Goal: Information Seeking & Learning: Learn about a topic

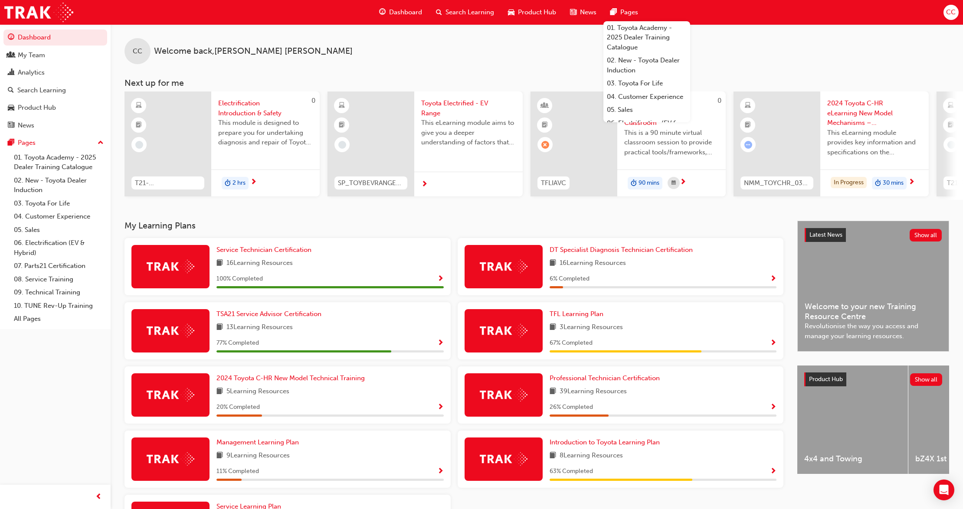
scroll to position [88, 0]
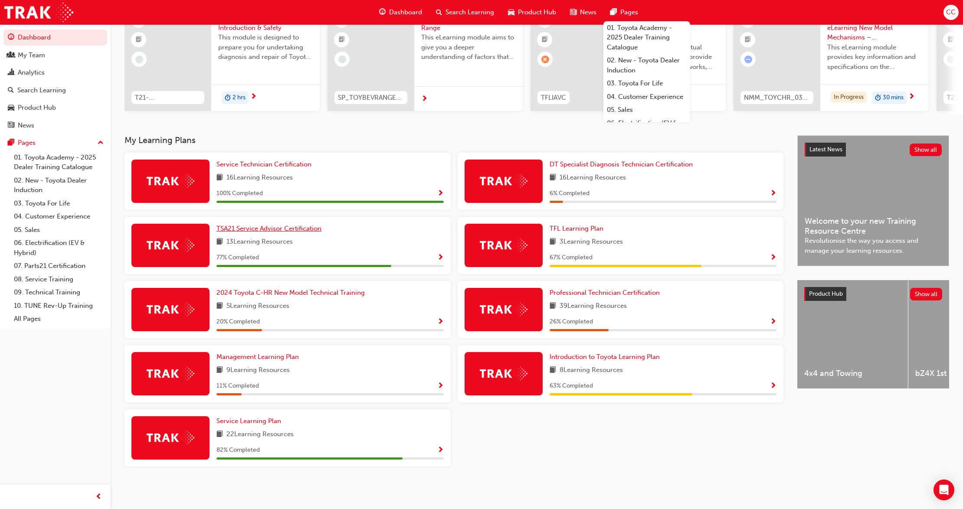
click at [264, 233] on link "TSA21 Service Advisor Certification" at bounding box center [270, 229] width 108 height 10
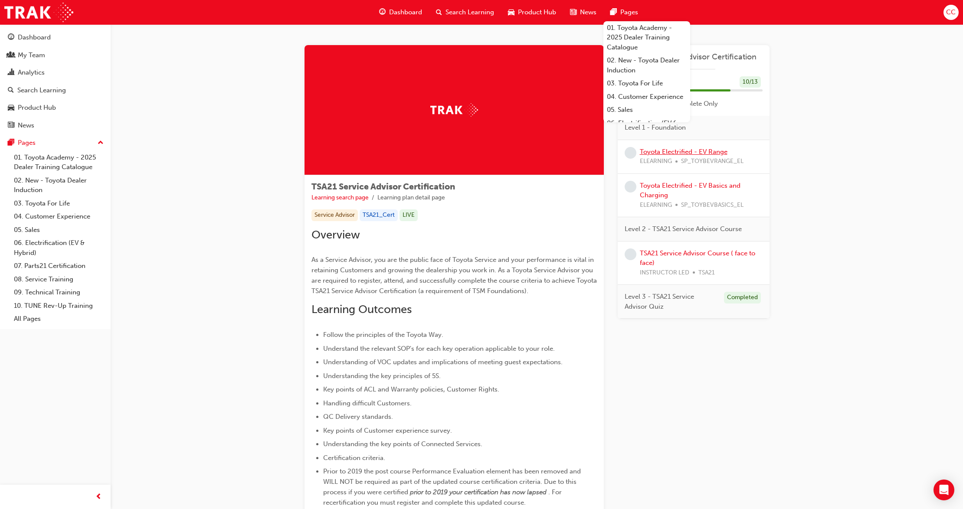
click at [687, 151] on link "Toyota Electrified - EV Range" at bounding box center [684, 152] width 88 height 8
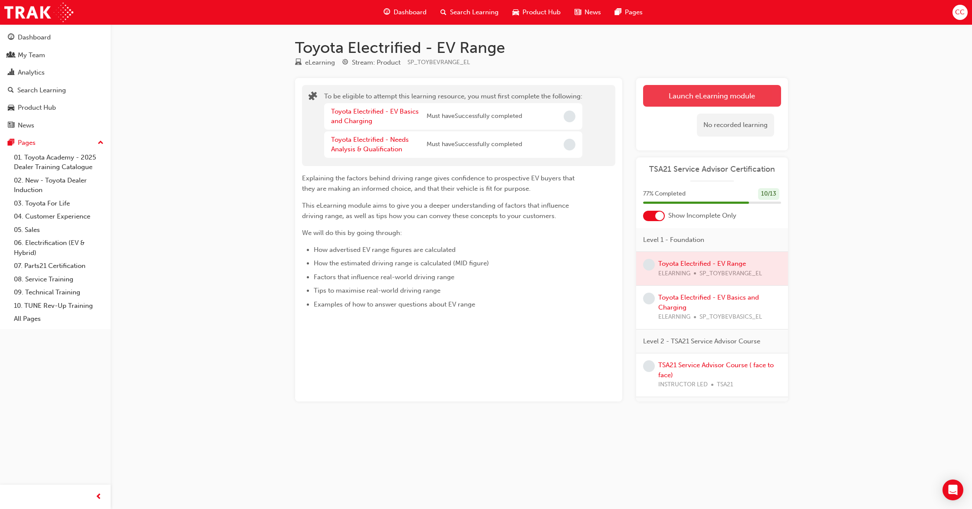
click at [701, 96] on button "Launch eLearning module" at bounding box center [712, 96] width 138 height 22
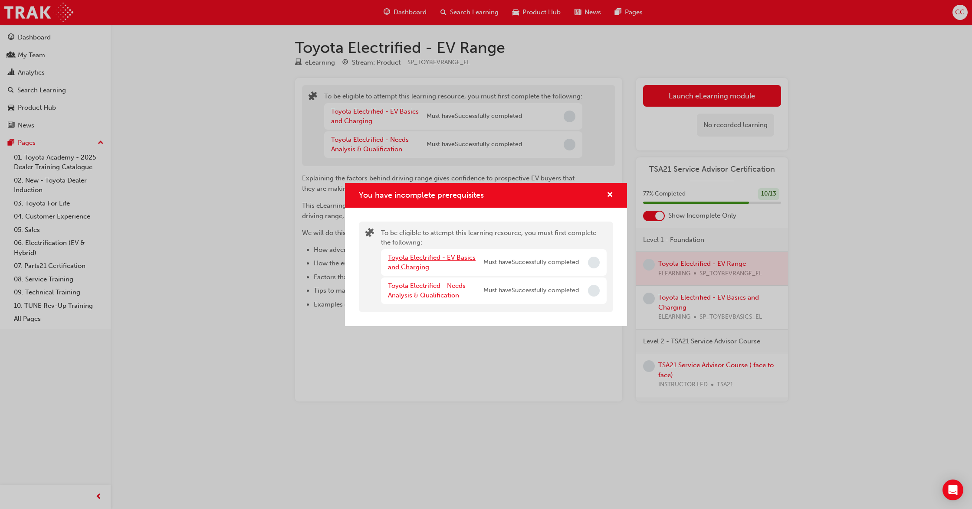
click at [436, 261] on link "Toyota Electrified - EV Basics and Charging" at bounding box center [432, 263] width 88 height 18
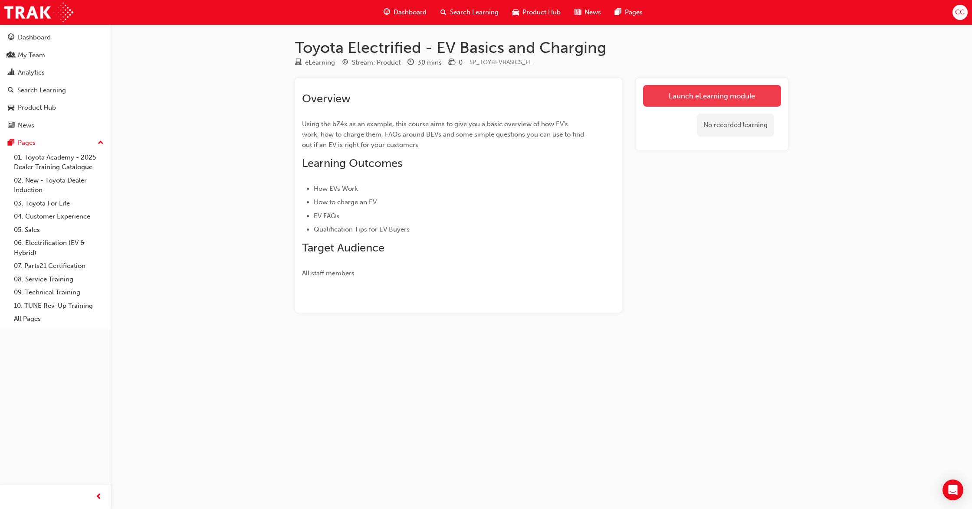
click at [704, 93] on link "Launch eLearning module" at bounding box center [712, 96] width 138 height 22
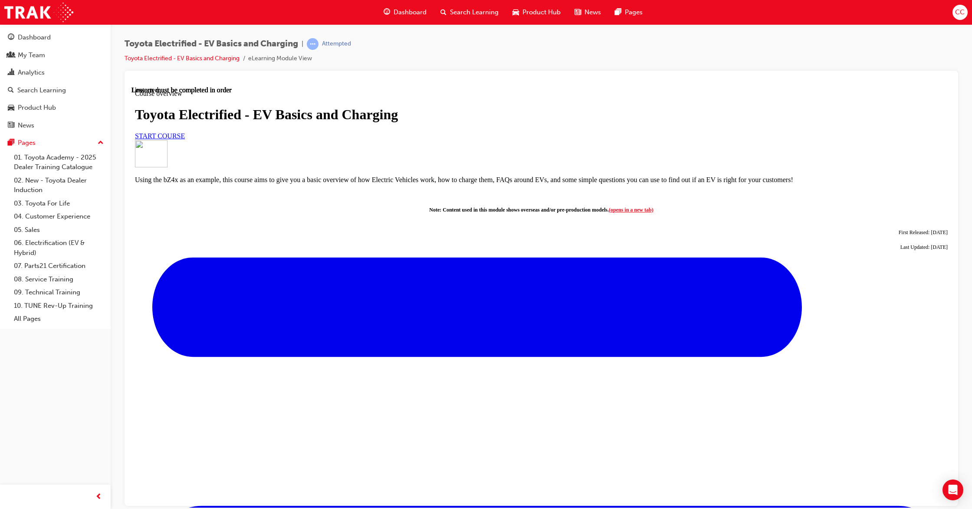
click at [185, 139] on span "START COURSE" at bounding box center [160, 135] width 50 height 7
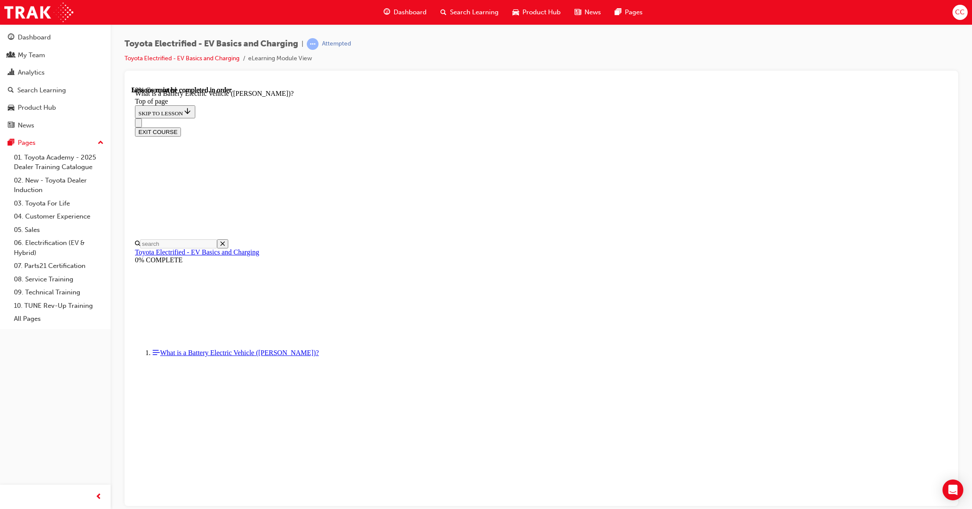
scroll to position [854, 0]
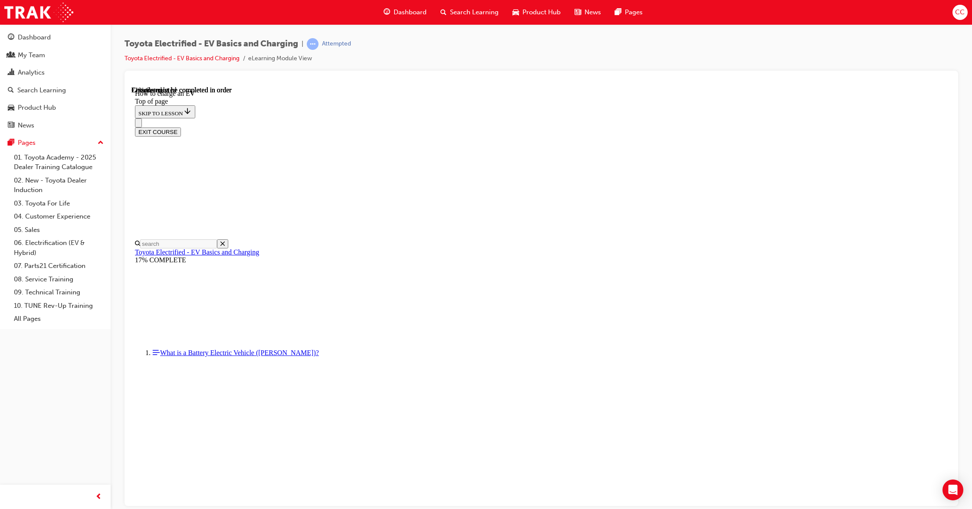
scroll to position [2919, 0]
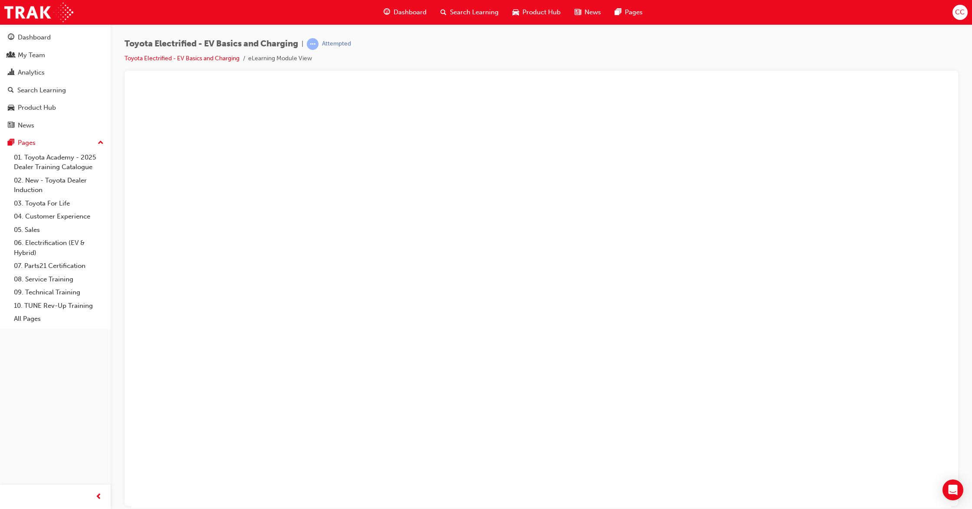
click at [649, 268] on button "Unzoom image" at bounding box center [540, 297] width 819 height 422
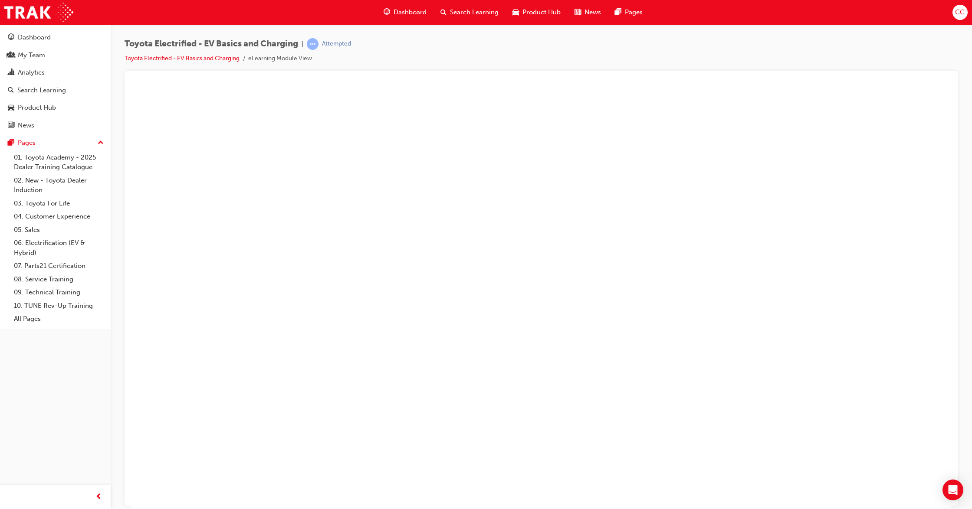
click at [584, 317] on button "Unzoom image" at bounding box center [540, 297] width 819 height 422
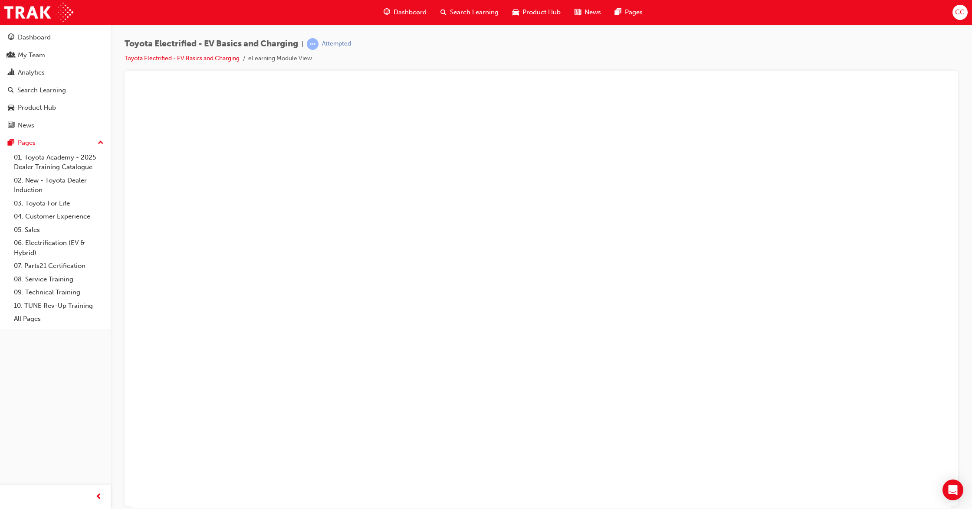
click at [670, 361] on button "Unzoom image" at bounding box center [540, 297] width 819 height 422
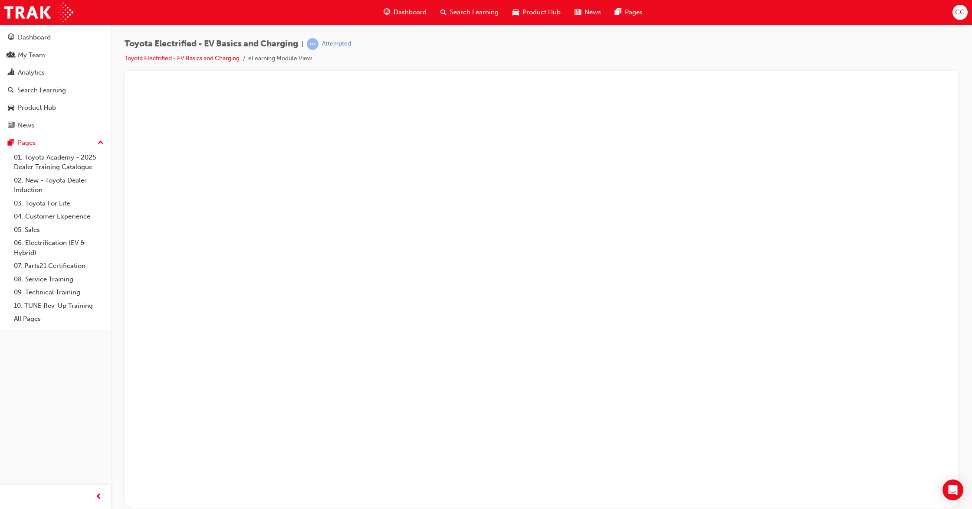
click at [593, 342] on button "Unzoom image" at bounding box center [540, 297] width 819 height 422
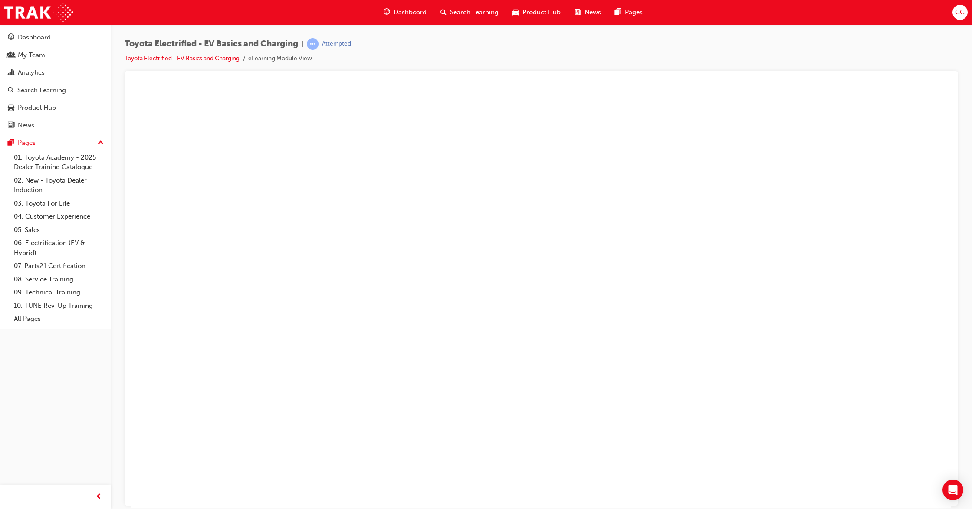
click at [507, 407] on button "Unzoom image" at bounding box center [540, 297] width 819 height 422
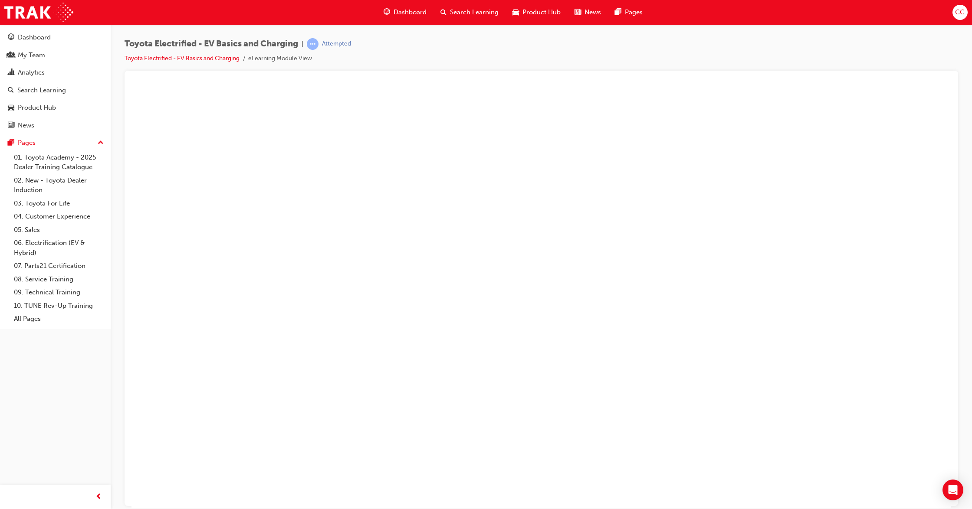
click at [680, 411] on button "Unzoom image" at bounding box center [540, 297] width 819 height 422
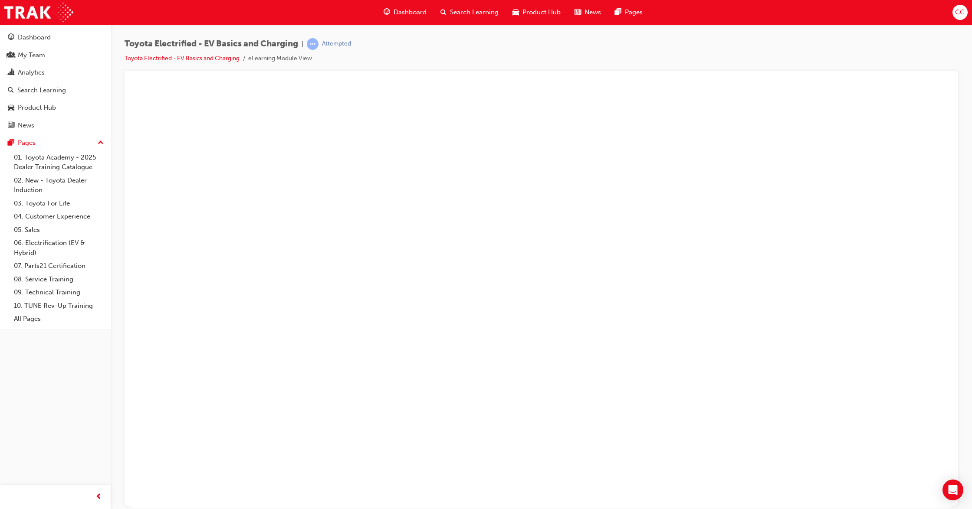
click at [712, 399] on button "Unzoom image" at bounding box center [540, 297] width 819 height 422
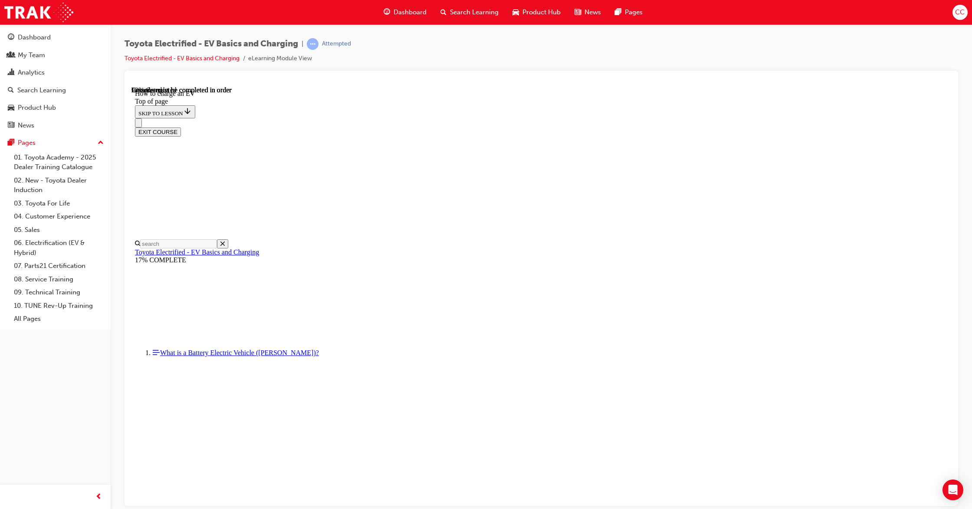
scroll to position [1433, 0]
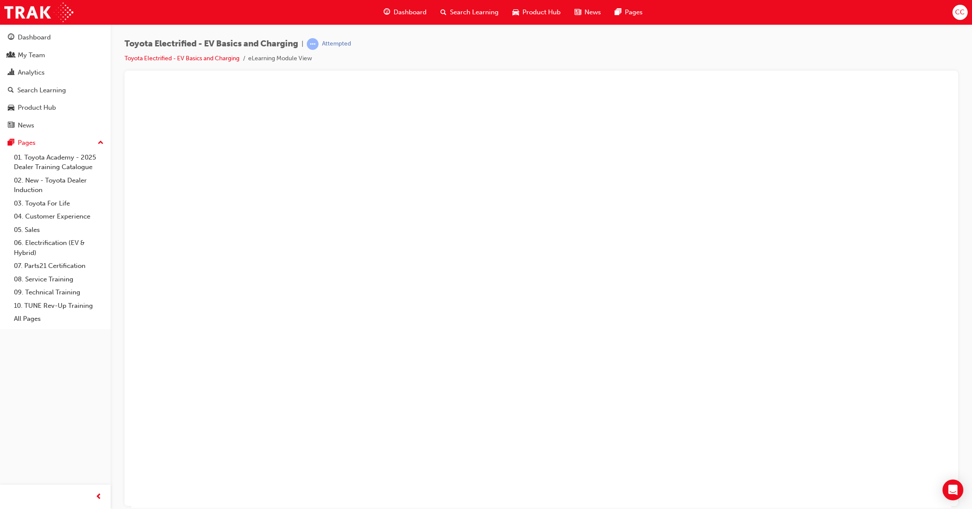
drag, startPoint x: 613, startPoint y: 373, endPoint x: 564, endPoint y: 322, distance: 70.2
click at [564, 322] on button "Unzoom image" at bounding box center [540, 297] width 819 height 422
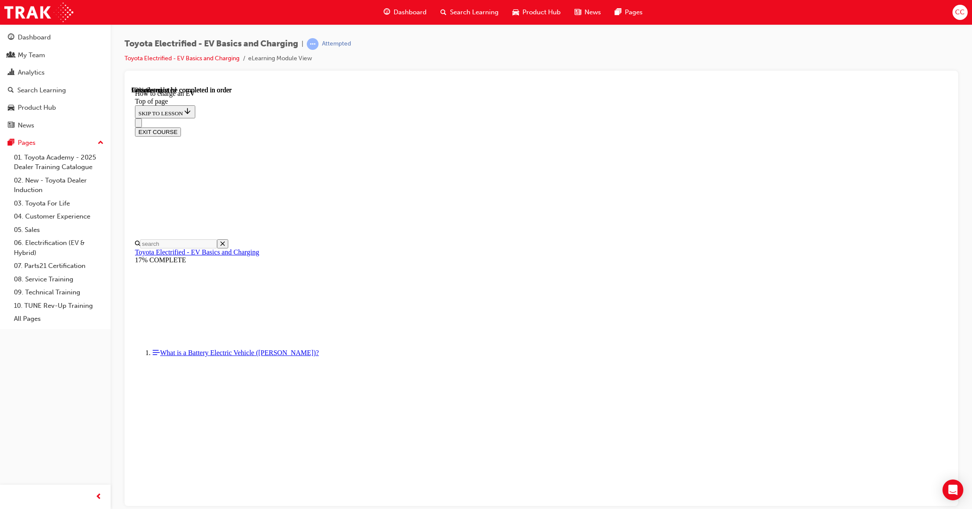
scroll to position [3515, 0]
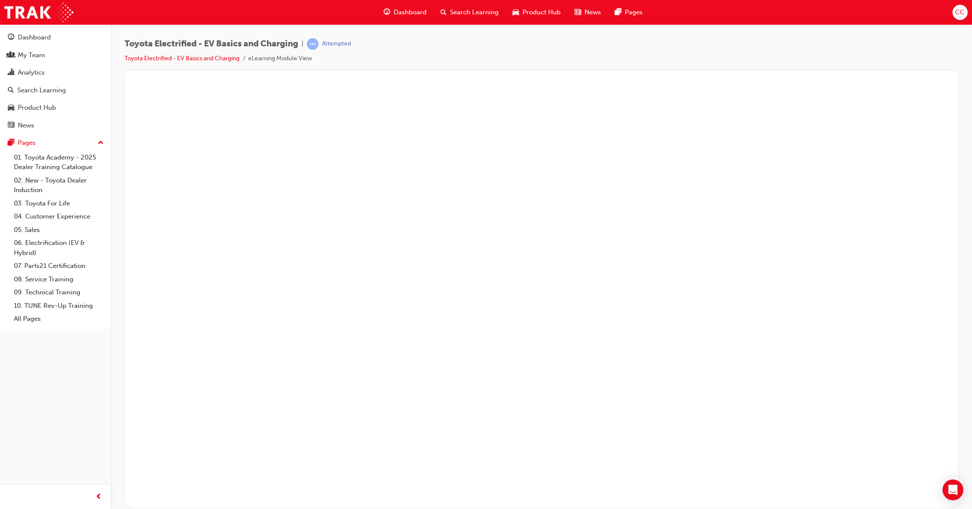
click at [546, 277] on button "Unzoom image" at bounding box center [540, 297] width 819 height 422
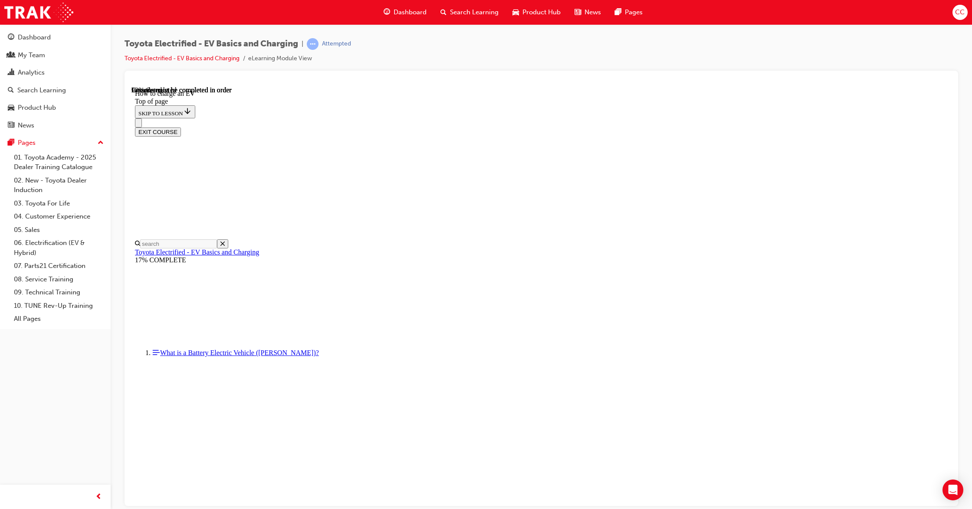
scroll to position [450, 0]
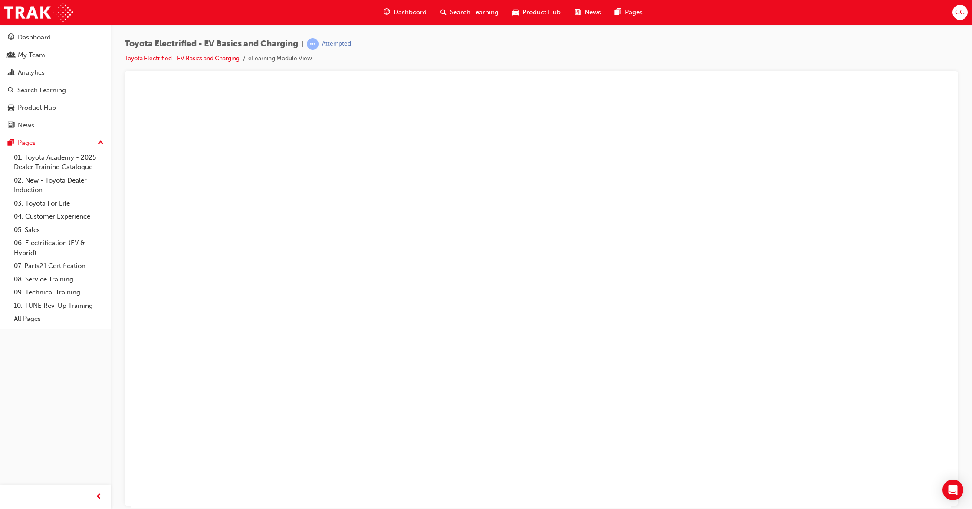
click at [592, 267] on button "Unzoom image" at bounding box center [540, 297] width 819 height 422
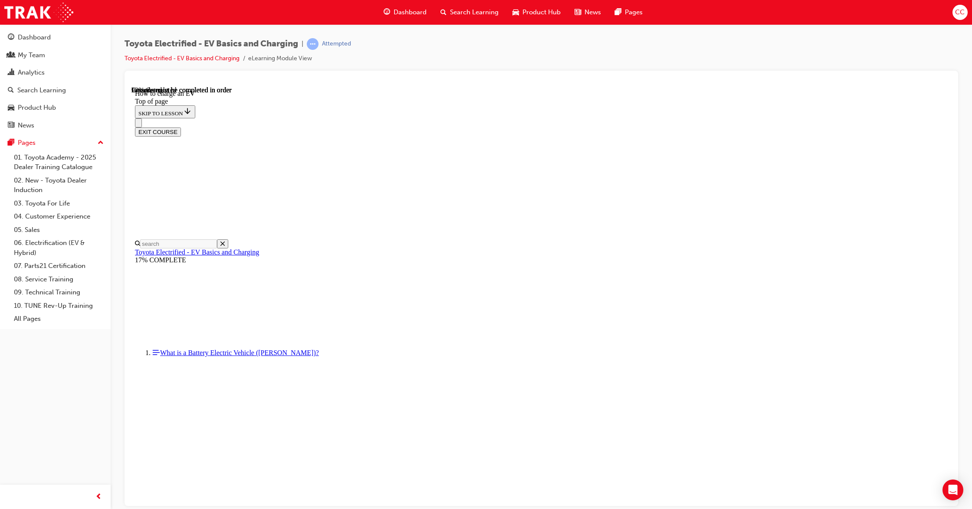
scroll to position [507, 0]
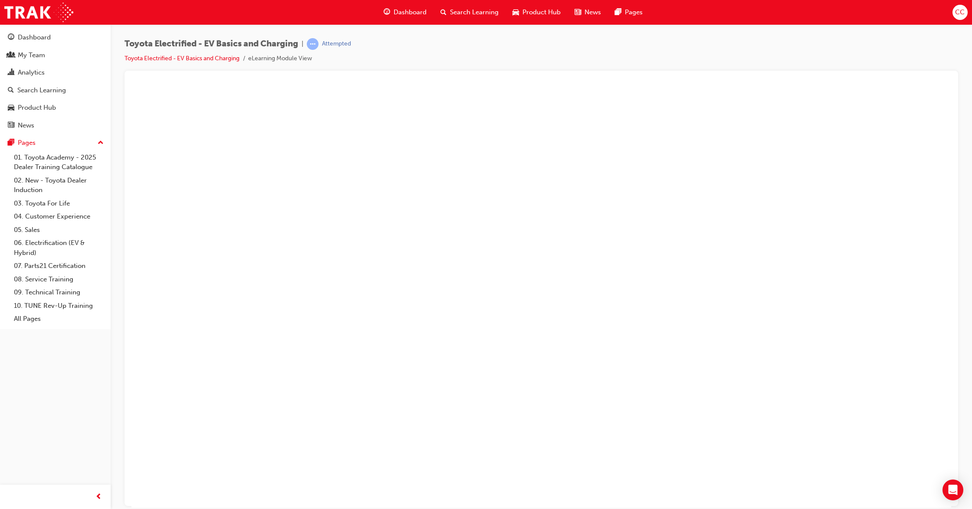
click at [582, 279] on button "Unzoom image" at bounding box center [540, 297] width 819 height 422
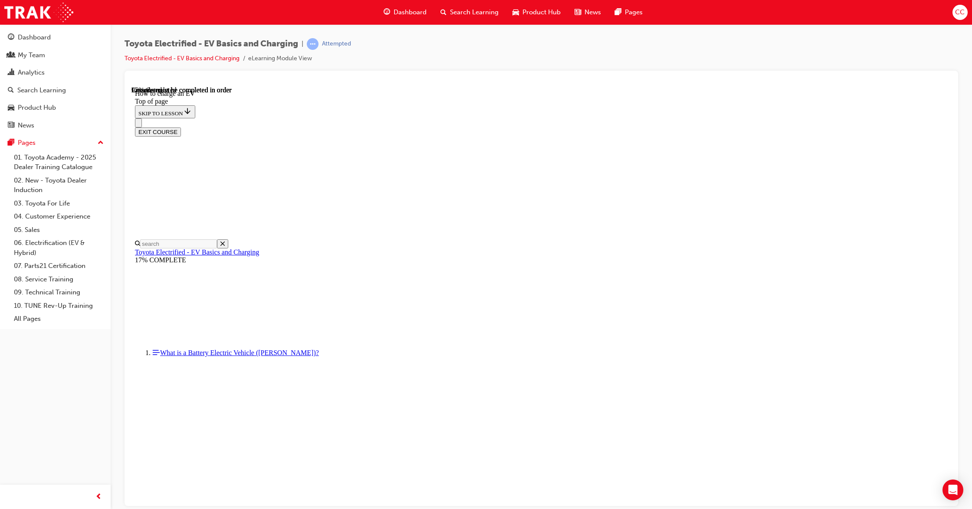
scroll to position [3586, 0]
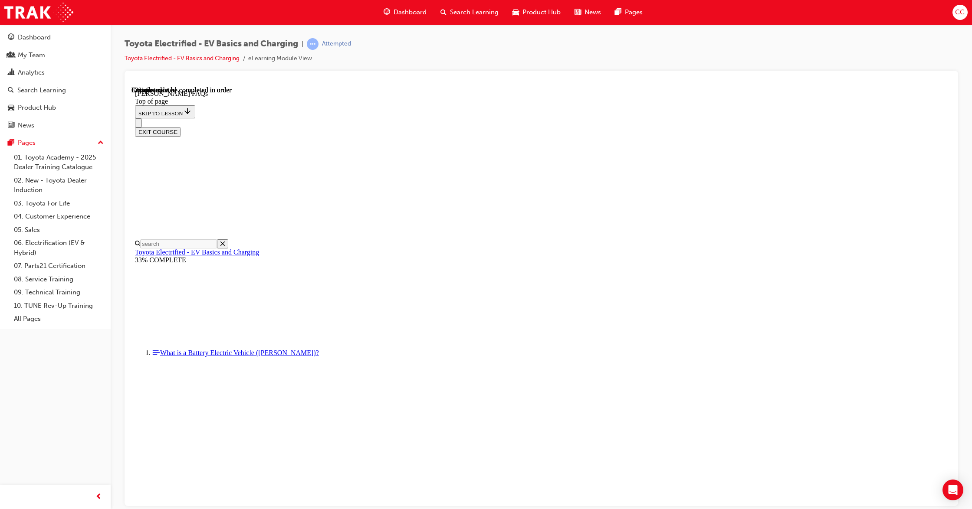
scroll to position [613, 0]
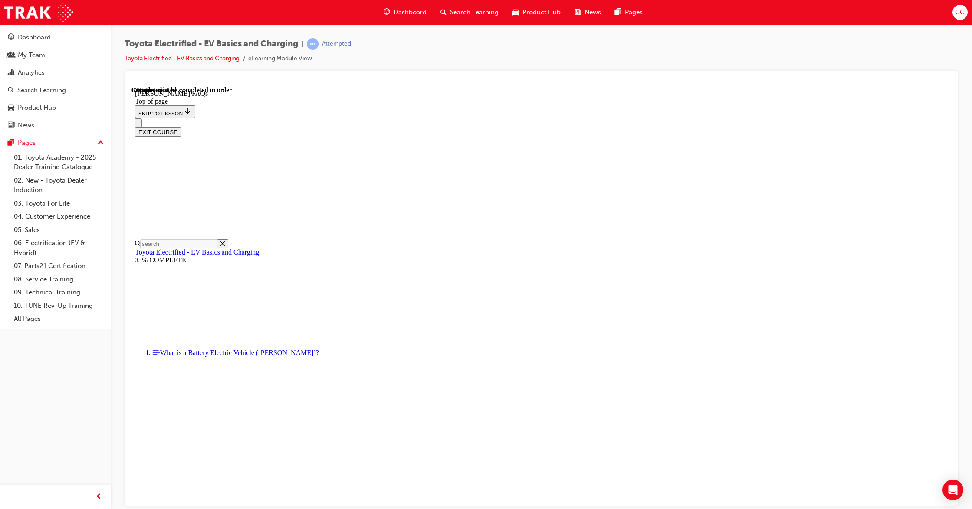
scroll to position [6, 0]
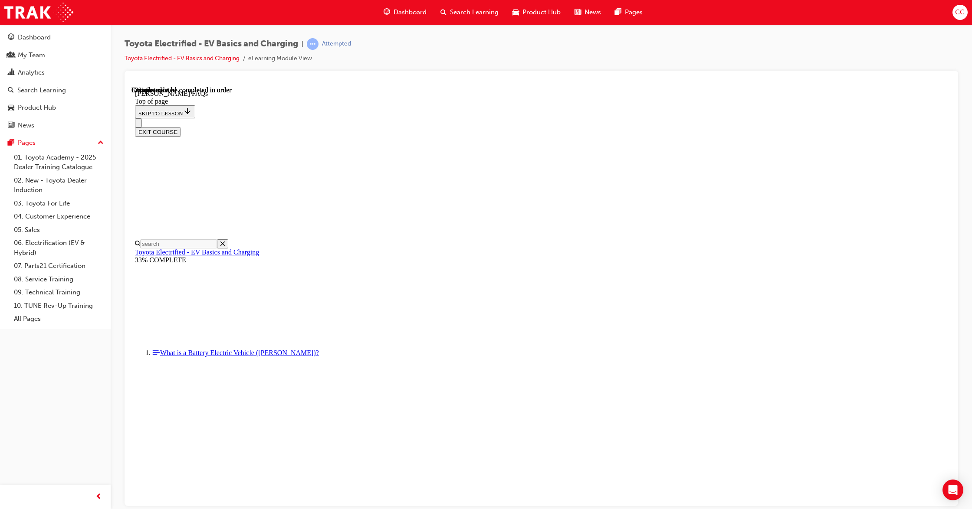
scroll to position [295, 0]
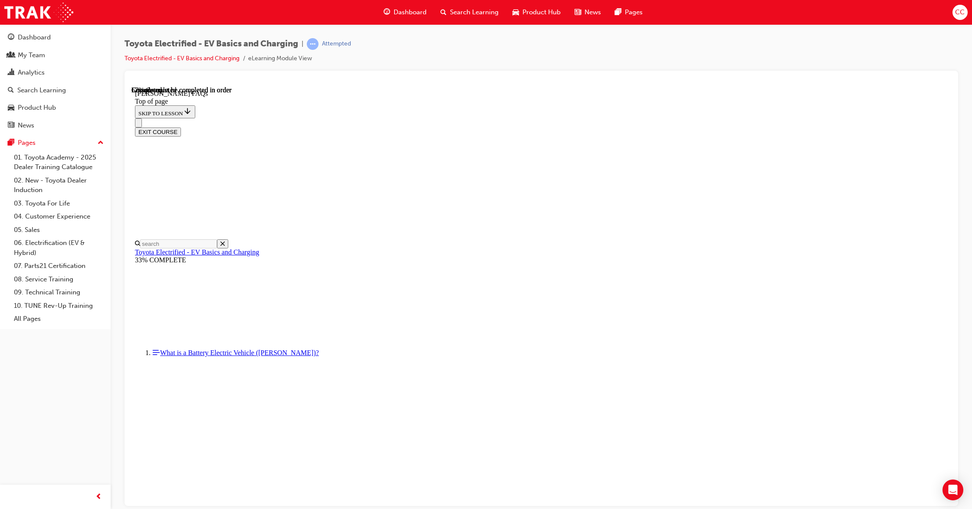
drag, startPoint x: 749, startPoint y: 360, endPoint x: 751, endPoint y: 376, distance: 15.8
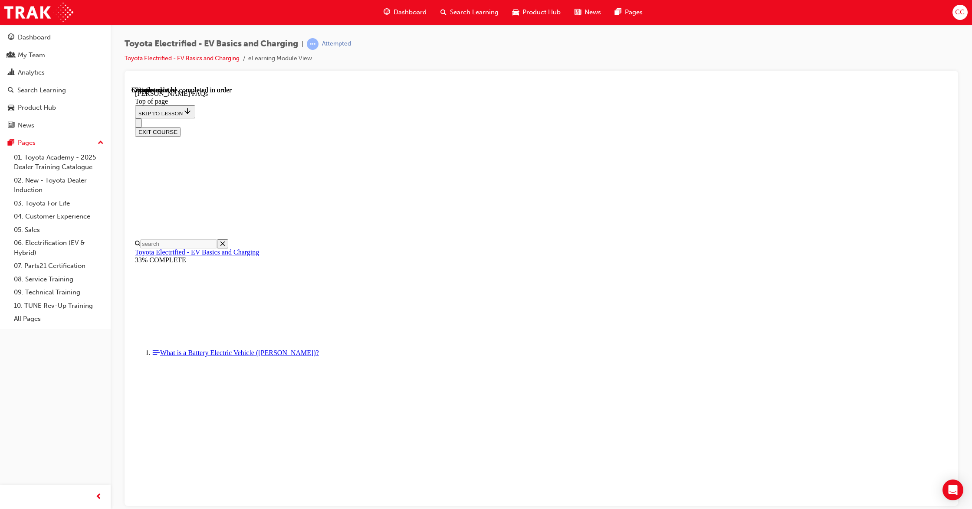
scroll to position [929, 0]
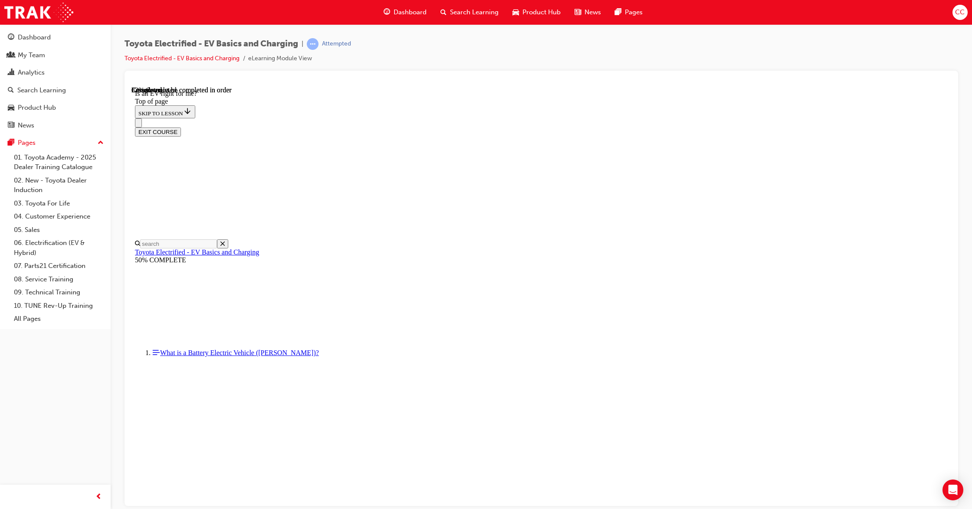
scroll to position [578, 0]
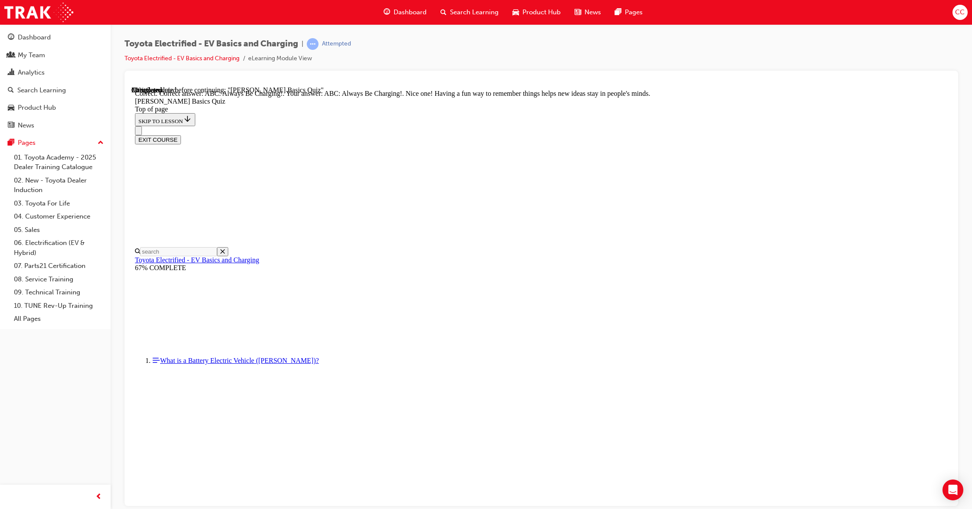
scroll to position [68, 0]
drag, startPoint x: 592, startPoint y: 480, endPoint x: 591, endPoint y: 474, distance: 6.3
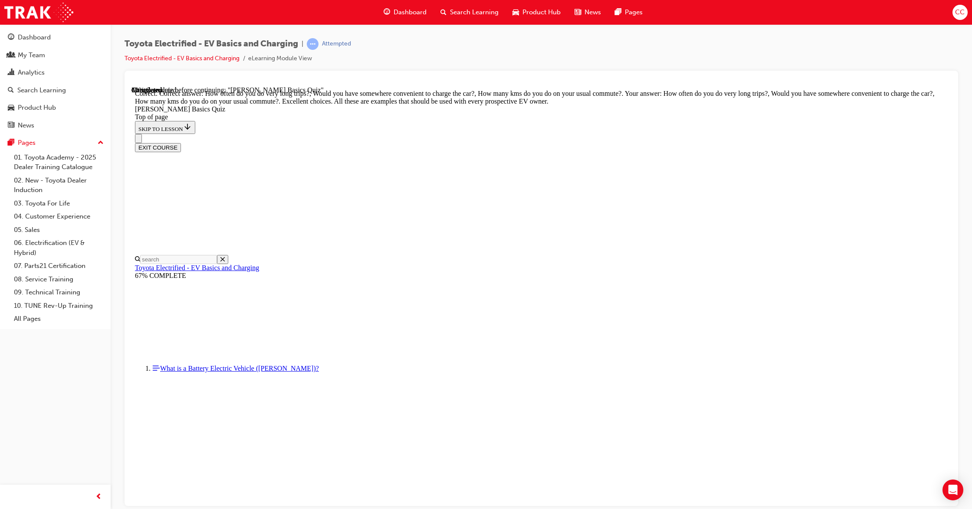
scroll to position [103, 0]
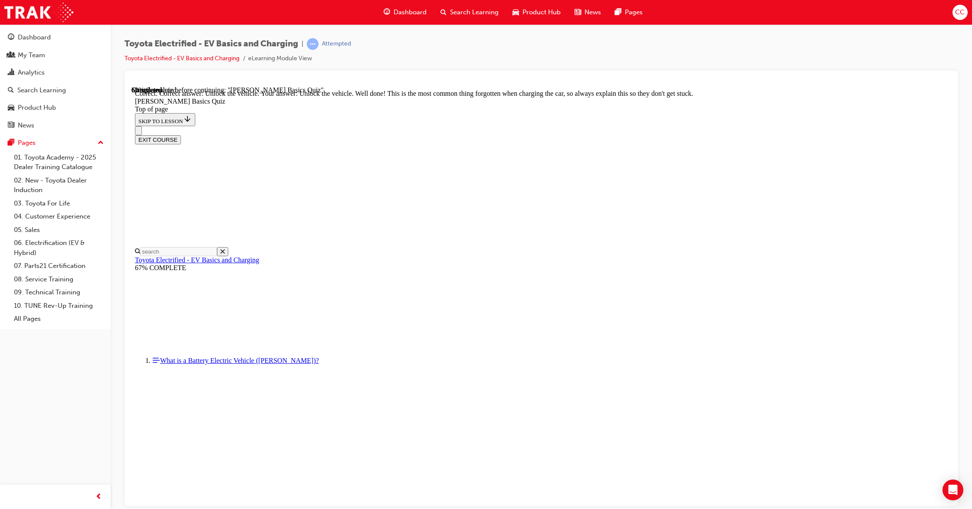
scroll to position [181, 0]
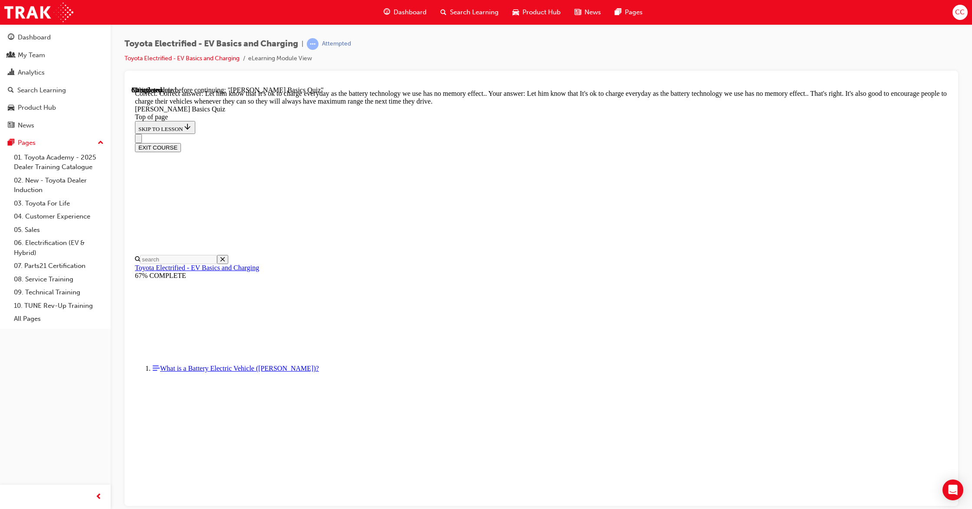
scroll to position [61, 0]
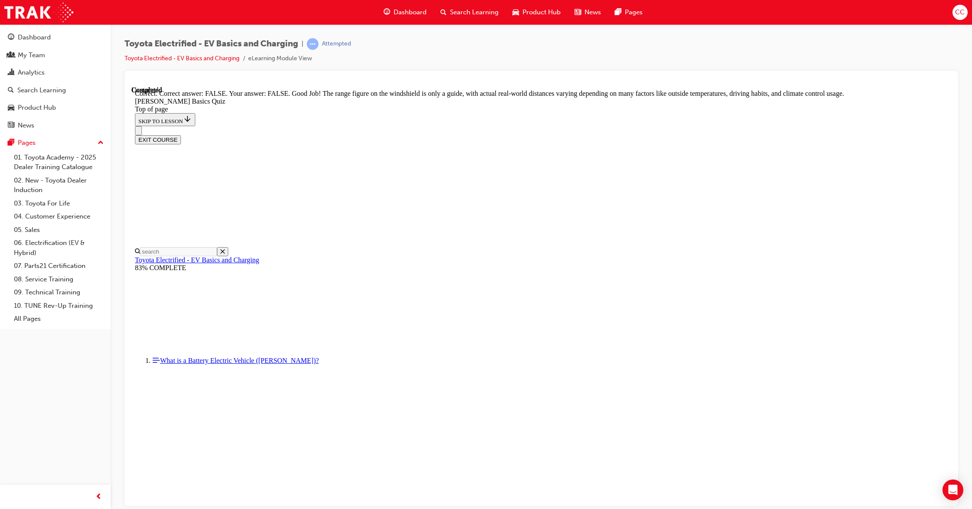
scroll to position [44, 0]
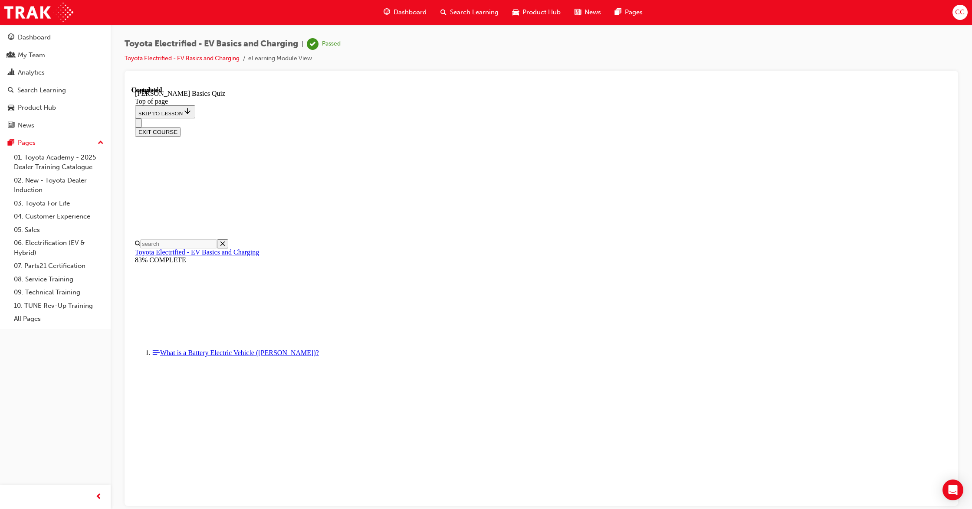
scroll to position [54, 0]
click at [181, 127] on button "EXIT COURSE" at bounding box center [158, 131] width 46 height 9
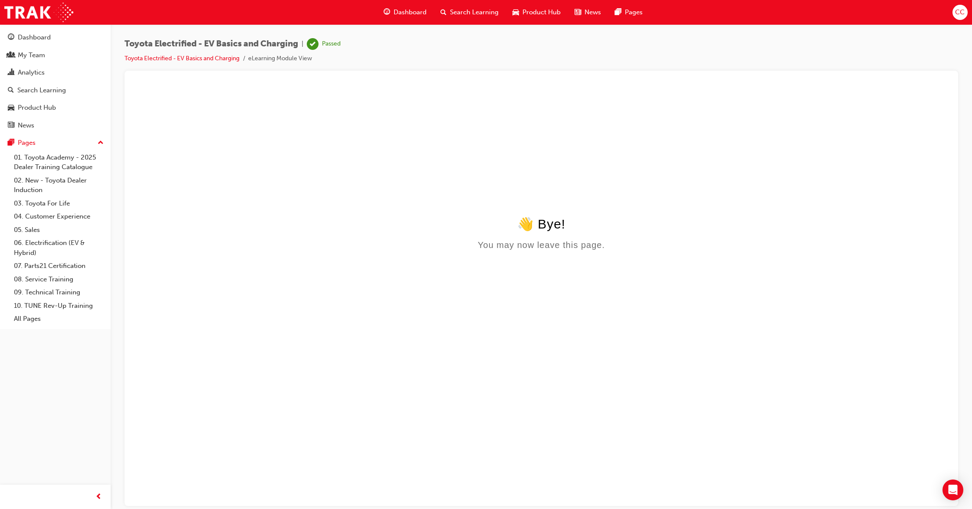
scroll to position [0, 0]
click at [35, 35] on div "Dashboard" at bounding box center [34, 38] width 33 height 10
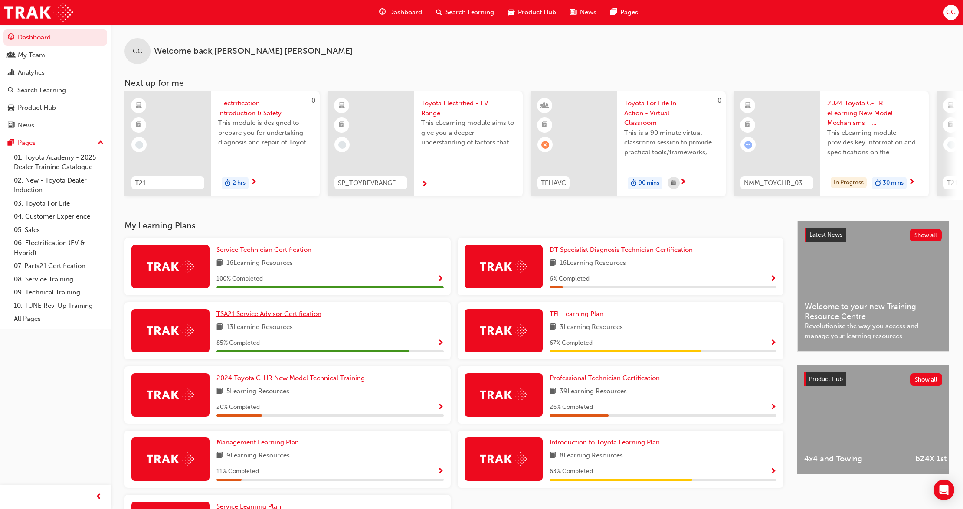
click at [268, 318] on span "TSA21 Service Advisor Certification" at bounding box center [268, 314] width 105 height 8
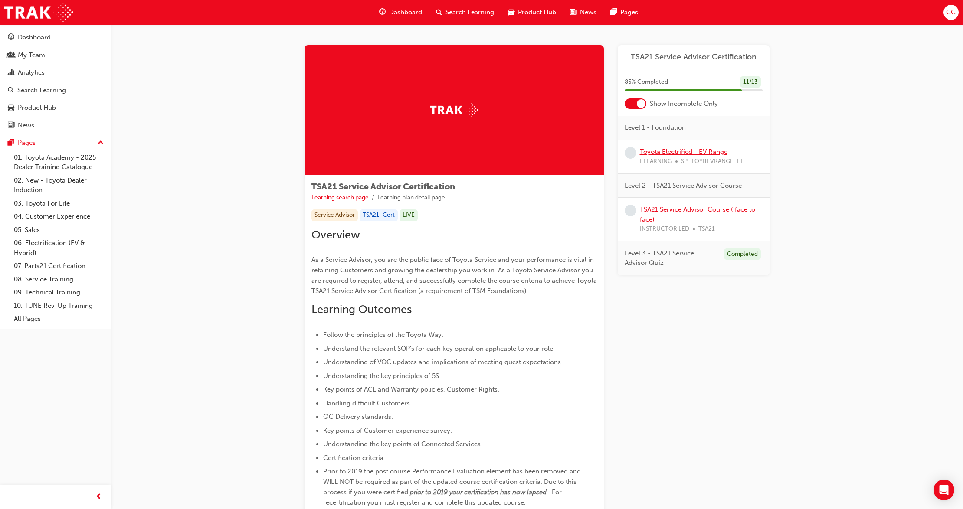
click at [671, 152] on link "Toyota Electrified - EV Range" at bounding box center [684, 152] width 88 height 8
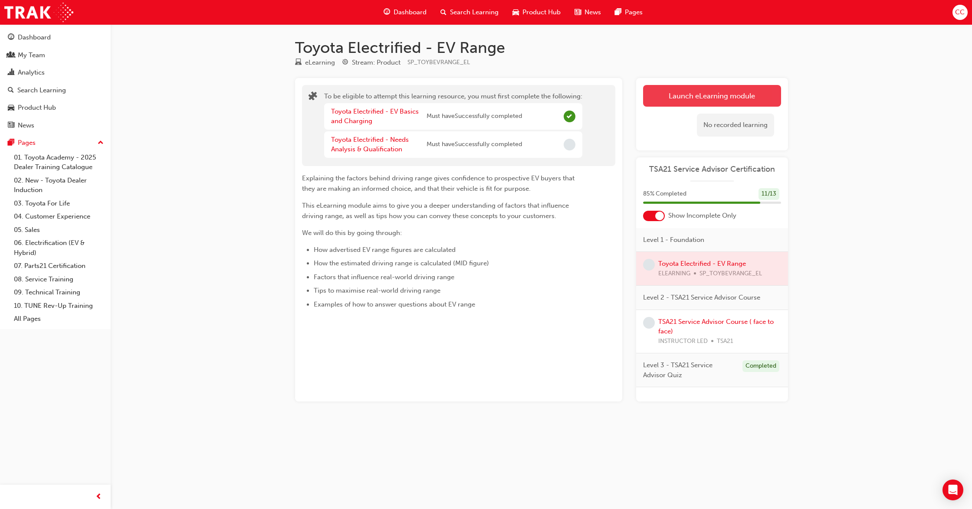
click at [678, 91] on button "Launch eLearning module" at bounding box center [712, 96] width 138 height 22
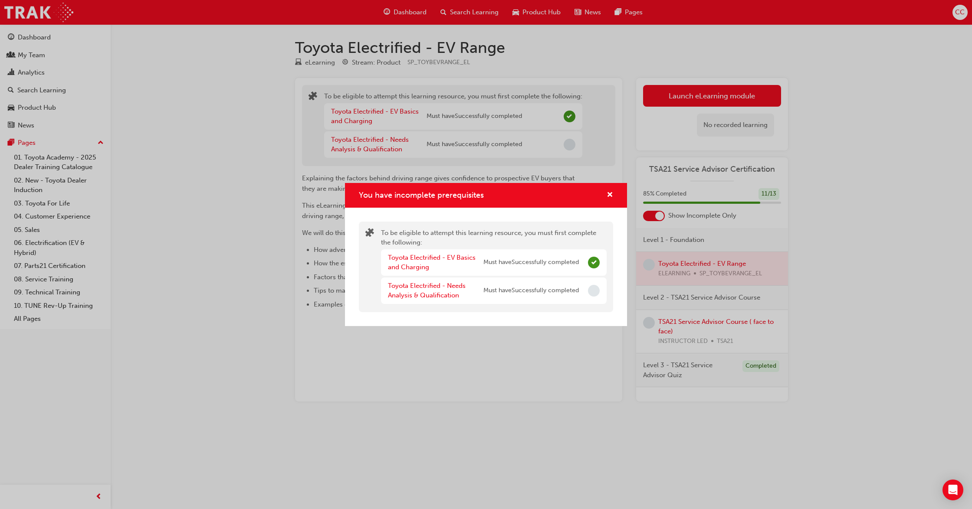
click at [599, 292] on div "Toyota Electrified - Needs Analysis & Qualification Must have Successfully comp…" at bounding box center [494, 291] width 226 height 26
click at [436, 290] on div "Toyota Electrified - Needs Analysis & Qualification" at bounding box center [435, 291] width 95 height 20
click at [419, 288] on link "Toyota Electrified - Needs Analysis & Qualification" at bounding box center [427, 291] width 78 height 18
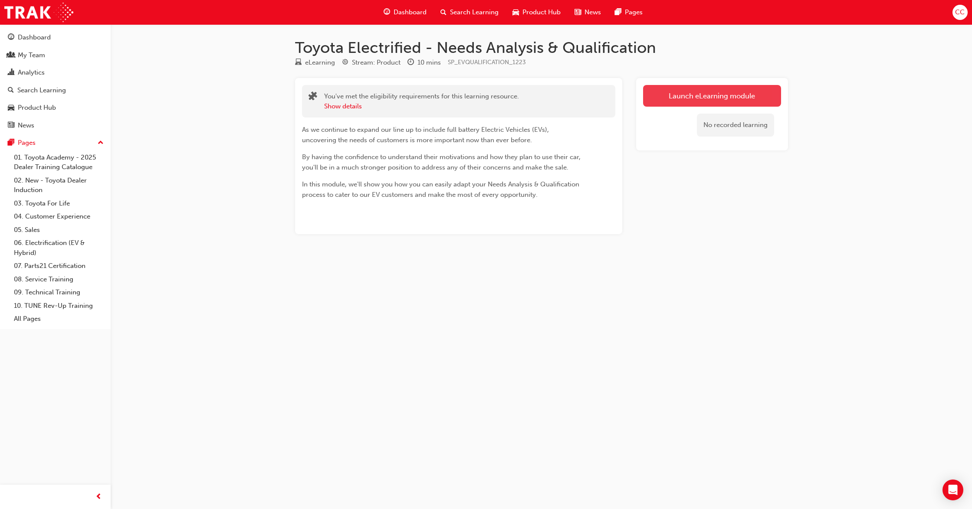
click at [674, 100] on link "Launch eLearning module" at bounding box center [712, 96] width 138 height 22
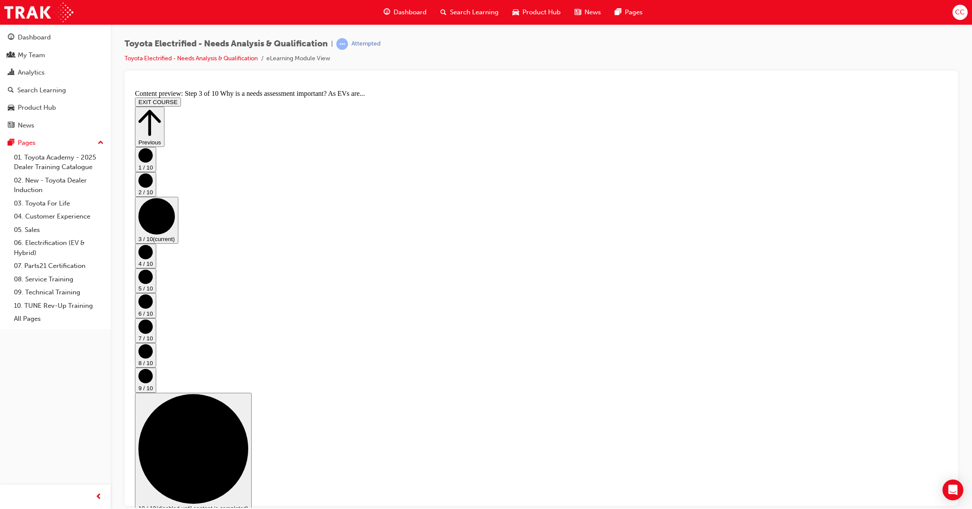
click at [164, 113] on button "Previous" at bounding box center [149, 126] width 29 height 40
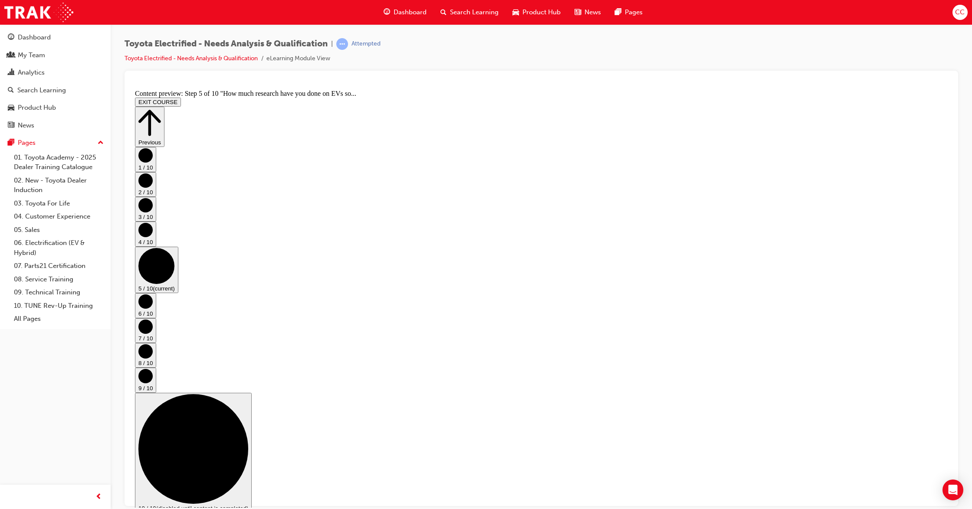
scroll to position [0, 0]
drag, startPoint x: 927, startPoint y: 489, endPoint x: 925, endPoint y: 484, distance: 4.8
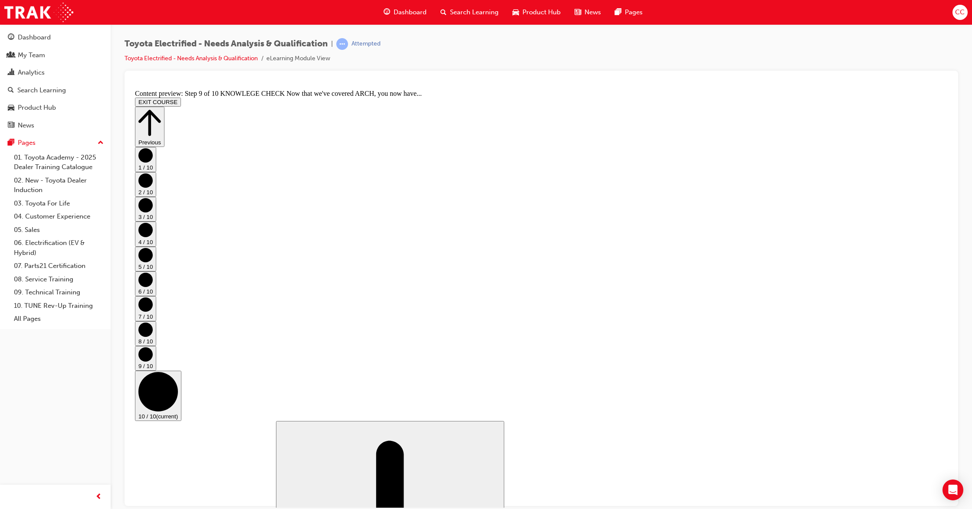
scroll to position [355, 0]
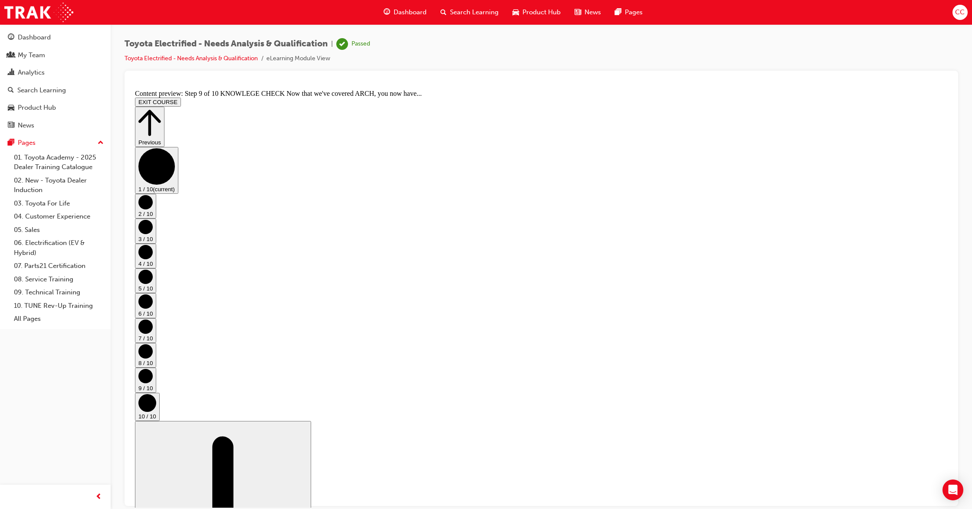
click at [161, 108] on icon "Step controls" at bounding box center [149, 123] width 23 height 30
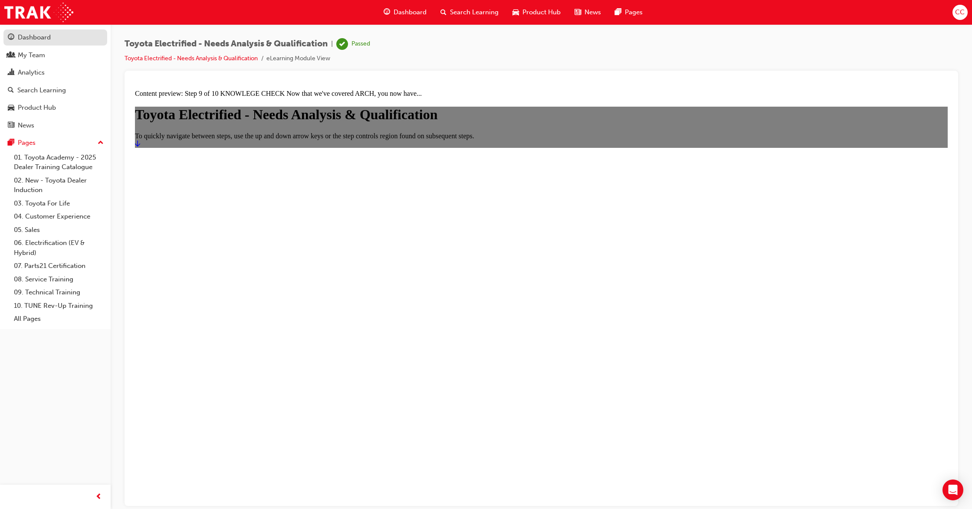
click at [30, 37] on div "Dashboard" at bounding box center [34, 38] width 33 height 10
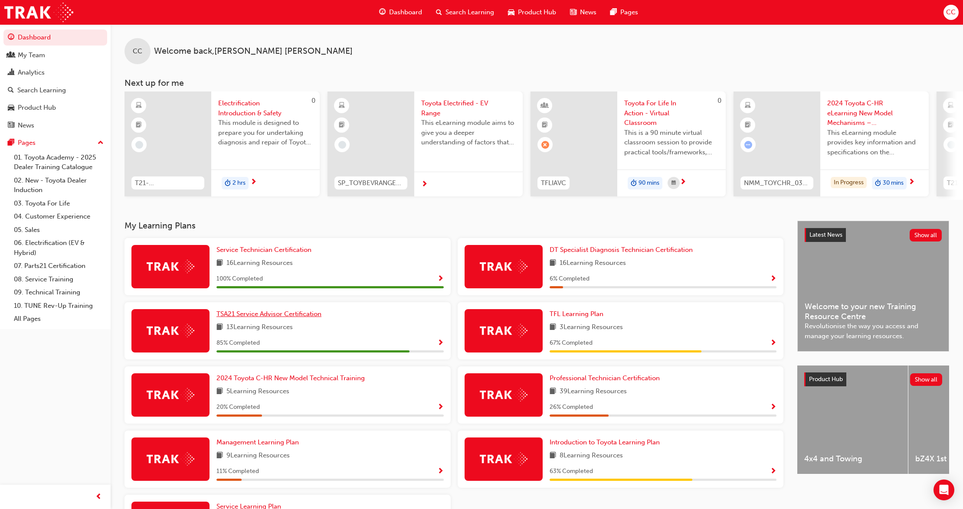
click at [259, 316] on span "TSA21 Service Advisor Certification" at bounding box center [268, 314] width 105 height 8
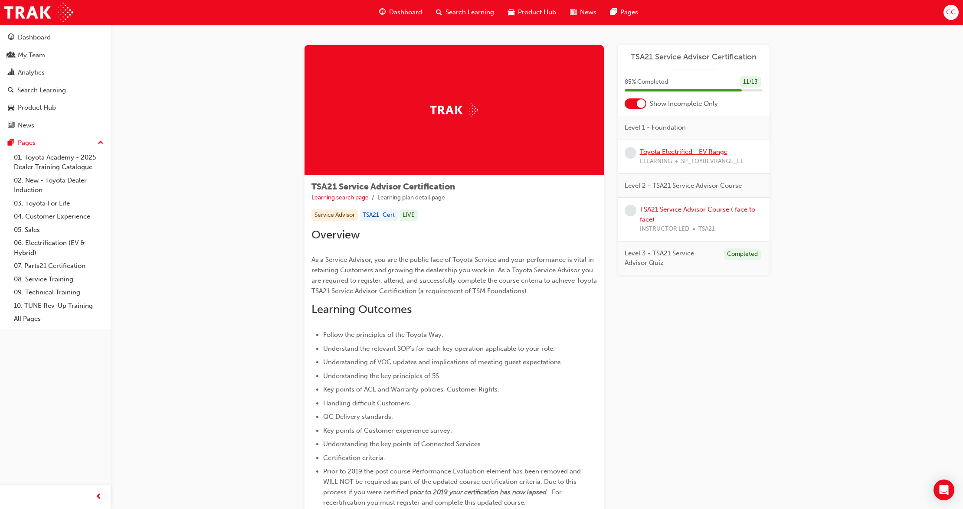
click at [667, 151] on link "Toyota Electrified - EV Range" at bounding box center [684, 152] width 88 height 8
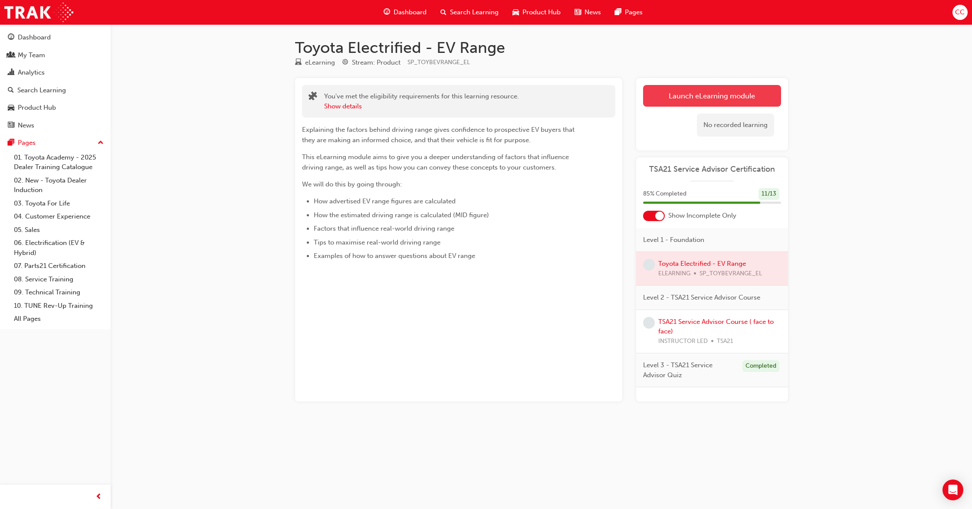
click at [708, 96] on link "Launch eLearning module" at bounding box center [712, 96] width 138 height 22
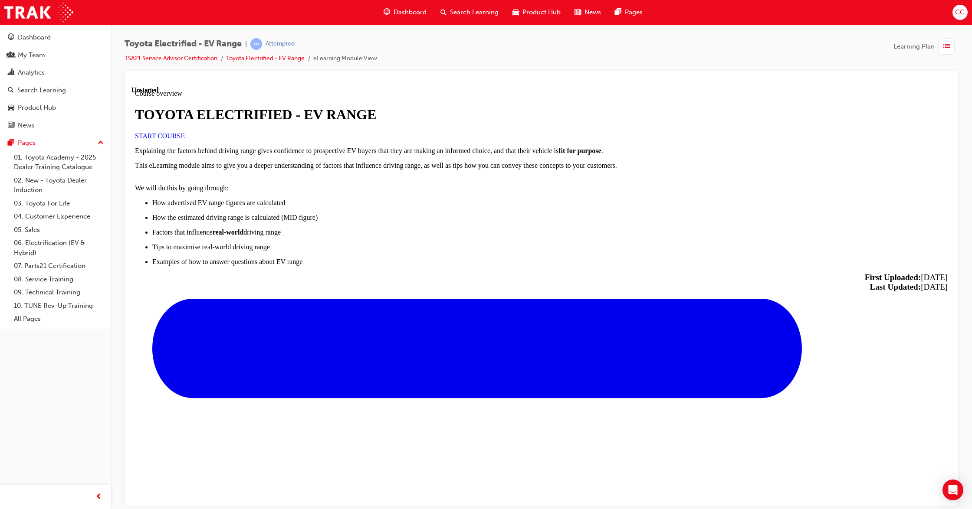
scroll to position [318, 0]
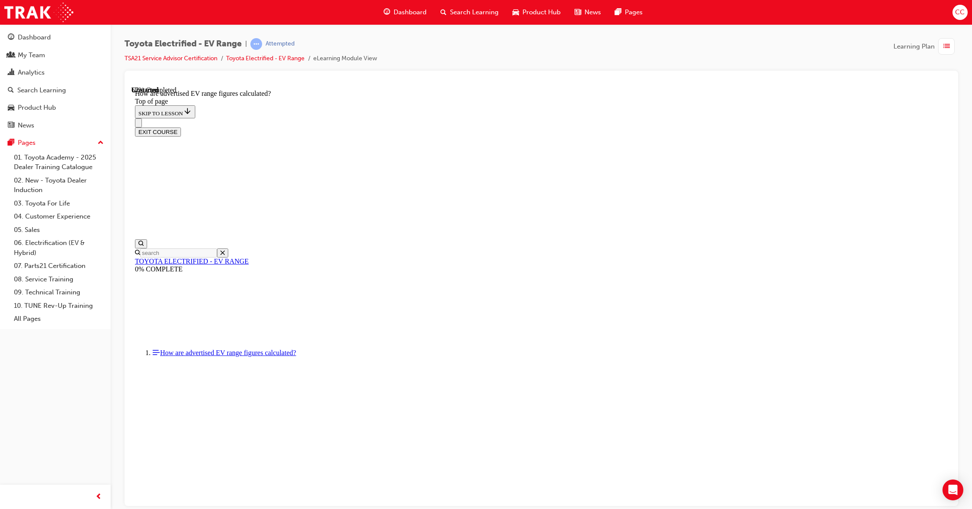
scroll to position [351, 0]
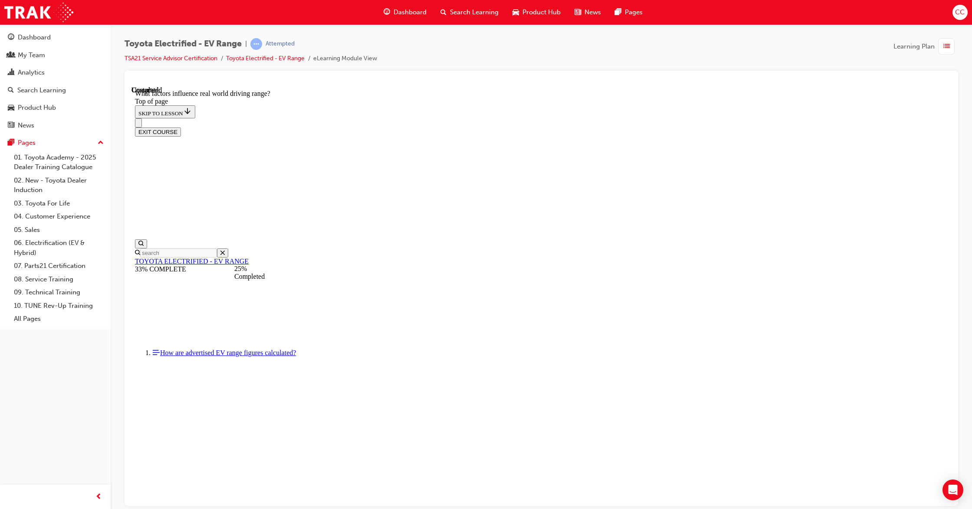
drag, startPoint x: 409, startPoint y: 373, endPoint x: 471, endPoint y: 378, distance: 62.2
drag, startPoint x: 598, startPoint y: 393, endPoint x: 615, endPoint y: 397, distance: 17.7
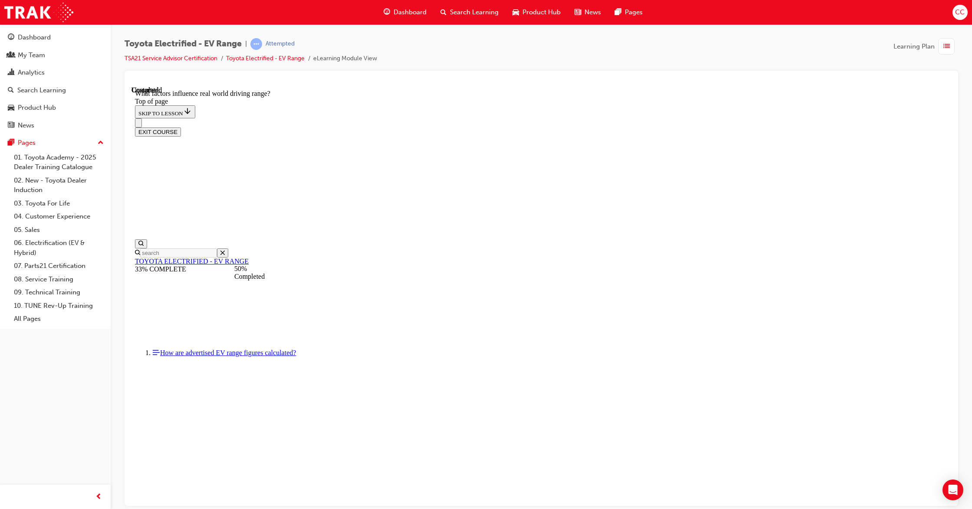
scroll to position [717, 0]
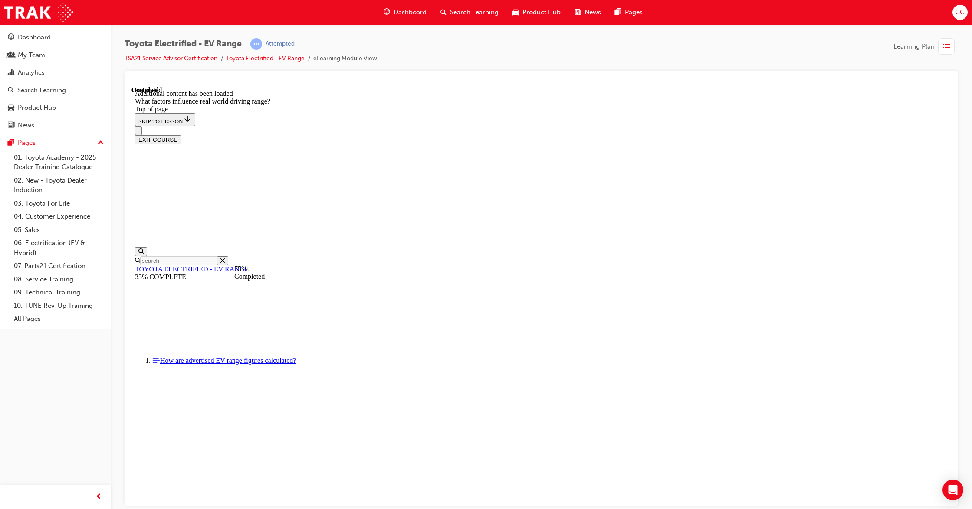
scroll to position [1048, 0]
drag, startPoint x: 598, startPoint y: 236, endPoint x: 704, endPoint y: 358, distance: 161.1
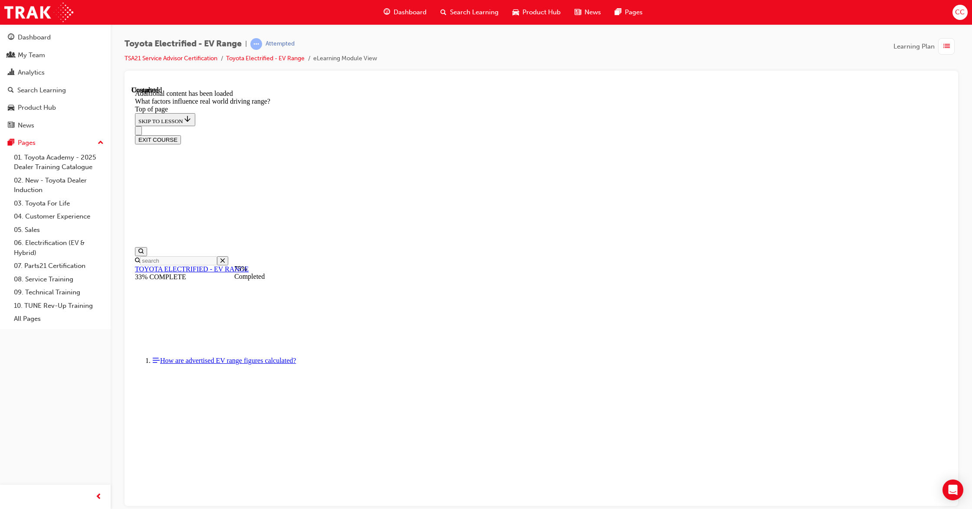
drag, startPoint x: 613, startPoint y: 248, endPoint x: 494, endPoint y: 360, distance: 164.2
drag, startPoint x: 592, startPoint y: 234, endPoint x: 493, endPoint y: 356, distance: 156.9
drag, startPoint x: 589, startPoint y: 230, endPoint x: 703, endPoint y: 349, distance: 164.4
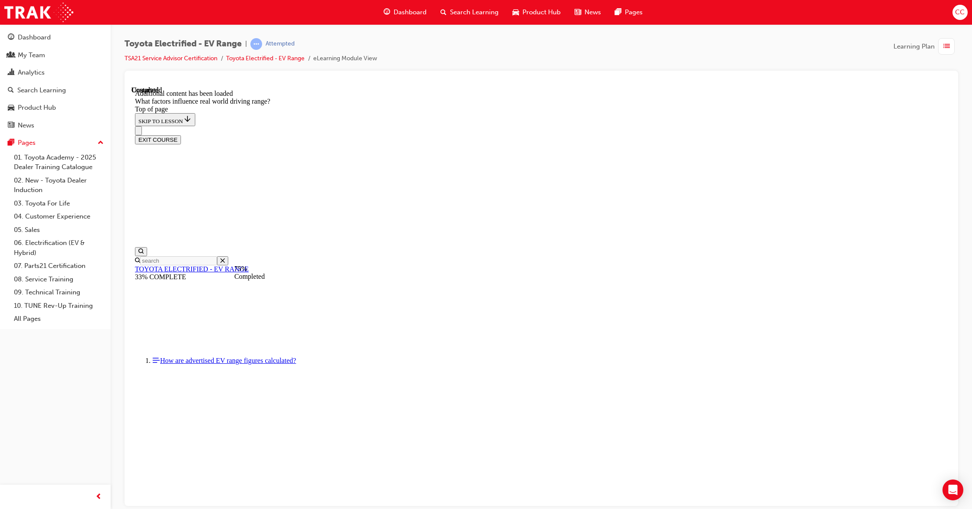
drag, startPoint x: 580, startPoint y: 231, endPoint x: 475, endPoint y: 347, distance: 156.3
drag, startPoint x: 590, startPoint y: 238, endPoint x: 496, endPoint y: 363, distance: 156.5
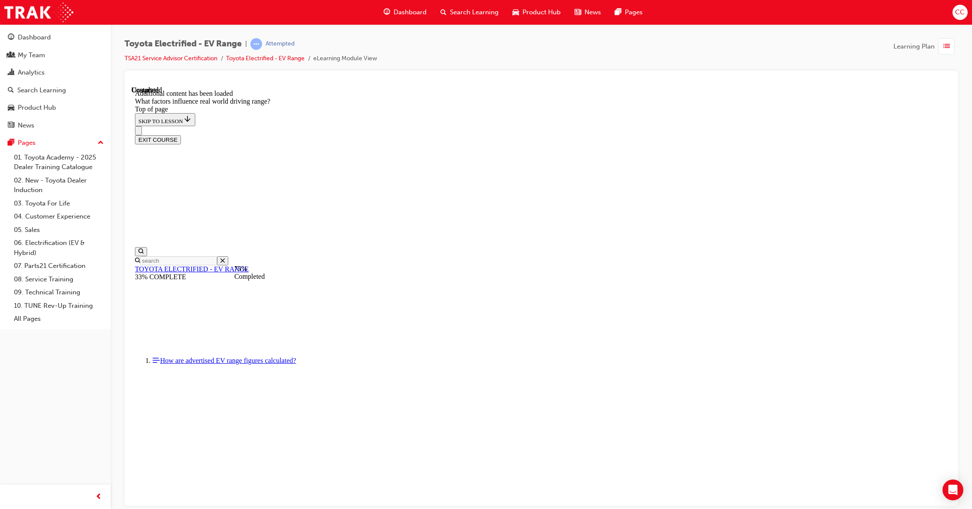
drag, startPoint x: 582, startPoint y: 216, endPoint x: 695, endPoint y: 340, distance: 167.0
drag, startPoint x: 589, startPoint y: 229, endPoint x: 694, endPoint y: 352, distance: 161.5
drag, startPoint x: 592, startPoint y: 238, endPoint x: 708, endPoint y: 353, distance: 164.1
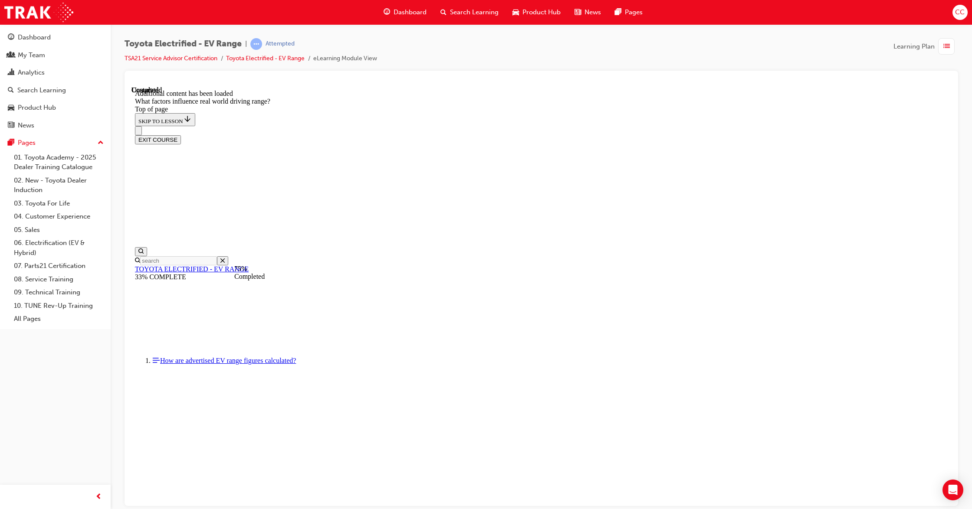
drag, startPoint x: 597, startPoint y: 234, endPoint x: 700, endPoint y: 352, distance: 155.9
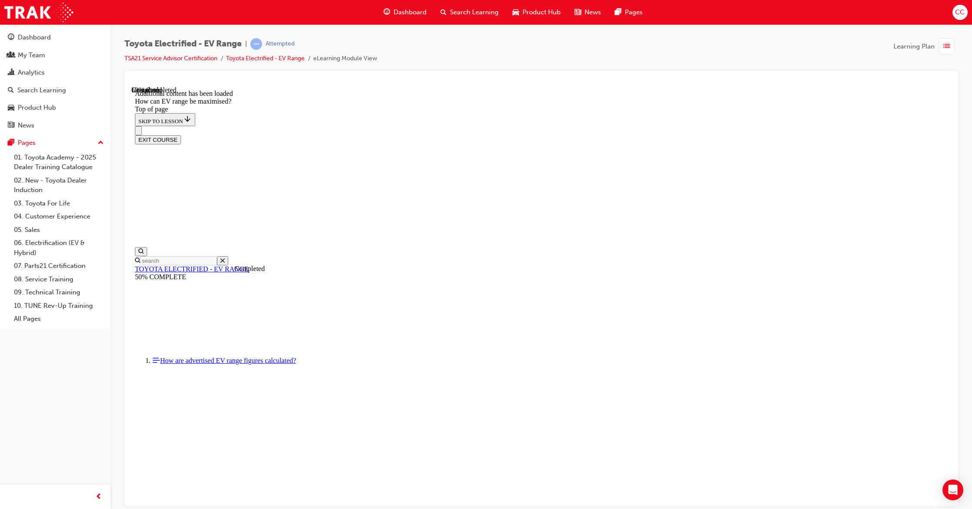
scroll to position [432, 0]
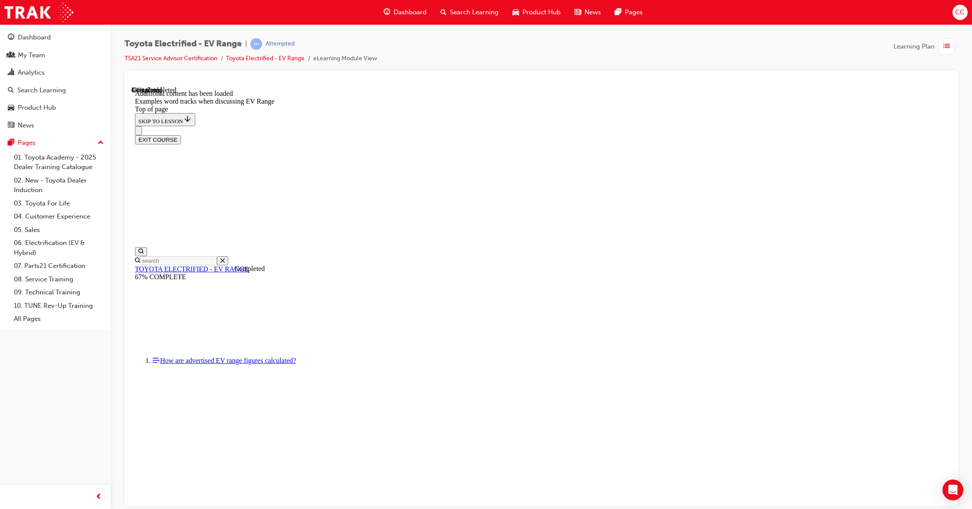
scroll to position [547, 0]
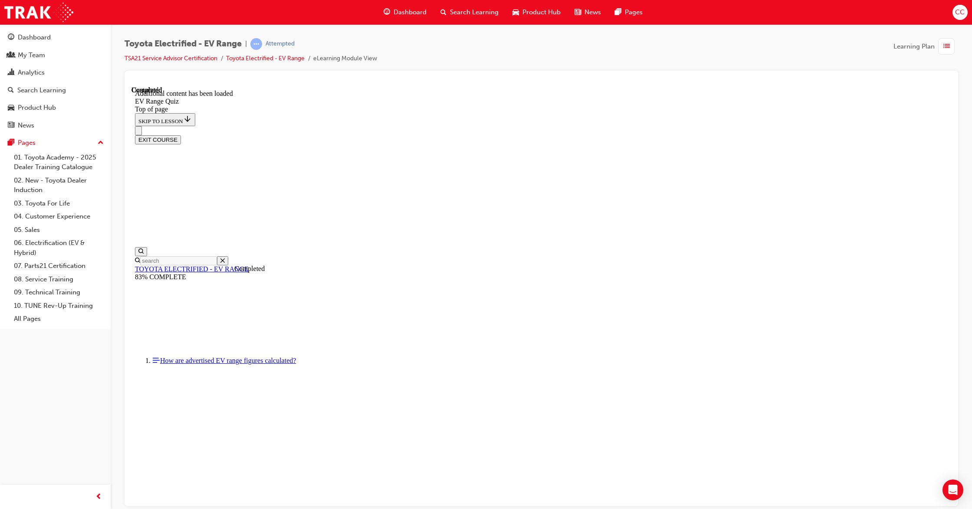
scroll to position [27, 0]
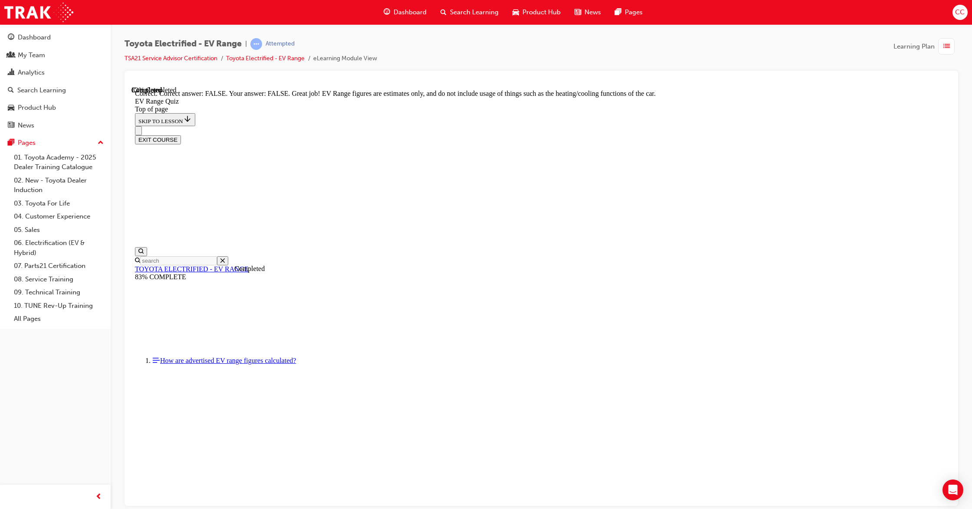
scroll to position [44, 0]
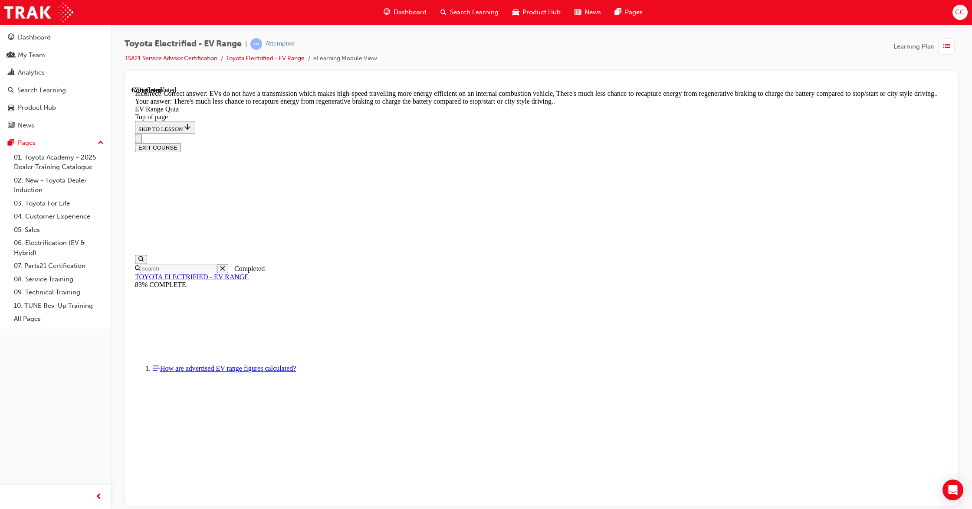
scroll to position [101, 0]
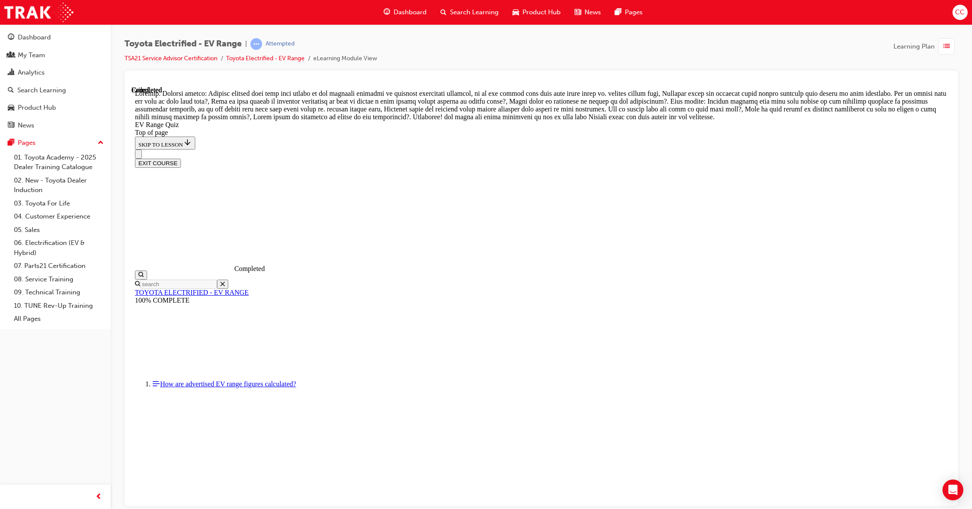
scroll to position [193, 0]
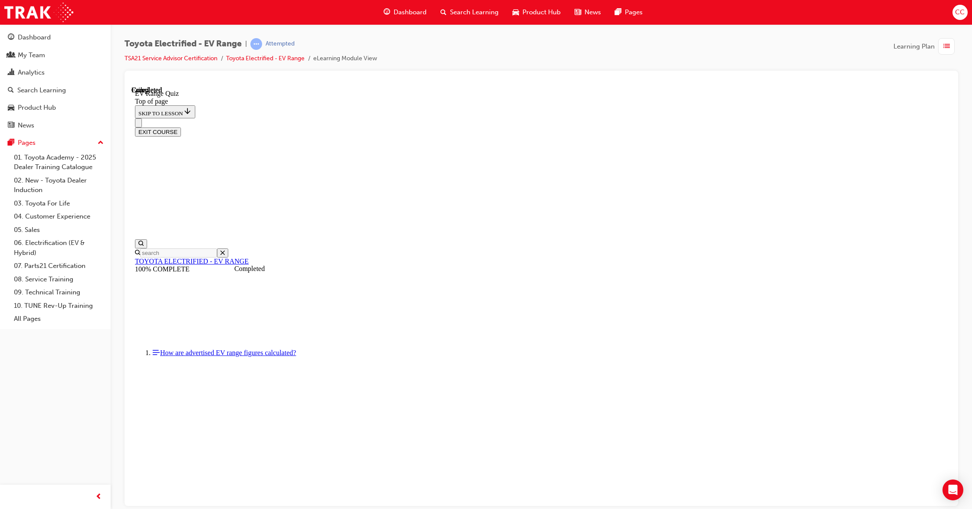
scroll to position [27, 0]
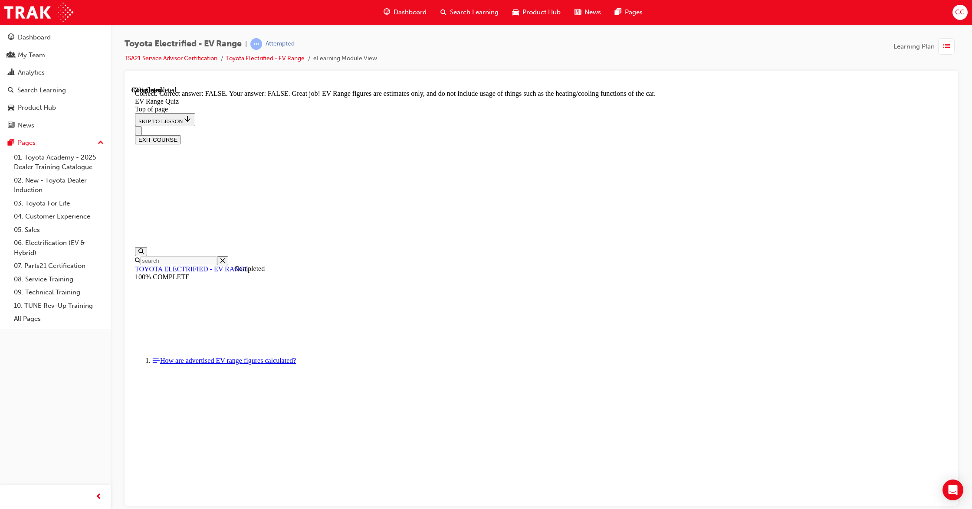
scroll to position [44, 0]
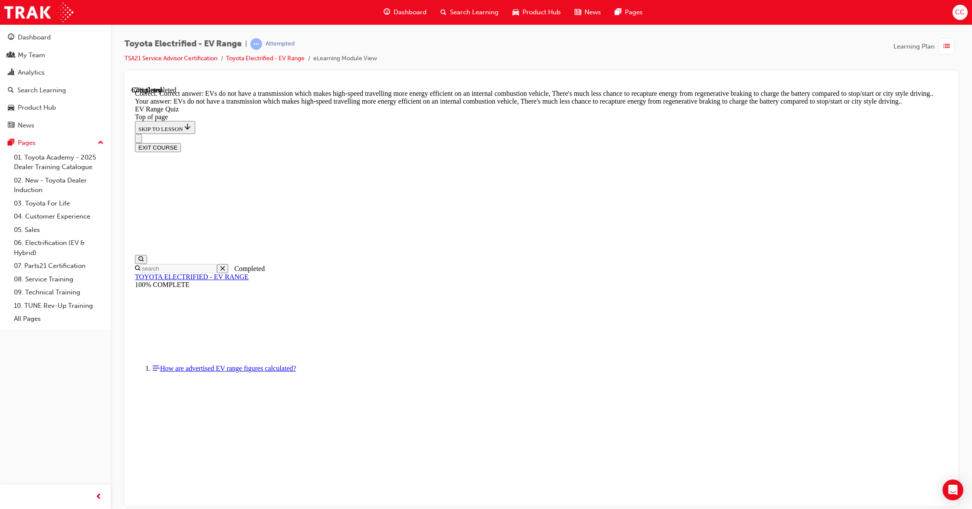
scroll to position [101, 0]
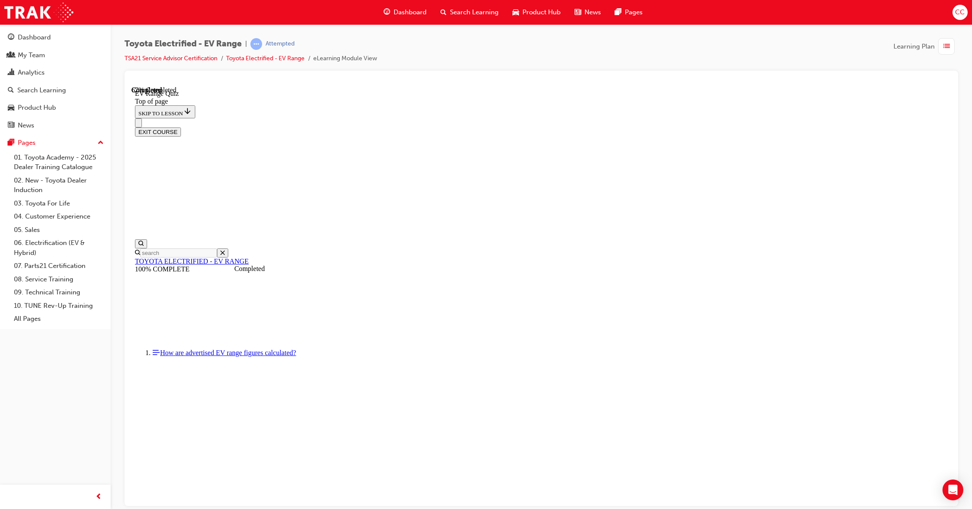
drag, startPoint x: 465, startPoint y: 368, endPoint x: 472, endPoint y: 381, distance: 15.0
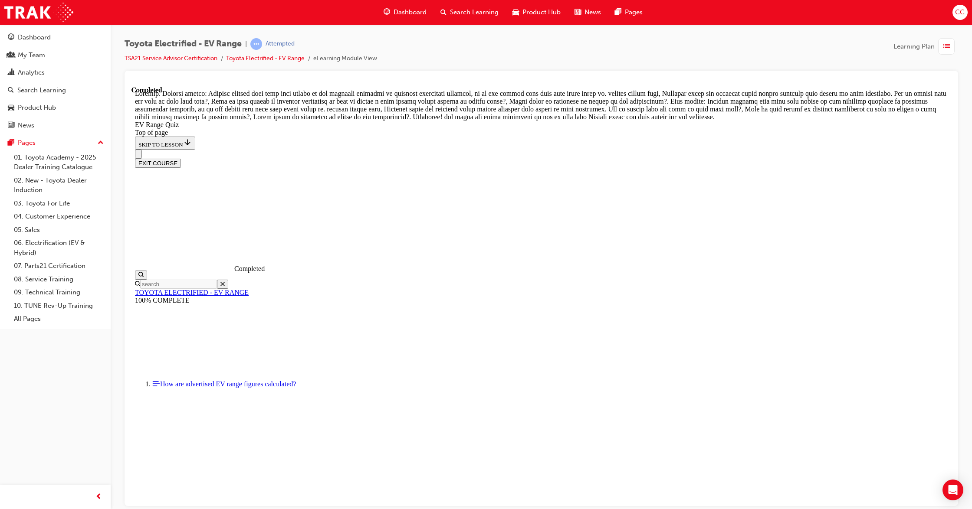
scroll to position [193, 0]
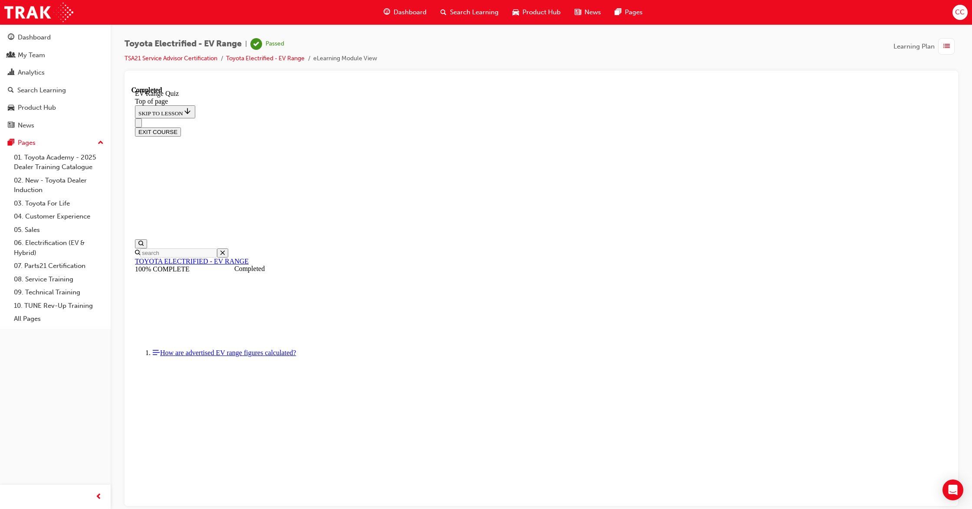
scroll to position [27, 0]
click at [181, 127] on button "EXIT COURSE" at bounding box center [158, 131] width 46 height 9
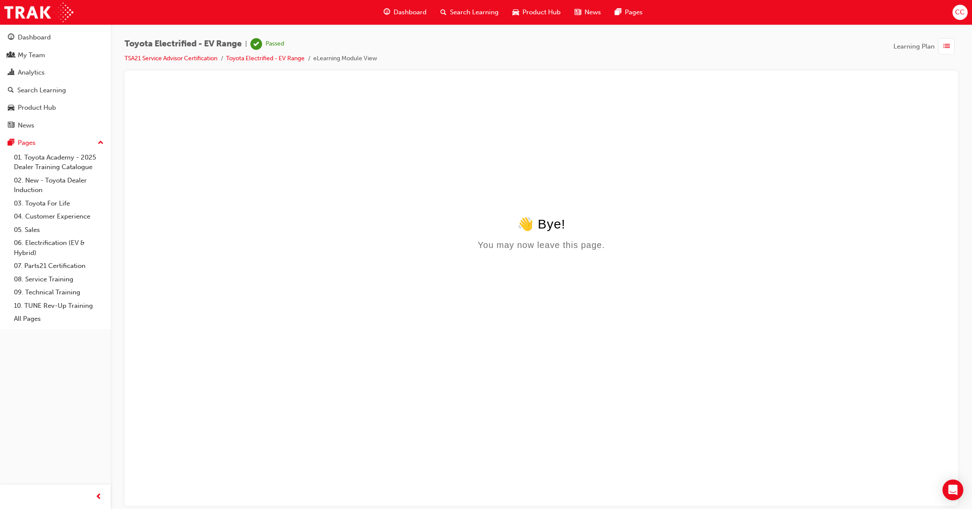
scroll to position [0, 0]
click at [34, 38] on div "Dashboard" at bounding box center [34, 38] width 33 height 10
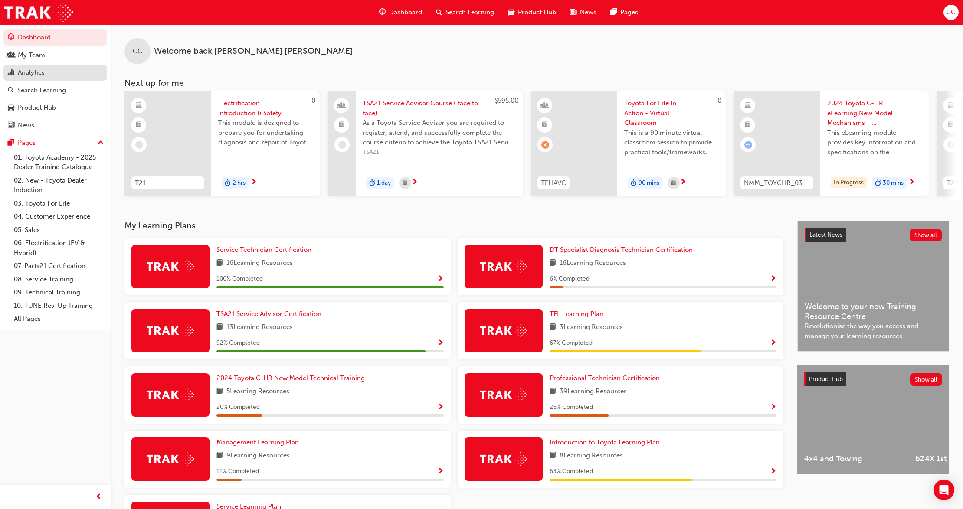
click at [25, 70] on div "Analytics" at bounding box center [31, 73] width 27 height 10
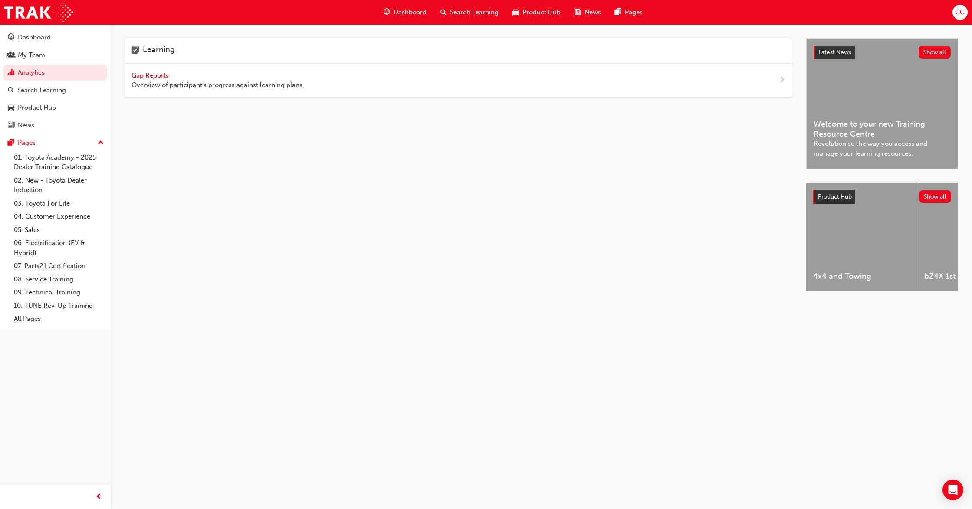
click at [158, 75] on span "Gap Reports" at bounding box center [150, 76] width 39 height 8
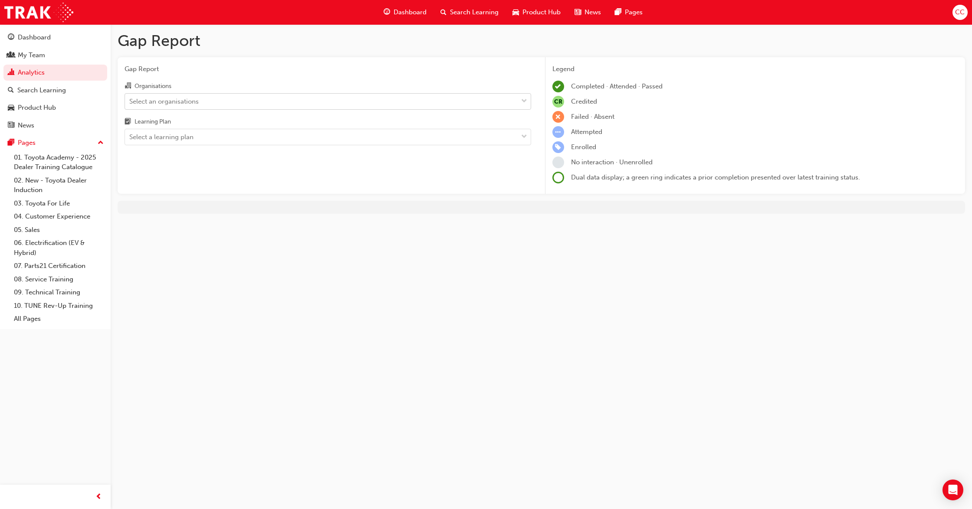
click at [525, 97] on span "down-icon" at bounding box center [524, 101] width 6 height 11
click at [130, 97] on input "Organisations Select an organisations" at bounding box center [129, 100] width 1 height 7
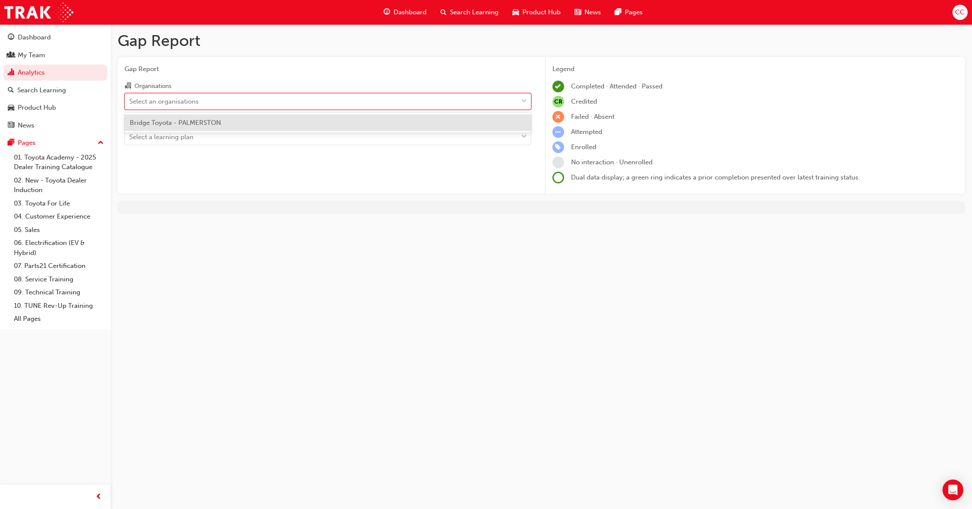
click at [239, 120] on div "Bridge Toyota - PALMERSTON" at bounding box center [327, 123] width 406 height 17
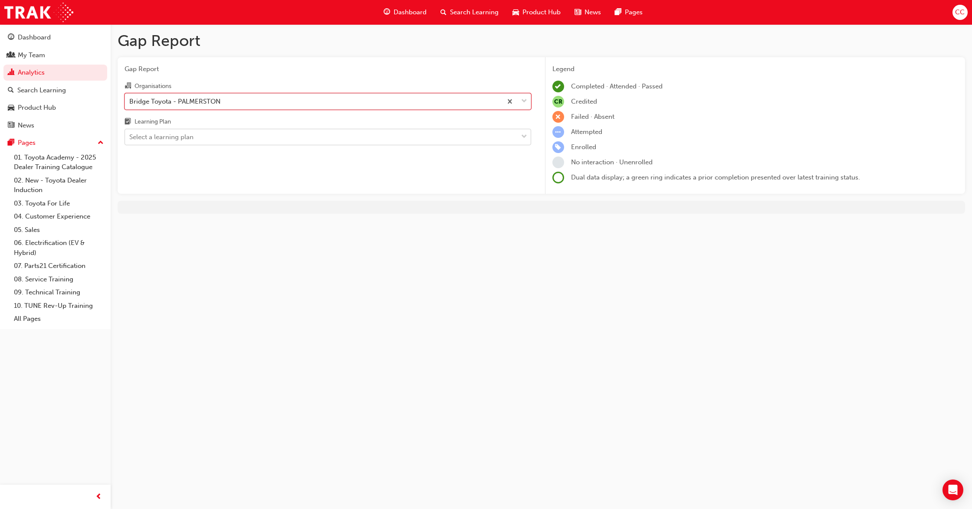
click at [523, 134] on span "down-icon" at bounding box center [524, 136] width 6 height 11
click at [130, 134] on input "Learning Plan Select a learning plan" at bounding box center [129, 136] width 1 height 7
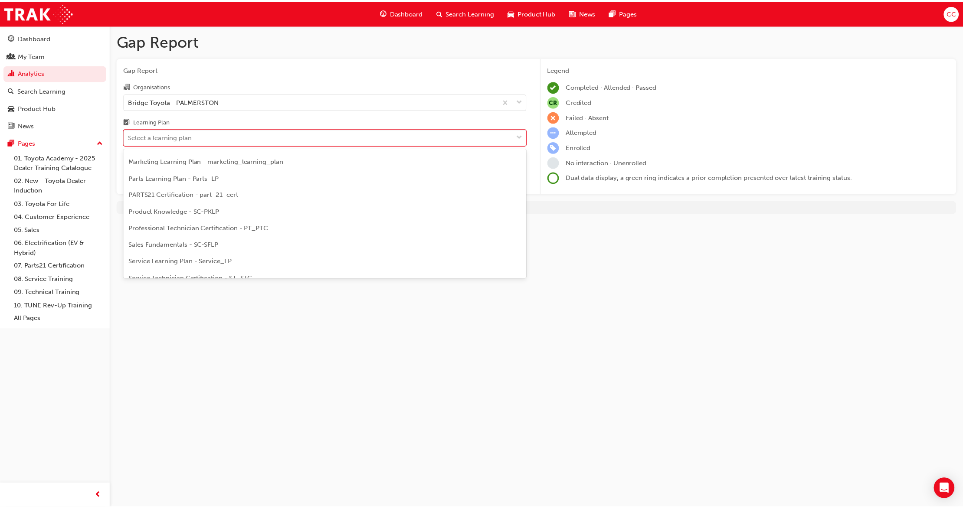
scroll to position [289, 0]
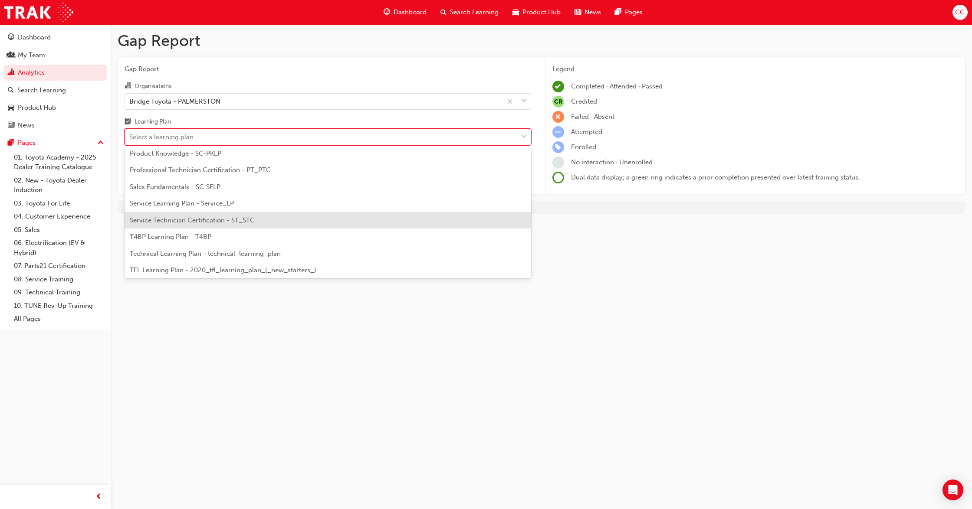
click at [233, 219] on span "Service Technician Certification - ST_STC" at bounding box center [192, 220] width 125 height 8
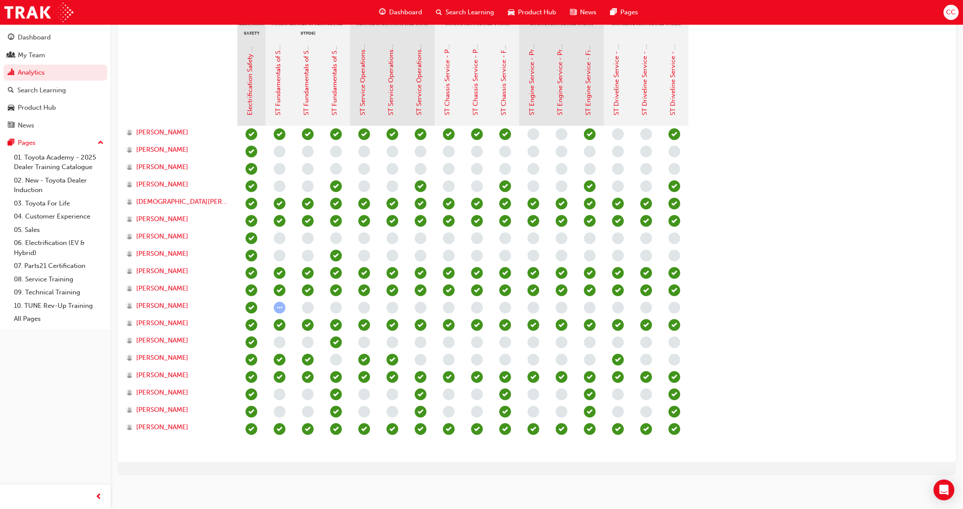
scroll to position [212, 0]
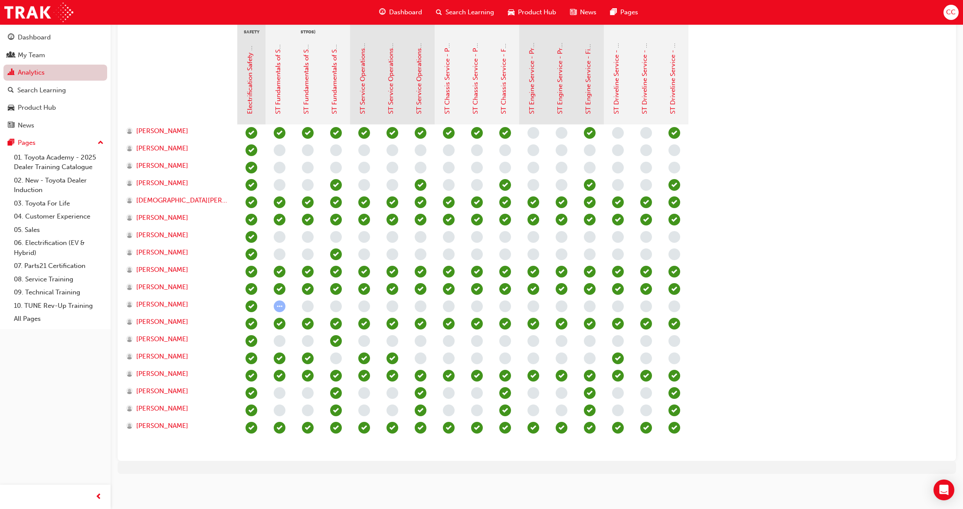
click at [41, 72] on link "Analytics" at bounding box center [55, 73] width 104 height 16
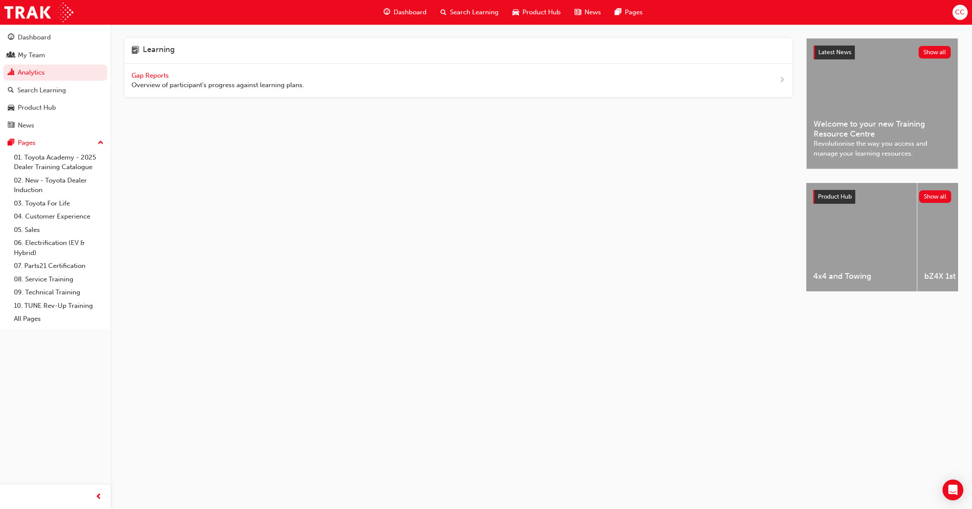
click at [153, 75] on span "Gap Reports" at bounding box center [150, 76] width 39 height 8
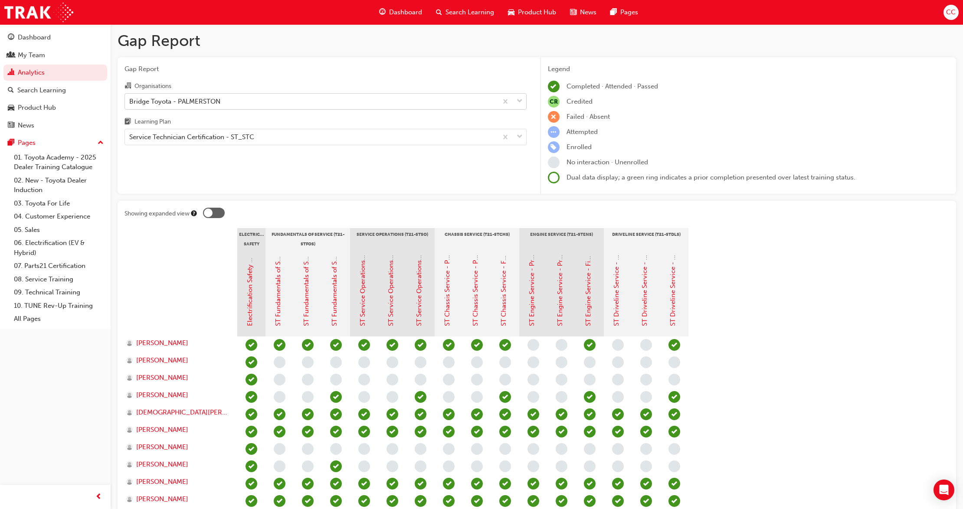
click at [517, 97] on span "down-icon" at bounding box center [520, 101] width 6 height 11
click at [130, 97] on input "Organisations Bridge Toyota - PALMERSTON" at bounding box center [129, 100] width 1 height 7
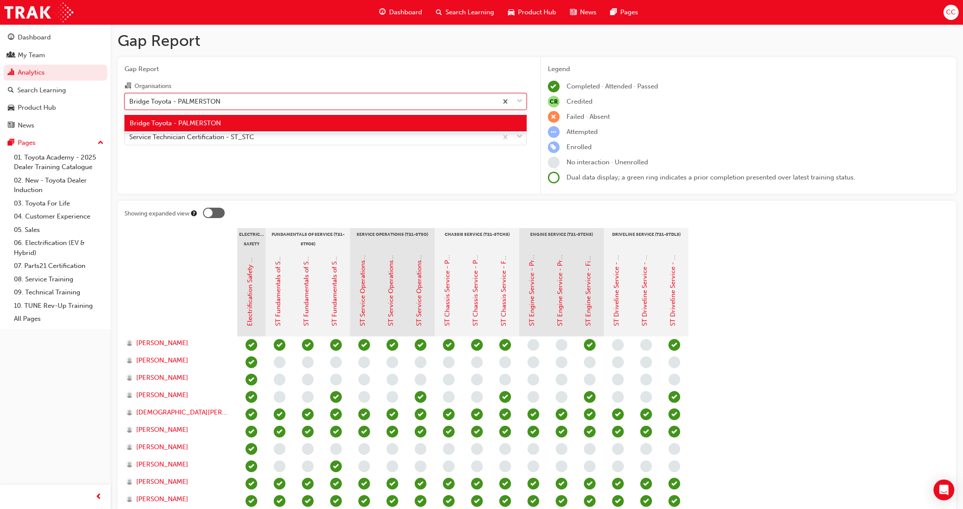
drag, startPoint x: 191, startPoint y: 117, endPoint x: 241, endPoint y: 125, distance: 50.6
click at [193, 116] on div "Bridge Toyota - PALMERSTON" at bounding box center [325, 123] width 402 height 17
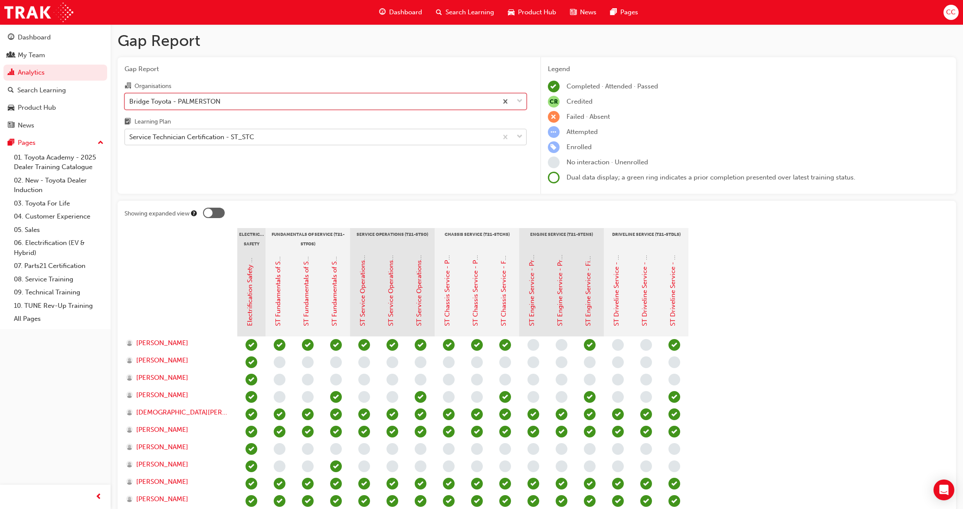
click at [519, 135] on span "down-icon" at bounding box center [520, 136] width 6 height 11
click at [130, 135] on input "Learning Plan Service Technician Certification - ST_STC" at bounding box center [129, 136] width 1 height 7
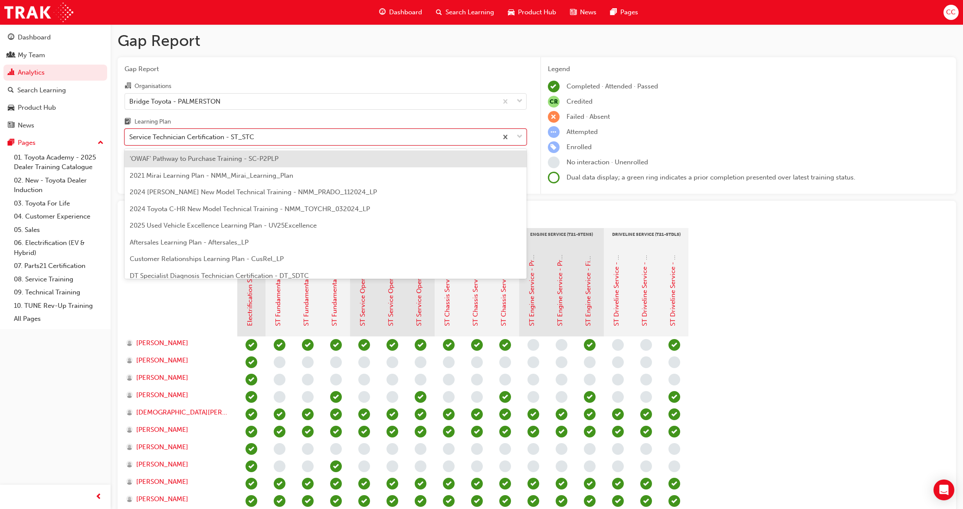
scroll to position [245, 0]
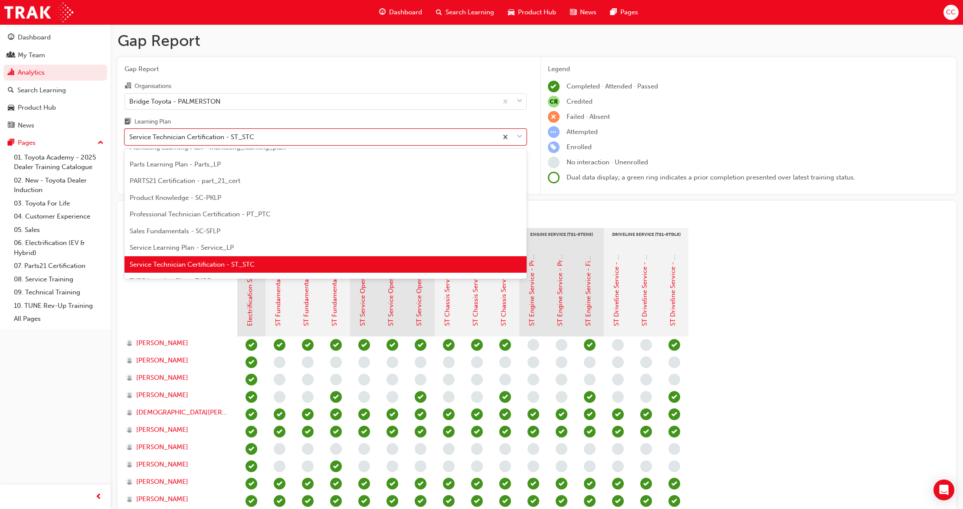
click at [828, 278] on section "Electrical Safety Certification Fundamentals of Service (T21-STFOS) Service Ope…" at bounding box center [536, 447] width 825 height 438
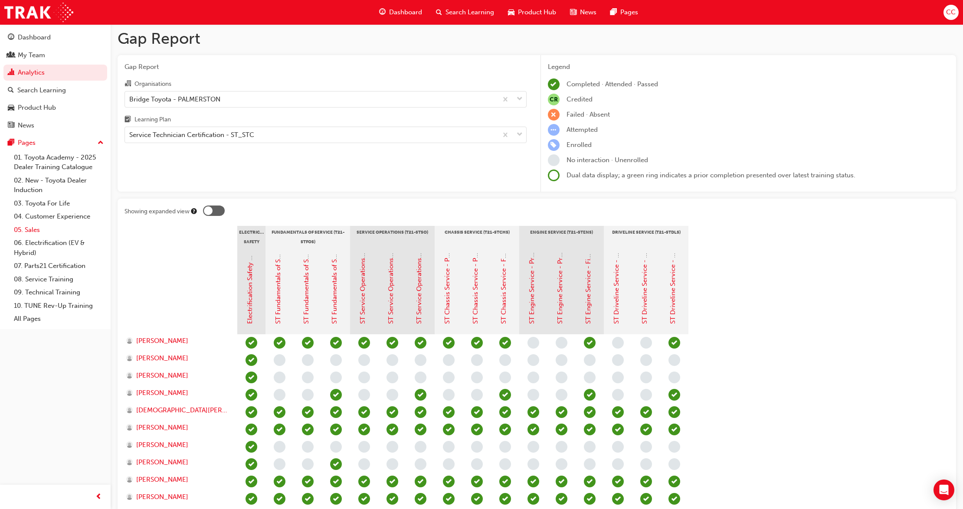
scroll to position [0, 0]
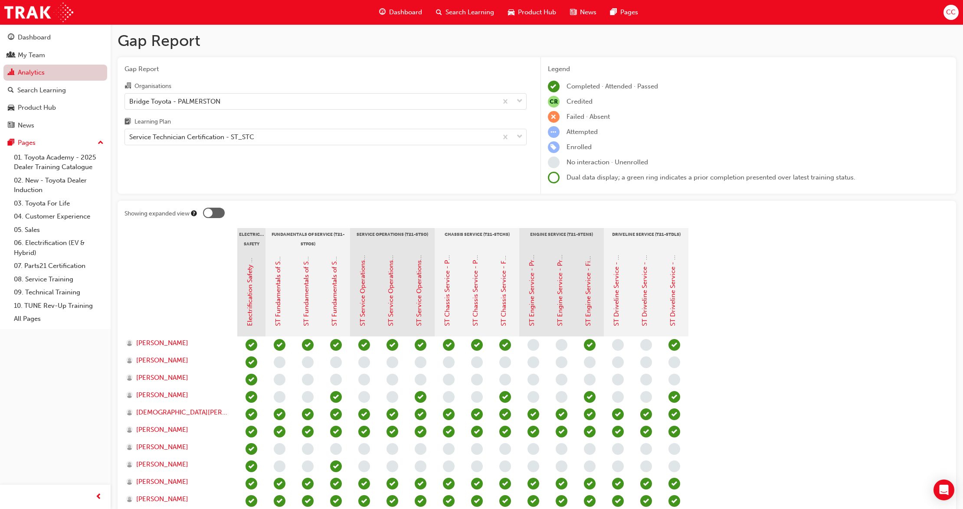
click at [28, 66] on link "Analytics" at bounding box center [55, 73] width 104 height 16
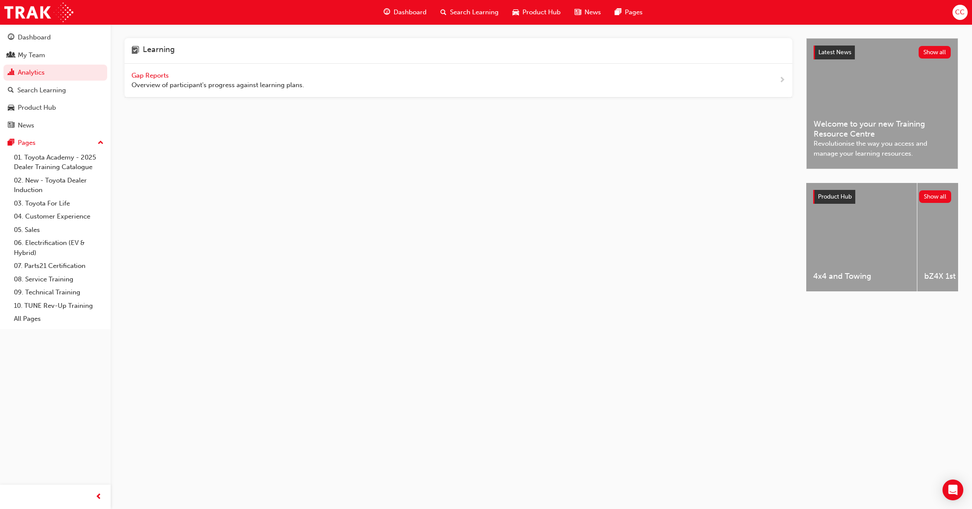
click at [147, 75] on span "Gap Reports" at bounding box center [150, 76] width 39 height 8
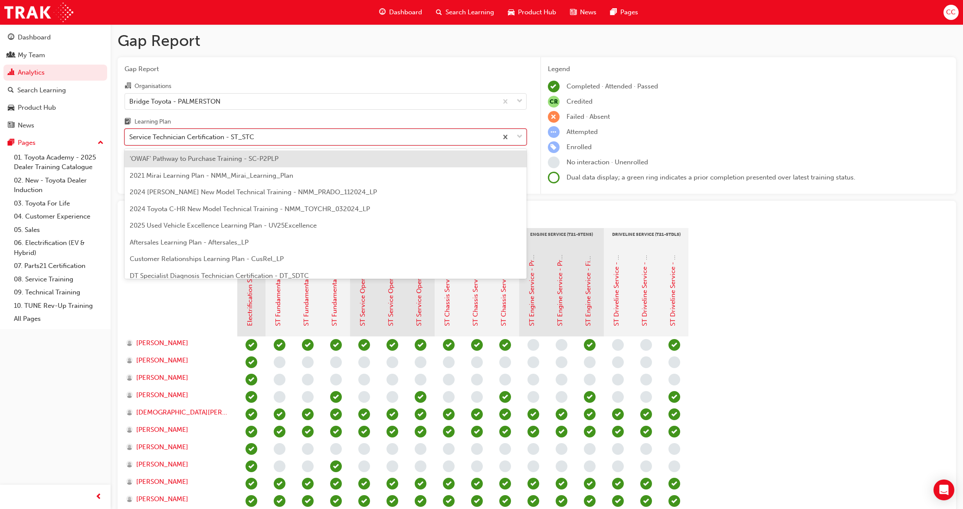
click at [521, 137] on span "down-icon" at bounding box center [520, 136] width 6 height 11
click at [130, 137] on input "Learning Plan option 'OWAF' Pathway to Purchase Training - SC-P2PLP focused, 1 …" at bounding box center [129, 136] width 1 height 7
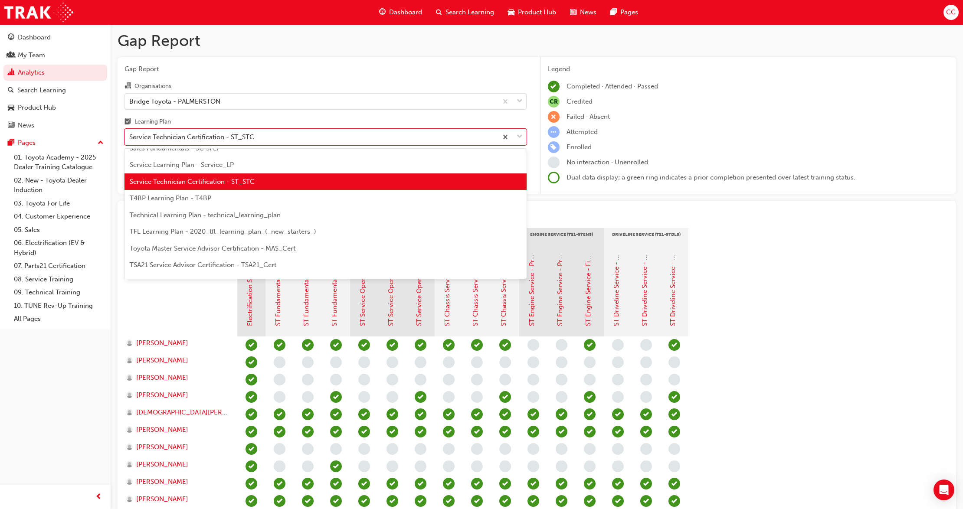
scroll to position [347, 0]
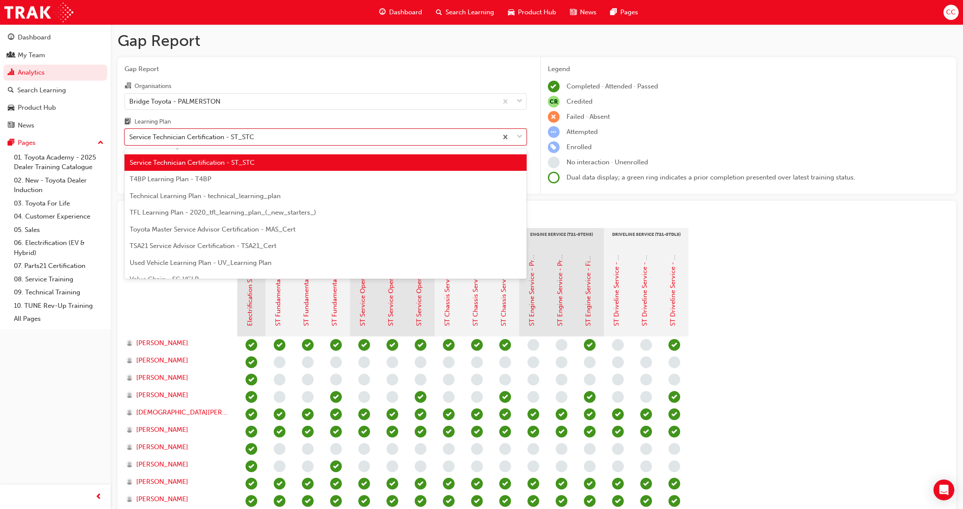
click at [219, 245] on span "TSA21 Service Advisor Certification - TSA21_Cert" at bounding box center [203, 246] width 147 height 8
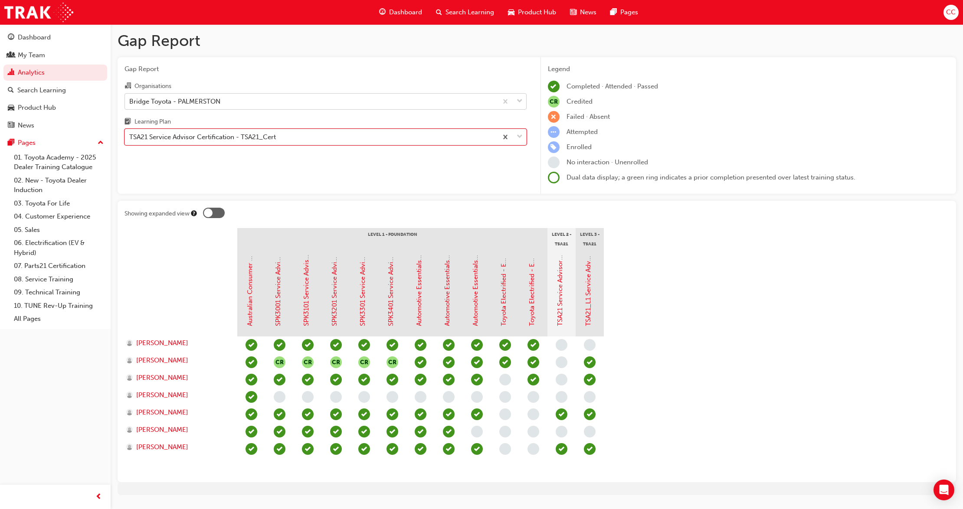
click at [522, 101] on span "down-icon" at bounding box center [520, 101] width 6 height 11
click at [130, 101] on input "Organisations Bridge Toyota - PALMERSTON" at bounding box center [129, 100] width 1 height 7
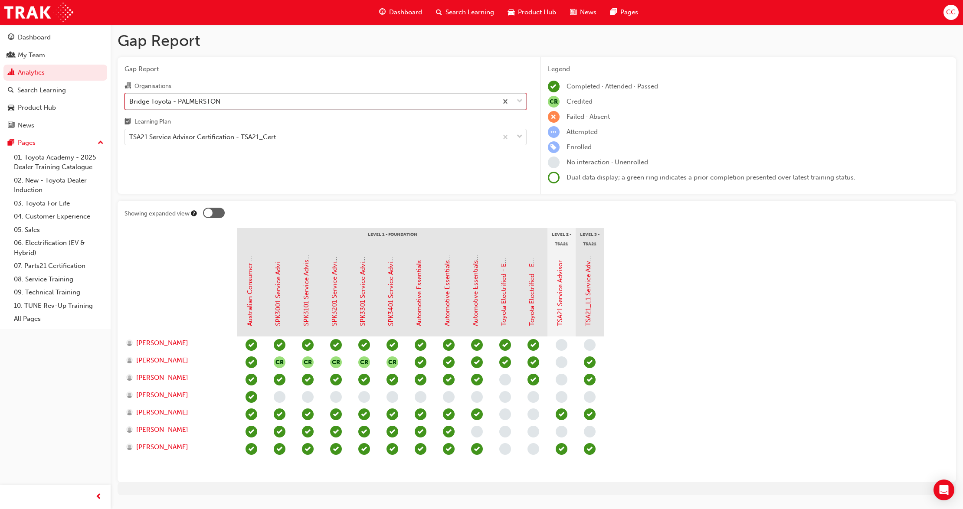
click at [524, 100] on div at bounding box center [511, 102] width 29 height 16
click at [130, 100] on input "Organisations 0 results available. Select is focused ,type to refine list, pres…" at bounding box center [129, 100] width 1 height 7
click at [518, 98] on span "down-icon" at bounding box center [520, 101] width 6 height 11
click at [130, 98] on input "Organisations 0 results available. Select is focused ,type to refine list, pres…" at bounding box center [129, 100] width 1 height 7
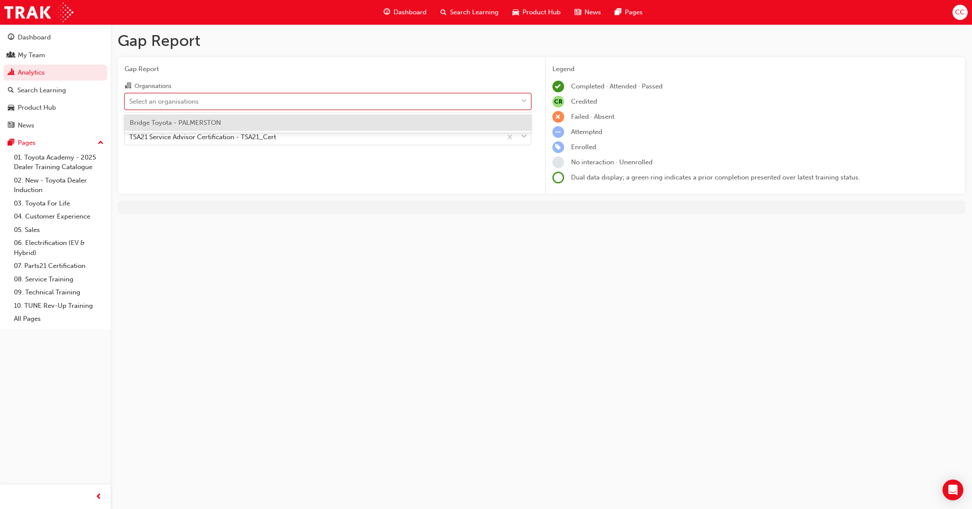
click at [523, 99] on span "down-icon" at bounding box center [524, 101] width 6 height 11
click at [130, 99] on input "Organisations option Bridge Toyota - PALMERSTON focused, 1 of 1. 1 result avail…" at bounding box center [129, 100] width 1 height 7
click at [419, 115] on div "Bridge Toyota - PALMERSTON" at bounding box center [327, 123] width 406 height 17
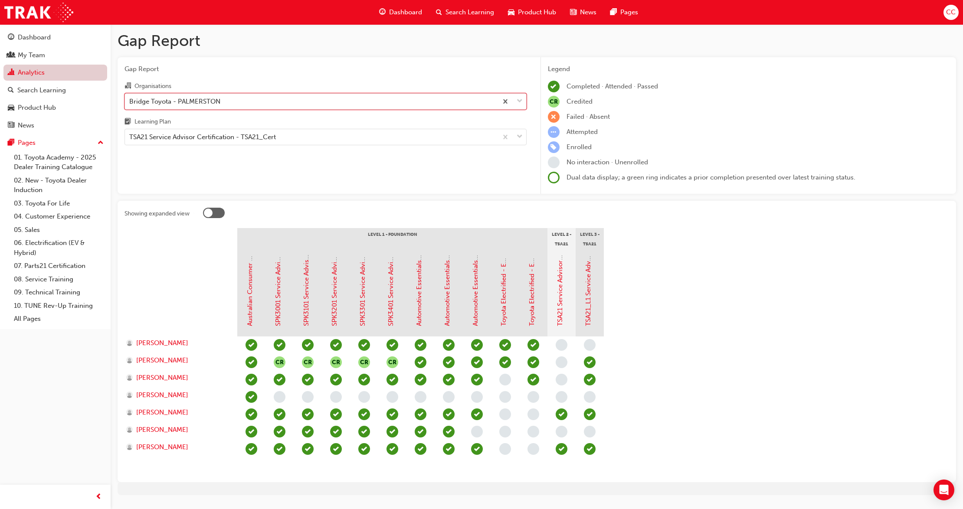
click at [35, 73] on link "Analytics" at bounding box center [55, 73] width 104 height 16
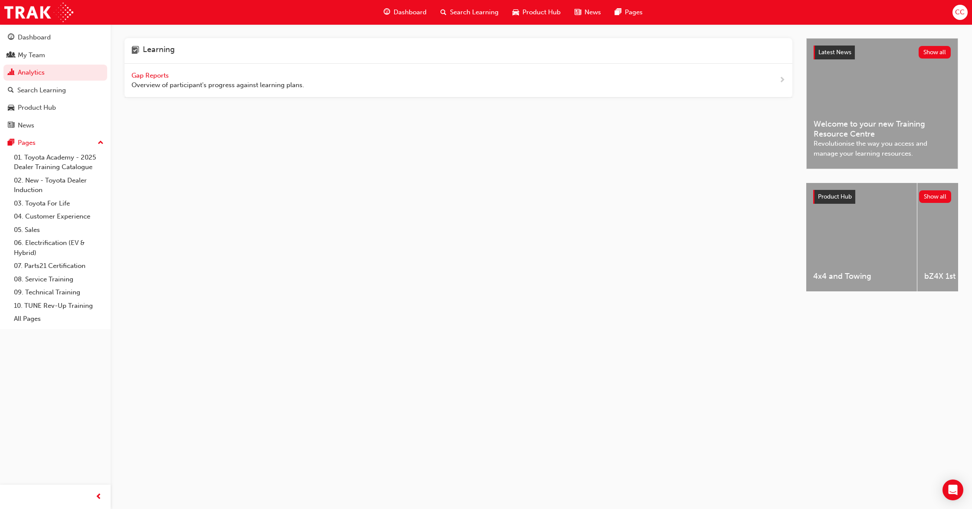
click at [160, 73] on span "Gap Reports" at bounding box center [150, 76] width 39 height 8
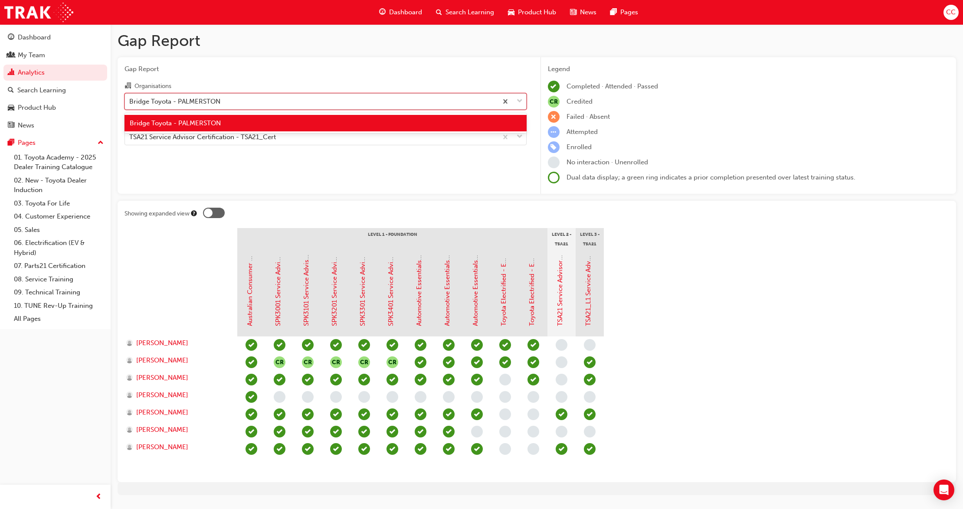
click at [520, 101] on span "down-icon" at bounding box center [520, 101] width 6 height 11
click at [130, 101] on input "Organisations option Bridge Toyota - PALMERSTON focused, 1 of 1. 1 result avail…" at bounding box center [129, 100] width 1 height 7
click at [520, 101] on span "down-icon" at bounding box center [520, 101] width 6 height 11
click at [130, 101] on input "Organisations option Bridge Toyota - PALMERSTON focused, 1 of 1. 1 result avail…" at bounding box center [129, 100] width 1 height 7
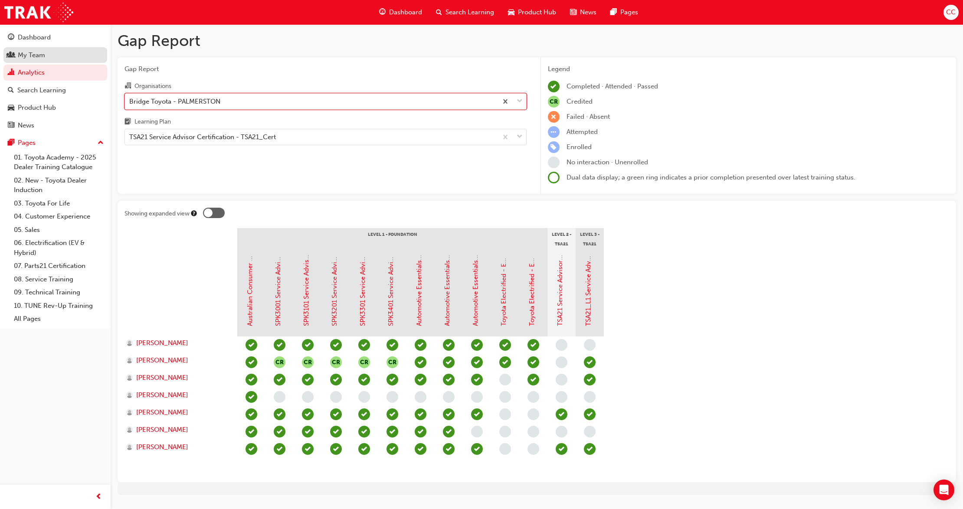
click at [36, 56] on div "My Team" at bounding box center [31, 55] width 27 height 10
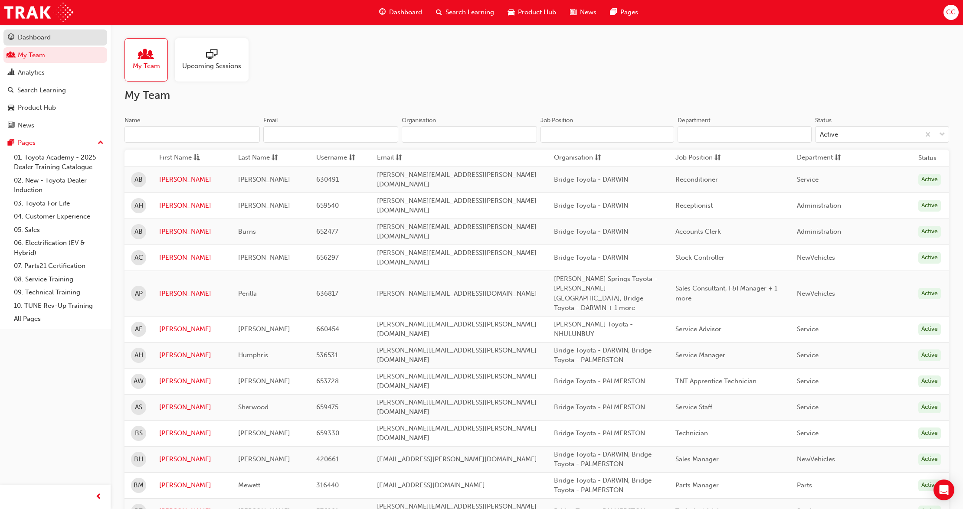
click at [46, 39] on div "Dashboard" at bounding box center [34, 38] width 33 height 10
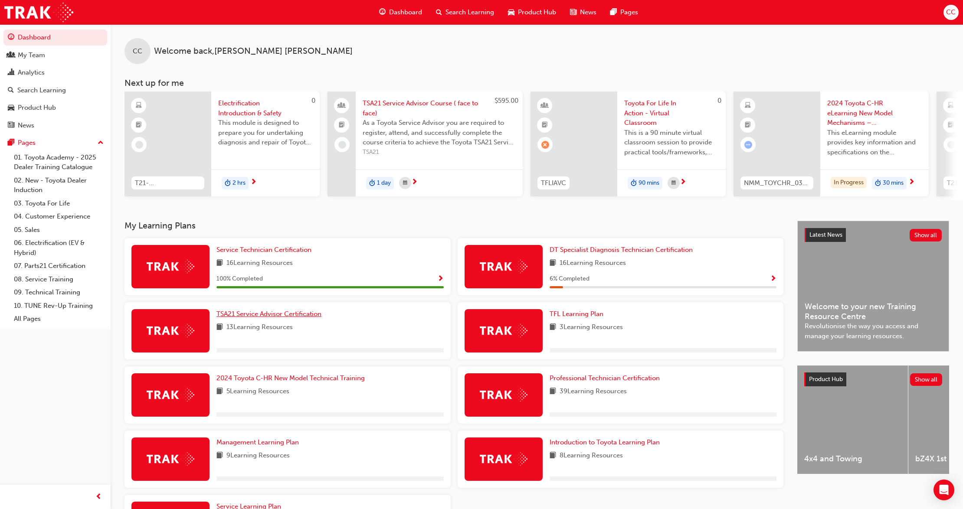
click at [277, 319] on link "TSA21 Service Advisor Certification" at bounding box center [270, 314] width 108 height 10
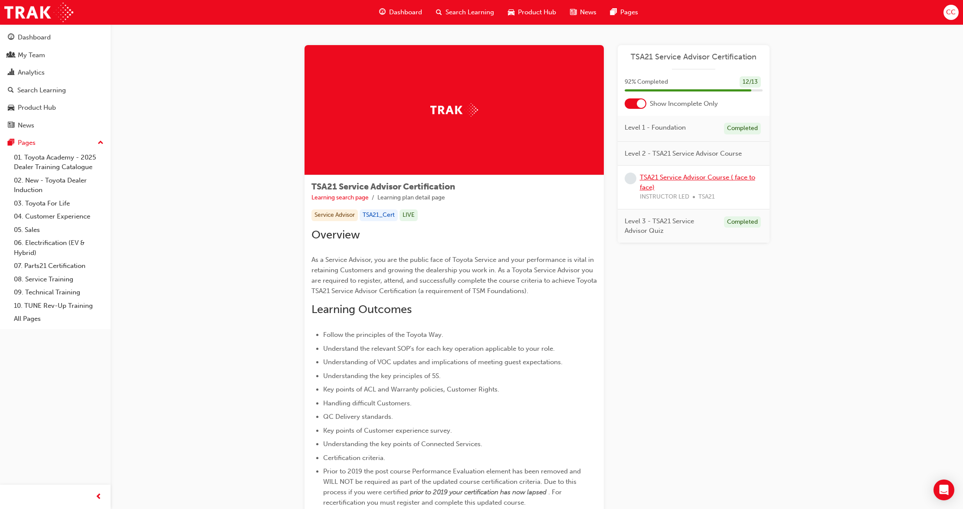
click at [658, 179] on link "TSA21 Service Advisor Course ( face to face)" at bounding box center [697, 182] width 115 height 18
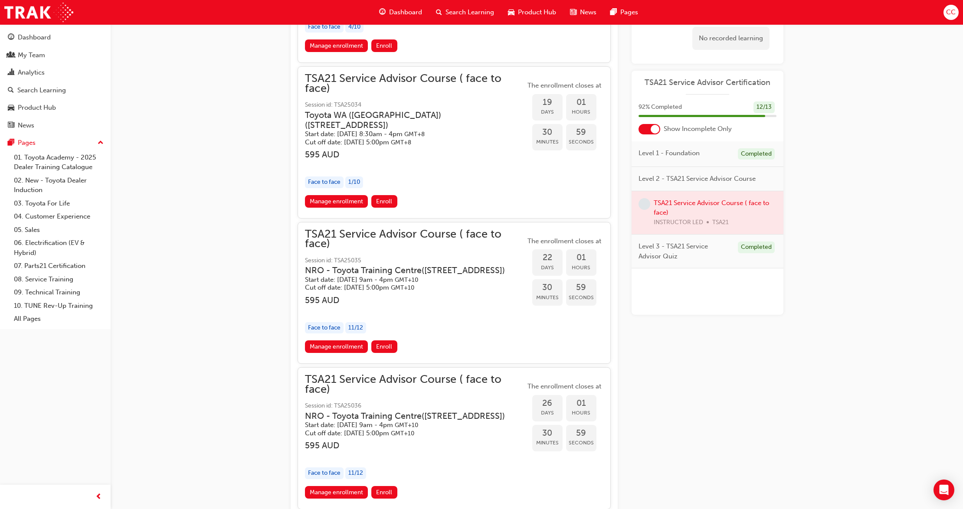
scroll to position [1196, 0]
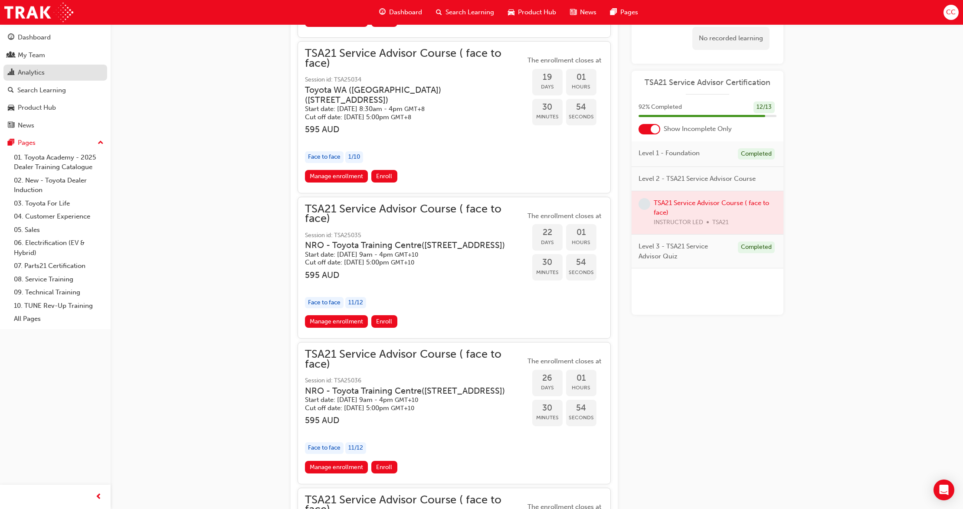
click at [38, 73] on div "Analytics" at bounding box center [31, 73] width 27 height 10
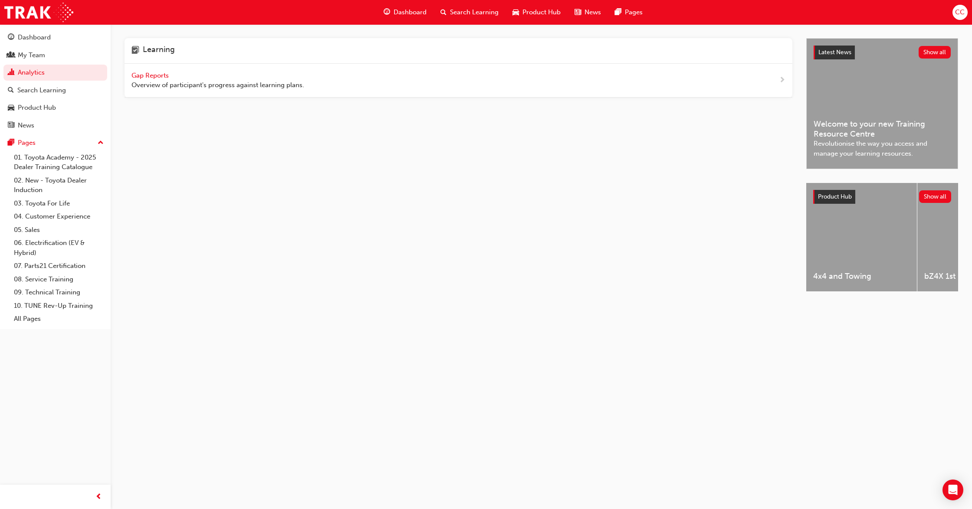
click at [146, 77] on span "Gap Reports" at bounding box center [150, 76] width 39 height 8
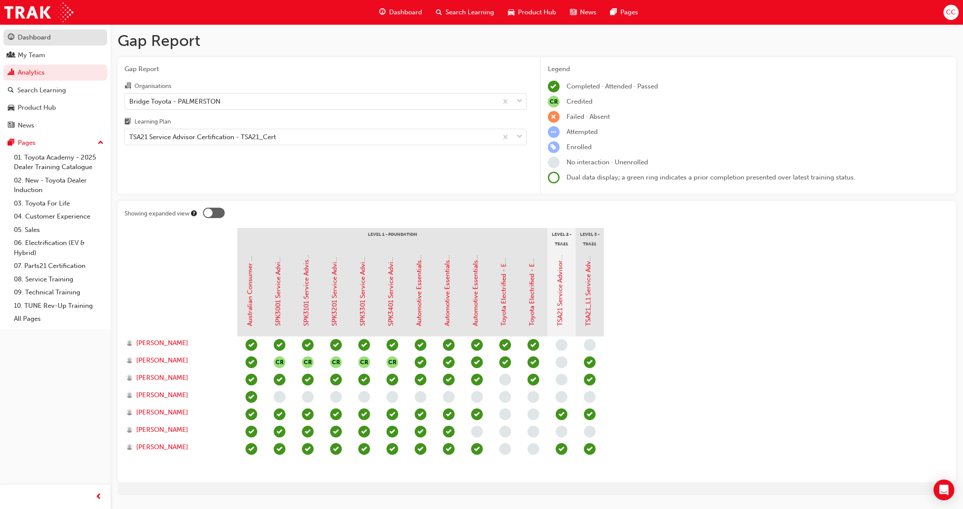
click at [36, 42] on div "Dashboard" at bounding box center [55, 37] width 95 height 11
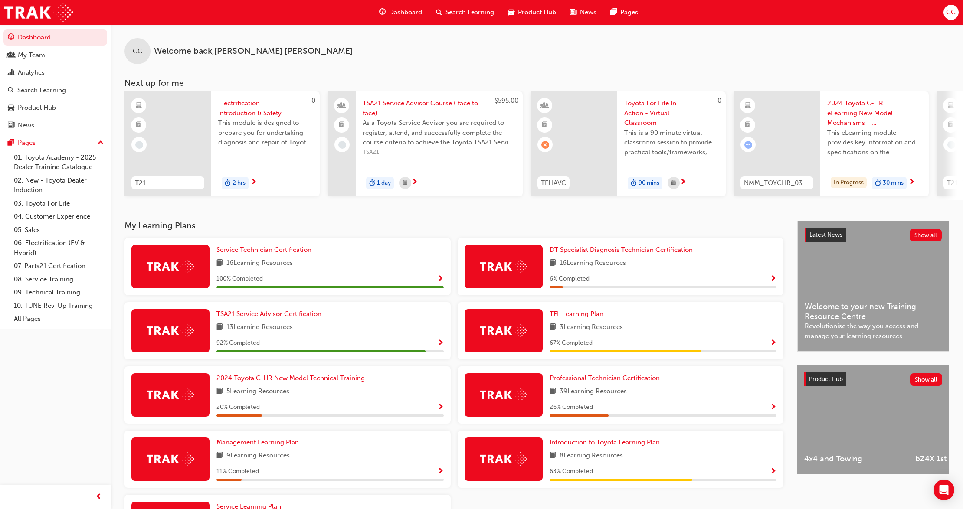
scroll to position [58, 0]
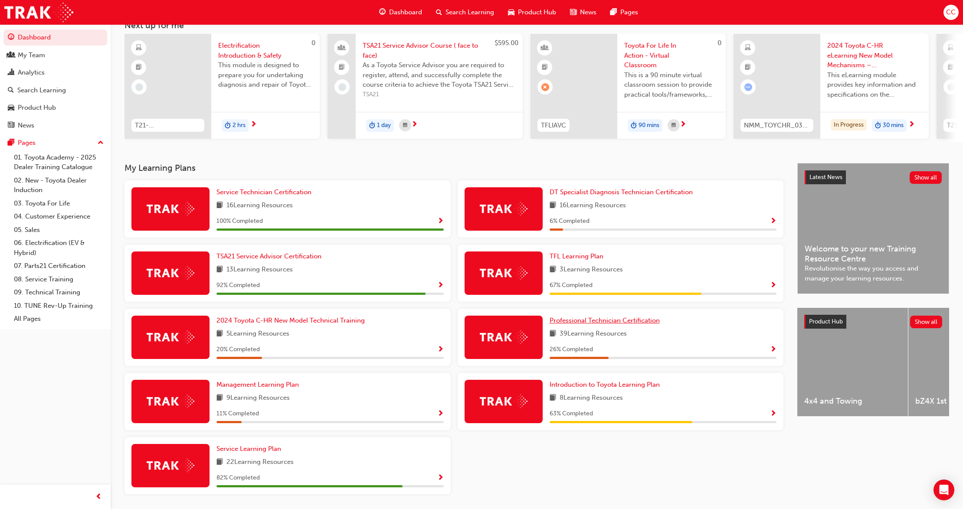
click at [642, 326] on link "Professional Technician Certification" at bounding box center [607, 321] width 114 height 10
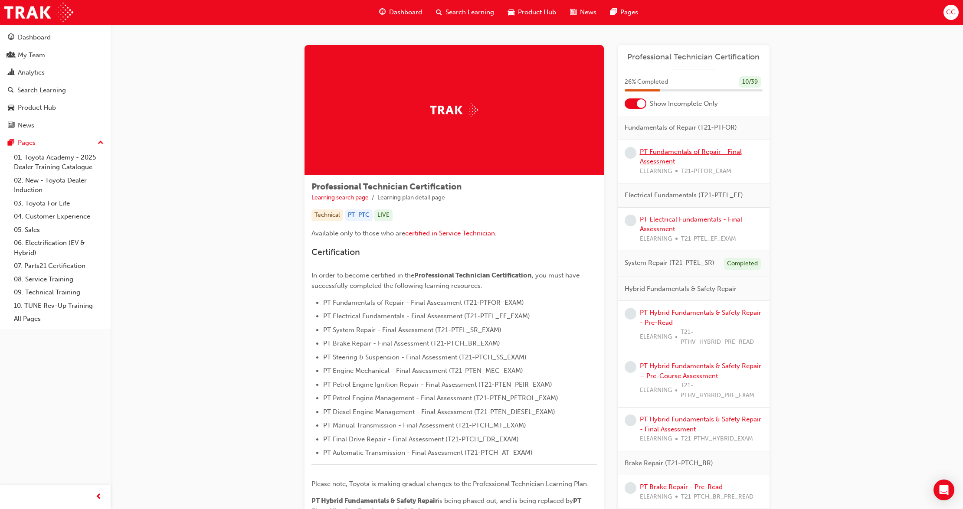
click at [653, 160] on link "PT Fundamentals of Repair - Final Assessment" at bounding box center [691, 157] width 102 height 18
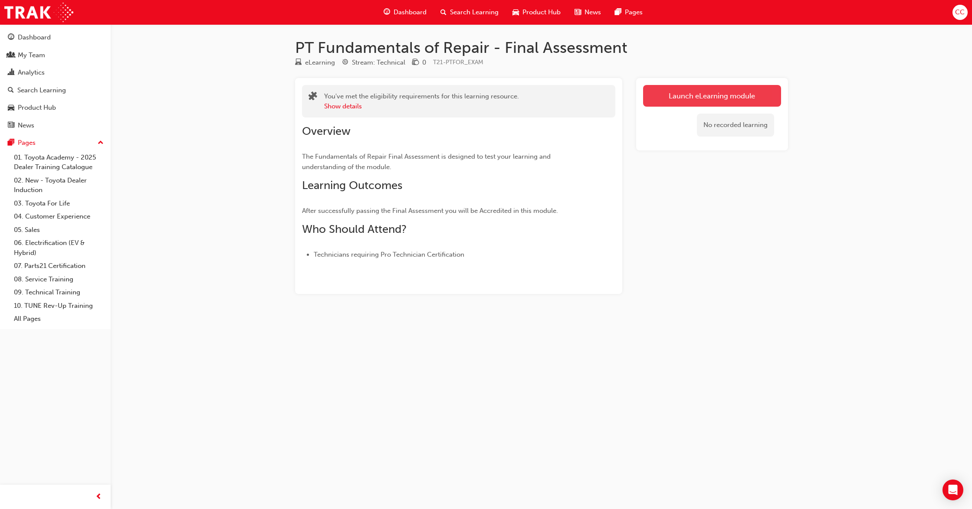
click at [682, 98] on link "Launch eLearning module" at bounding box center [712, 96] width 138 height 22
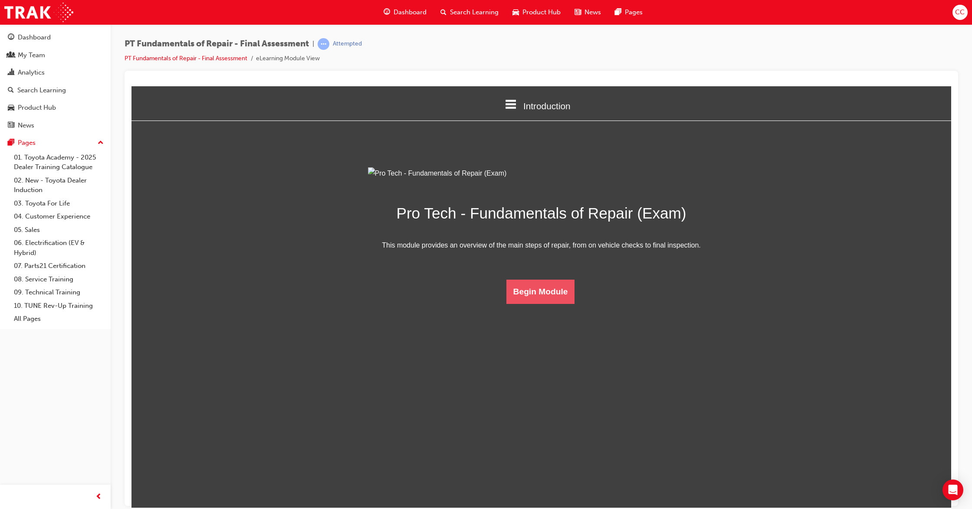
click at [550, 304] on button "Begin Module" at bounding box center [540, 291] width 69 height 24
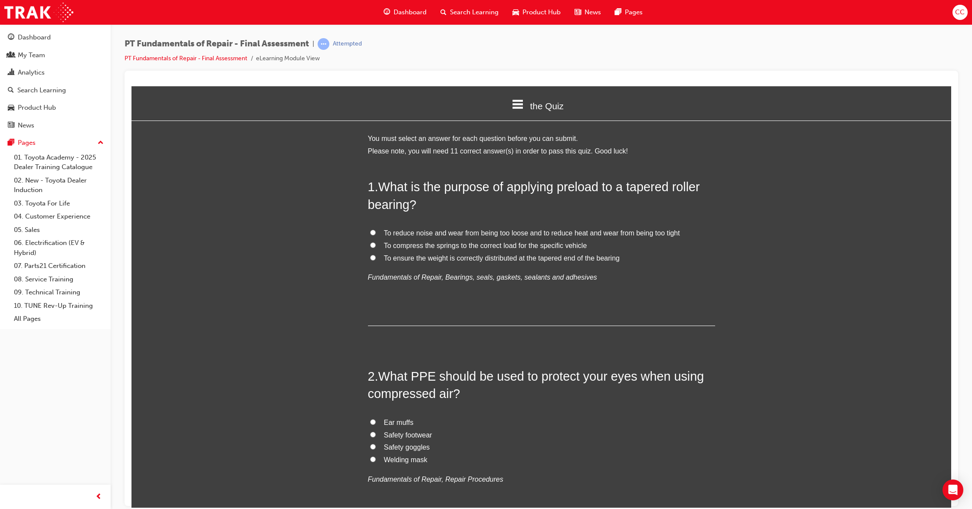
click at [368, 229] on label "To reduce noise and wear from being too loose and to reduce heat and wear from …" at bounding box center [541, 233] width 347 height 13
click at [370, 229] on input "To reduce noise and wear from being too loose and to reduce heat and wear from …" at bounding box center [373, 232] width 6 height 6
radio input "true"
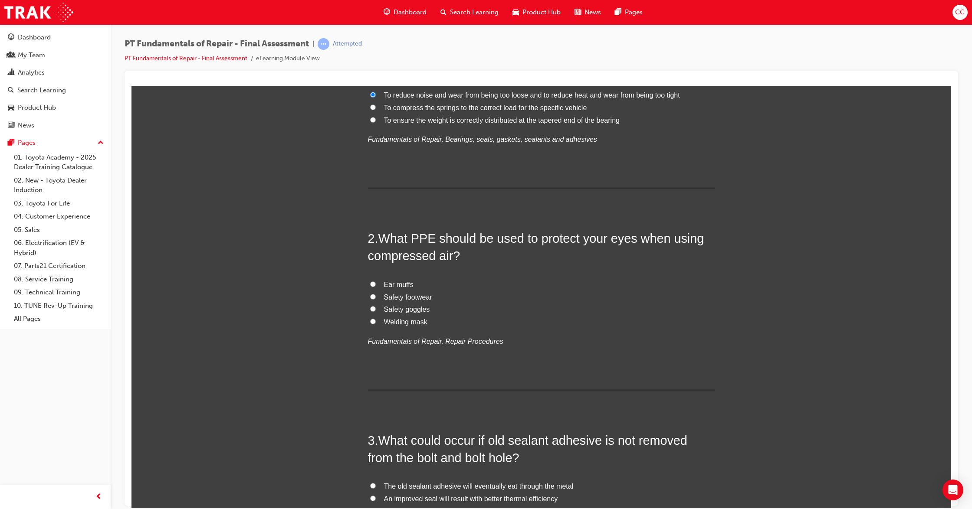
scroll to position [173, 0]
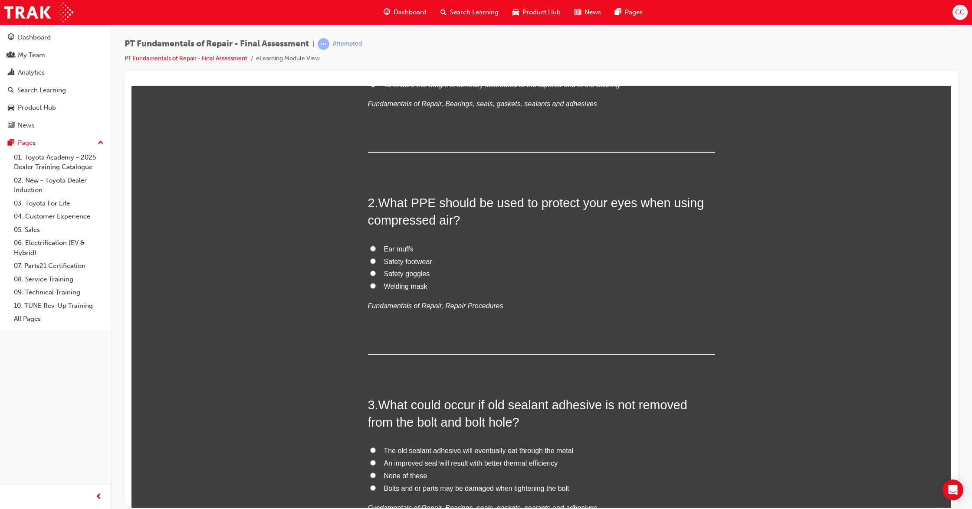
click at [368, 269] on label "Safety goggles" at bounding box center [541, 274] width 347 height 13
click at [370, 270] on input "Safety goggles" at bounding box center [373, 273] width 6 height 6
radio input "true"
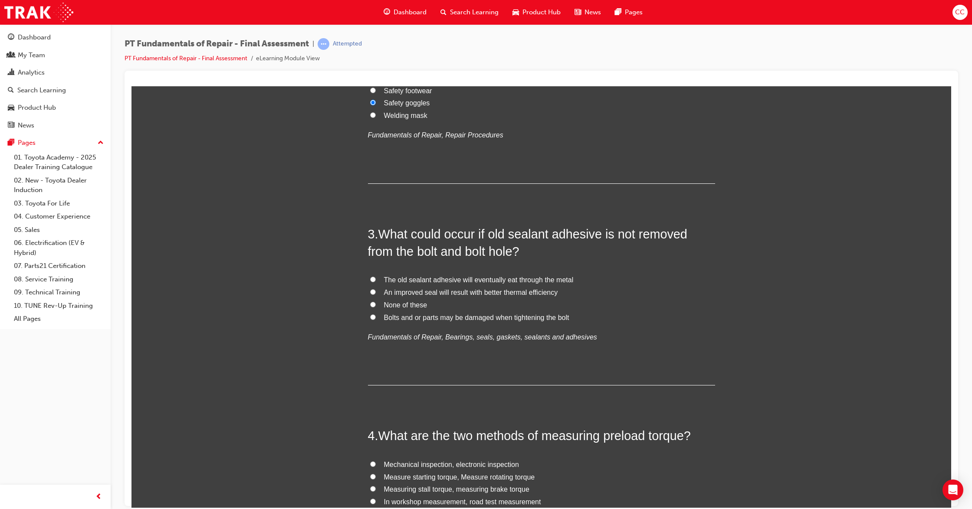
scroll to position [347, 0]
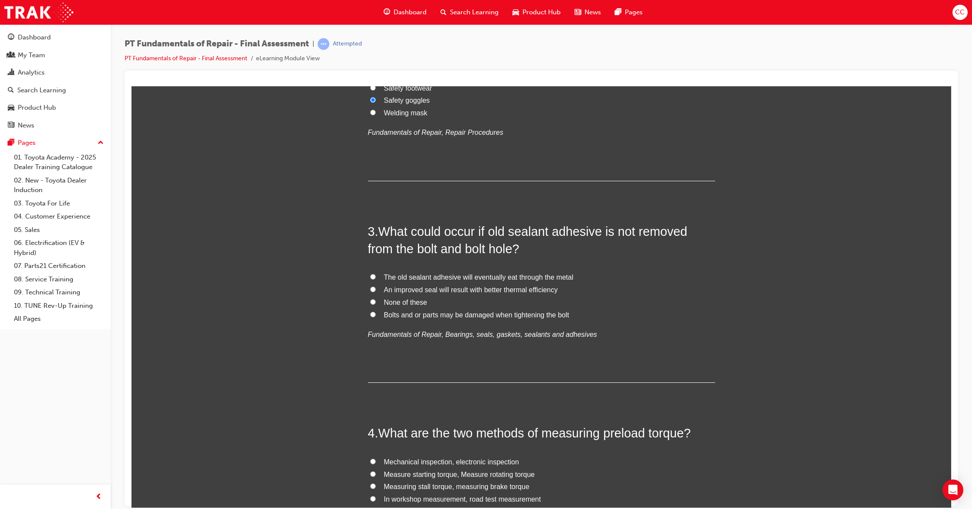
click at [370, 313] on input "Bolts and or parts may be damaged when tightening the bolt" at bounding box center [373, 314] width 6 height 6
radio input "true"
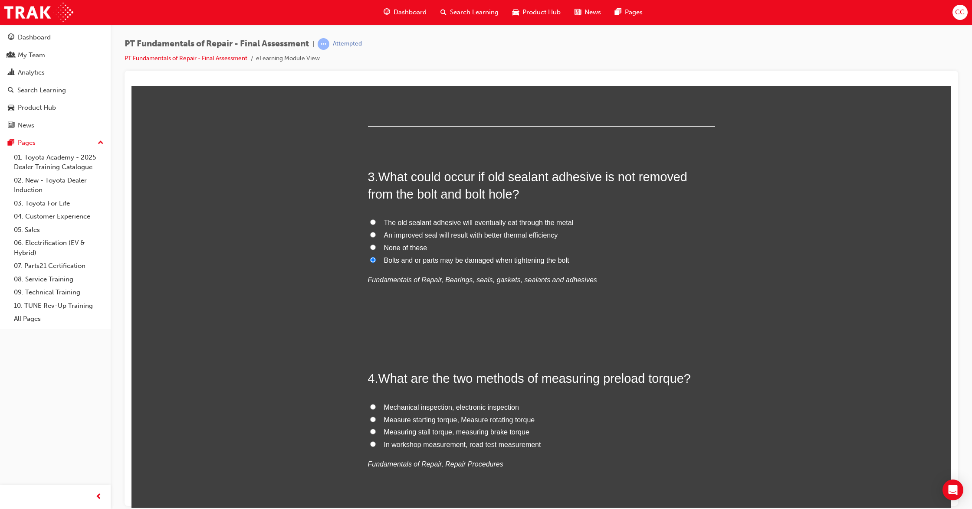
scroll to position [405, 0]
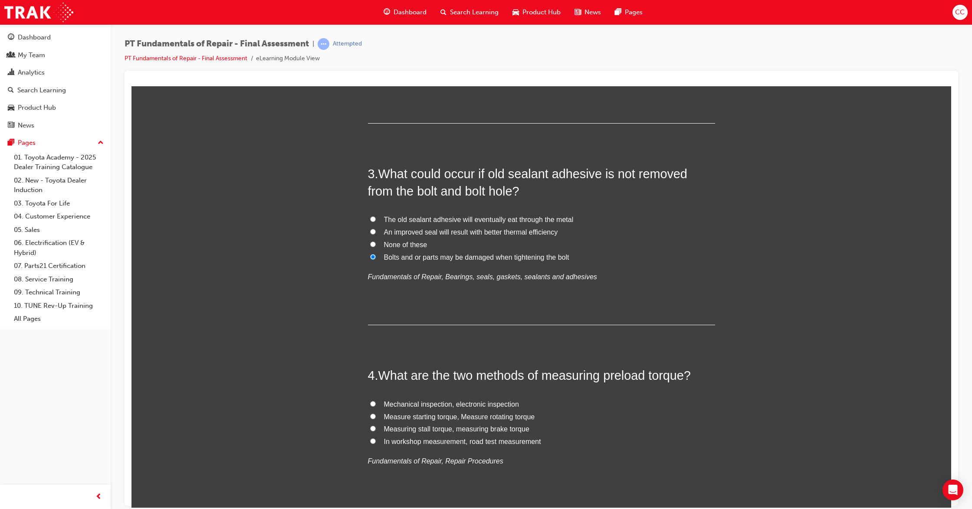
click at [370, 416] on input "Measure starting torque, Measure rotating torque" at bounding box center [373, 416] width 6 height 6
radio input "true"
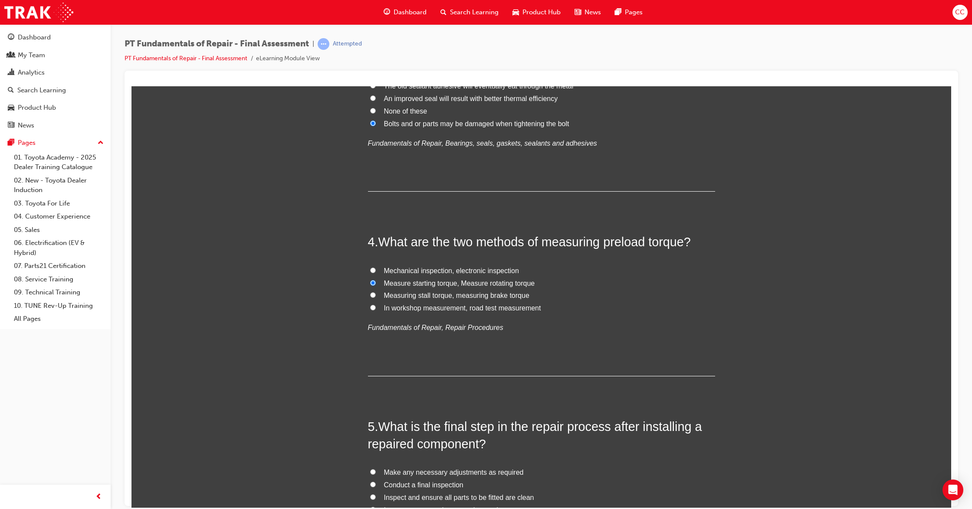
scroll to position [636, 0]
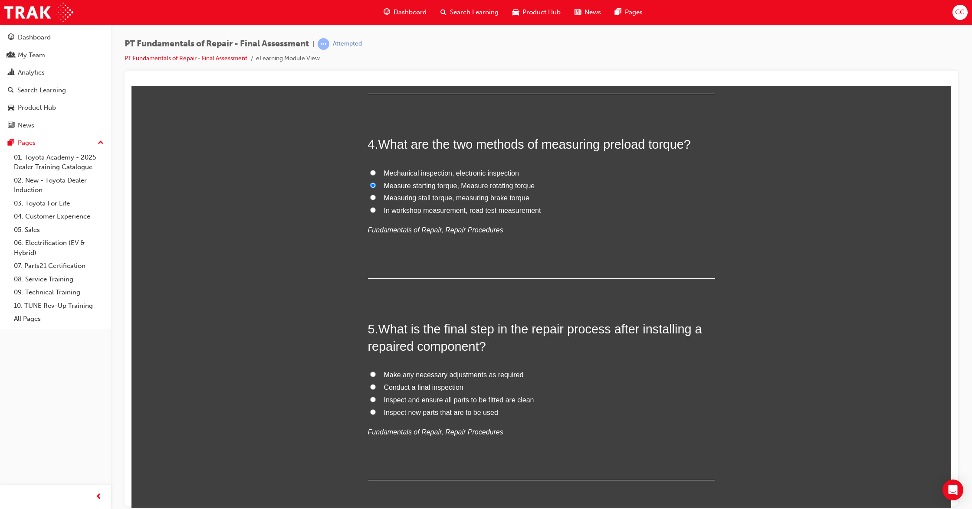
click at [370, 385] on input "Conduct a final inspection" at bounding box center [373, 387] width 6 height 6
radio input "true"
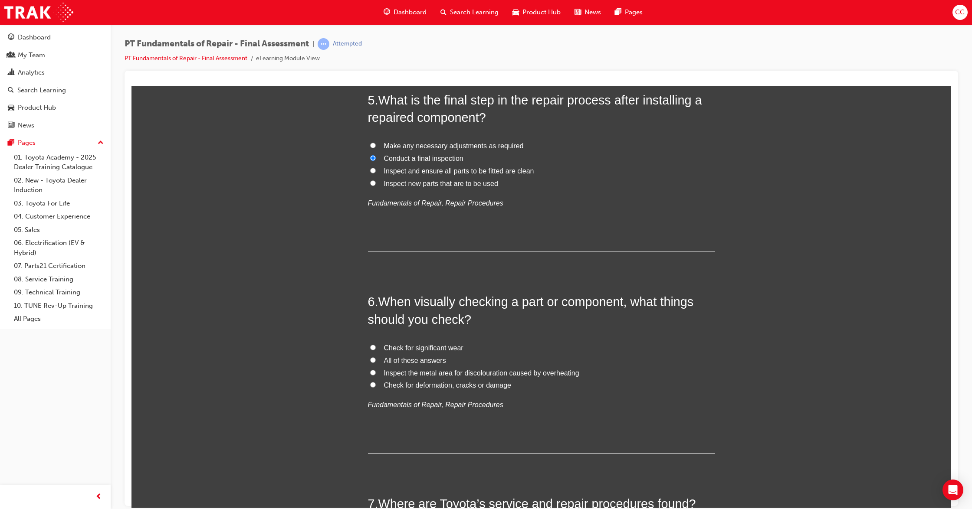
scroll to position [867, 0]
click at [370, 359] on input "All of these answers" at bounding box center [373, 357] width 6 height 6
radio input "true"
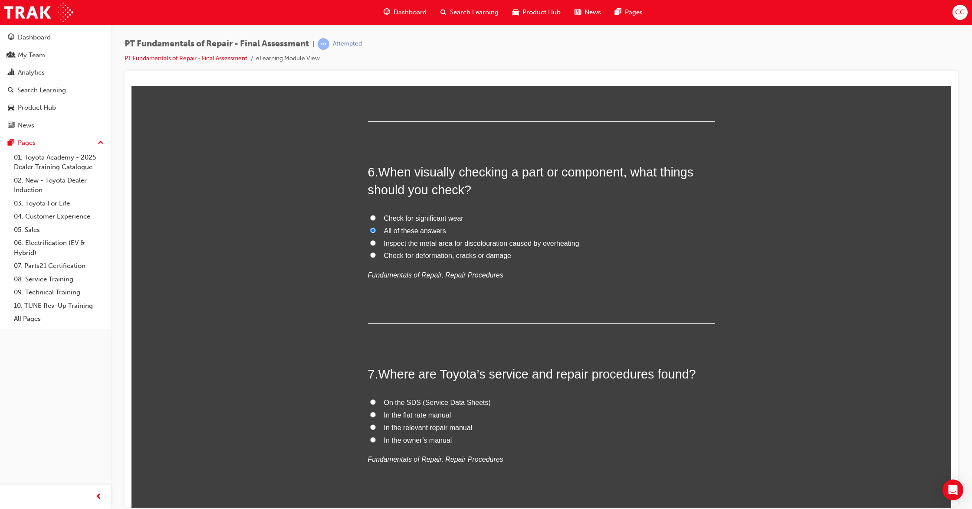
scroll to position [1041, 0]
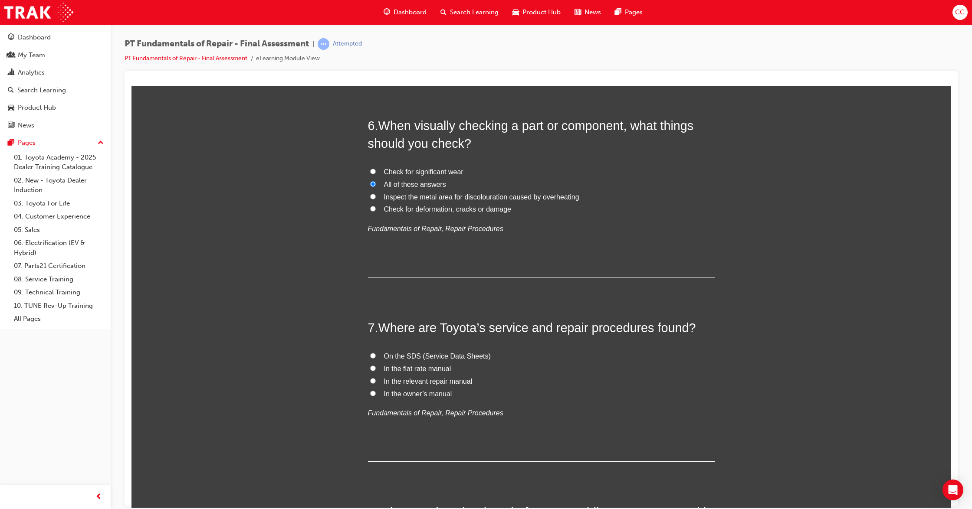
click at [370, 381] on input "In the relevant repair manual" at bounding box center [373, 381] width 6 height 6
radio input "true"
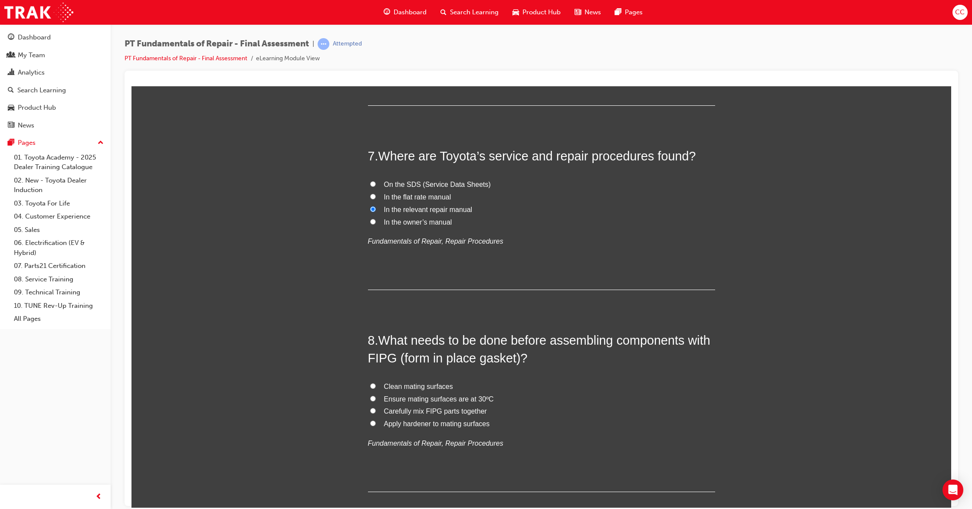
scroll to position [1272, 0]
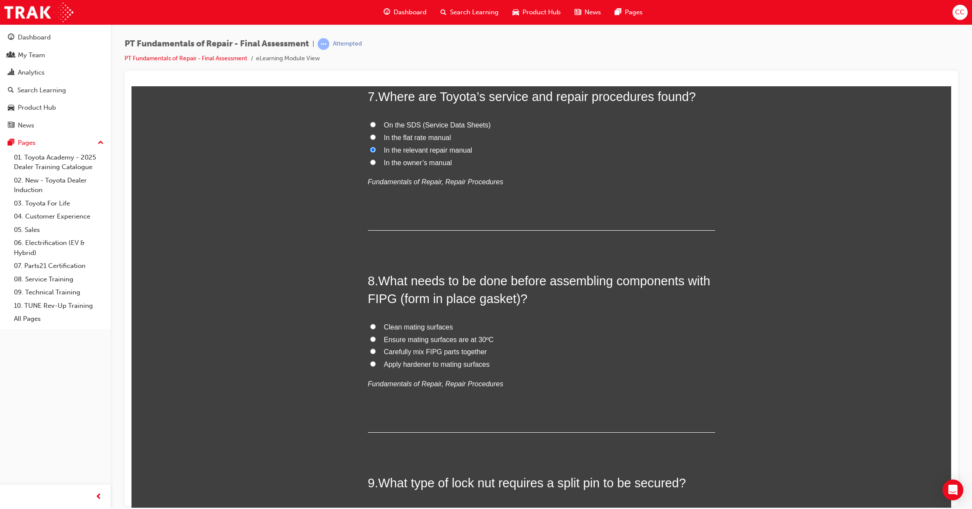
click at [370, 323] on label "Clean mating surfaces" at bounding box center [541, 327] width 347 height 13
click at [370, 324] on input "Clean mating surfaces" at bounding box center [373, 327] width 6 height 6
radio input "true"
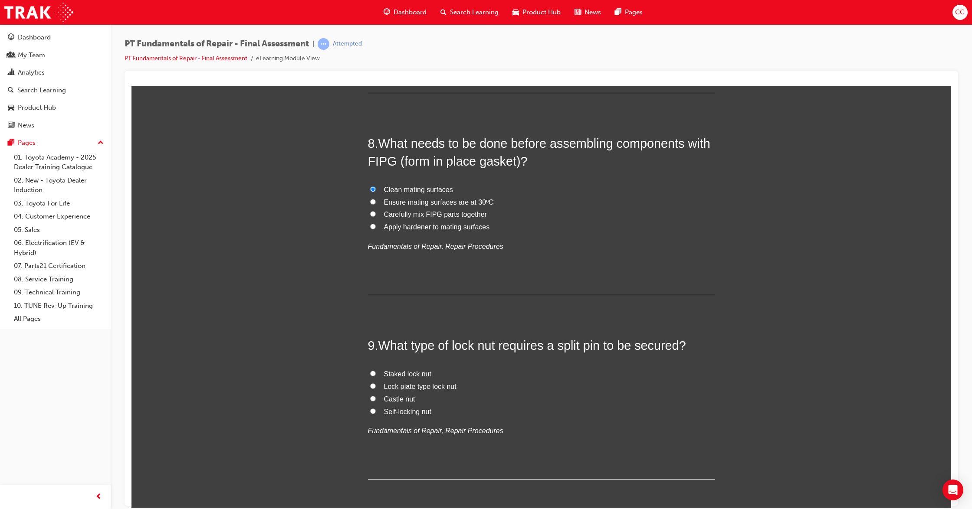
scroll to position [1446, 0]
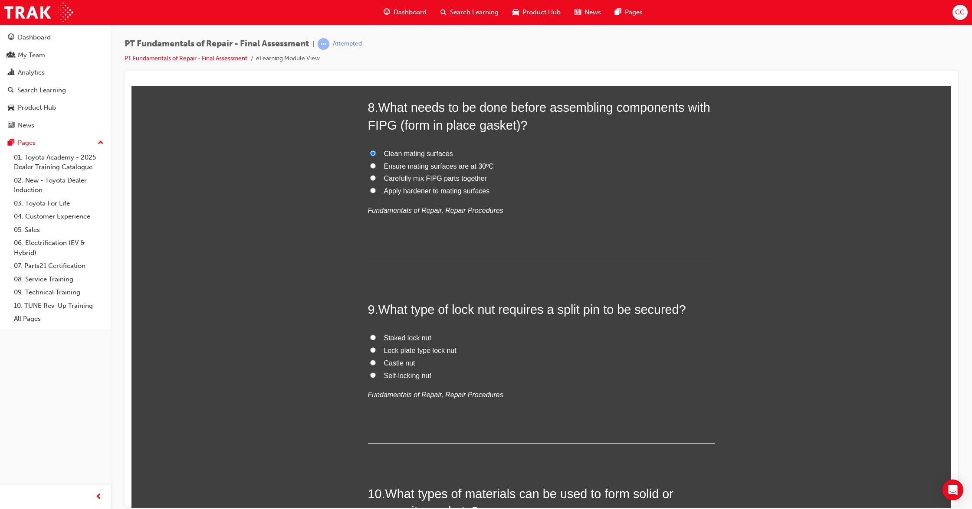
click at [370, 361] on input "Castle nut" at bounding box center [373, 363] width 6 height 6
radio input "true"
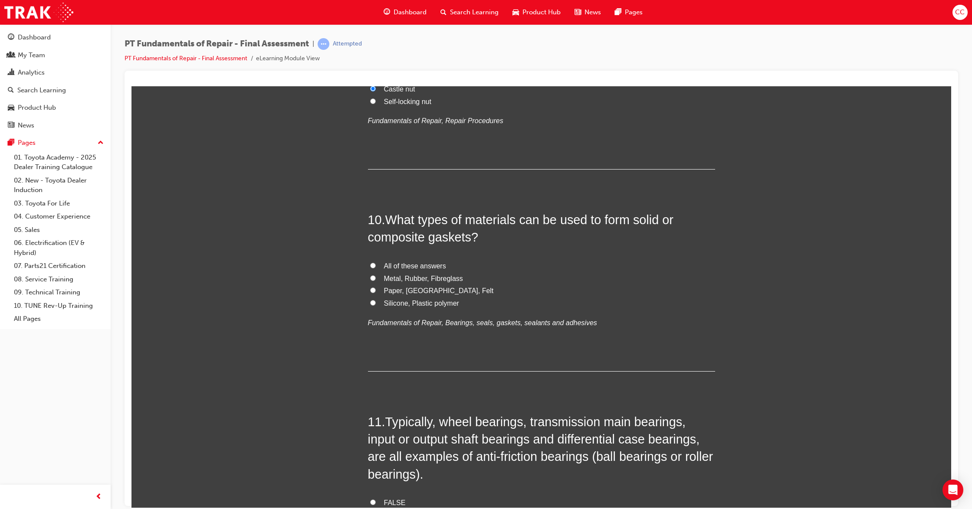
scroll to position [1735, 0]
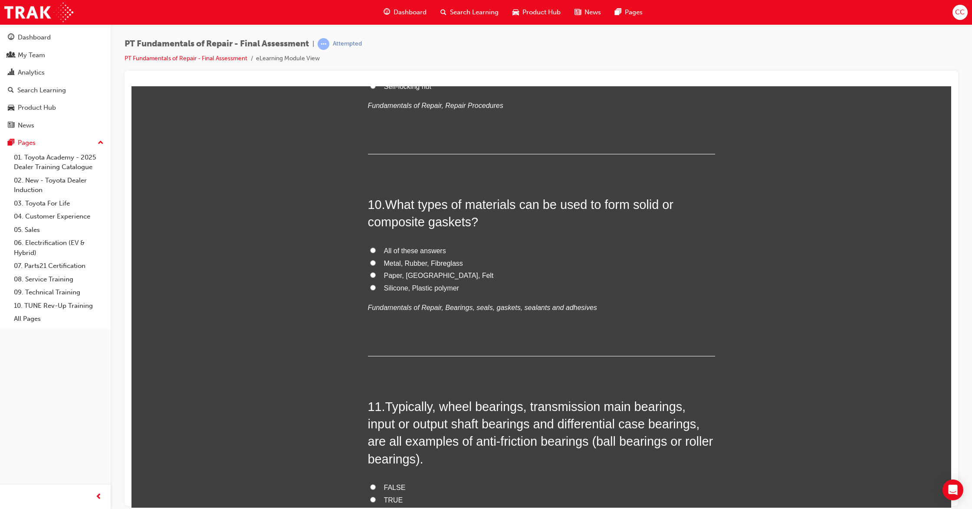
click at [370, 286] on input "Silicone, Plastic polymer" at bounding box center [373, 288] width 6 height 6
radio input "true"
click at [370, 273] on input "Paper, [GEOGRAPHIC_DATA], Felt" at bounding box center [373, 275] width 6 height 6
radio input "true"
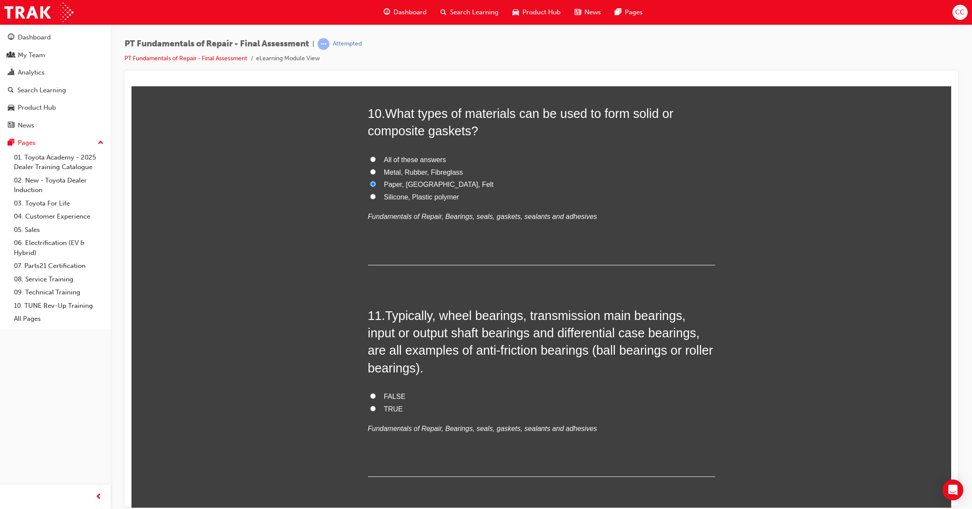
scroll to position [1908, 0]
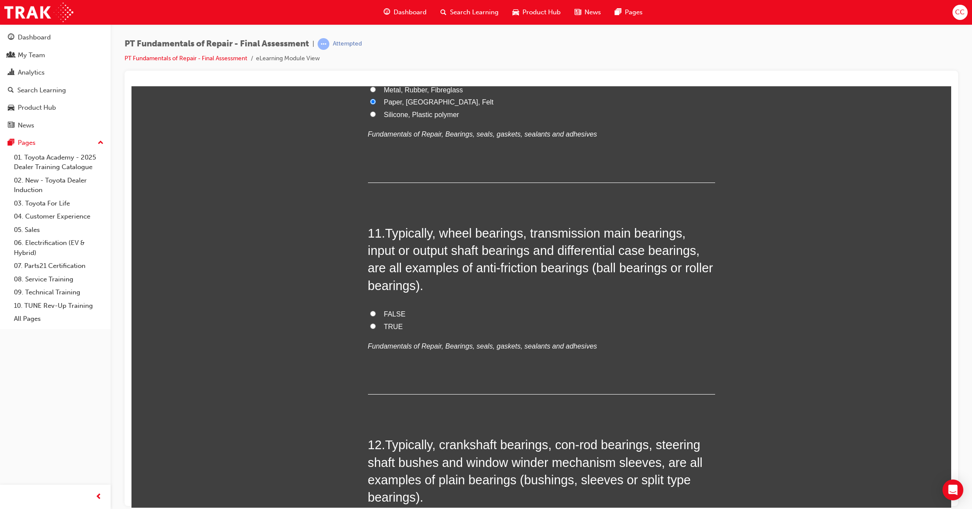
click at [370, 325] on input "TRUE" at bounding box center [373, 326] width 6 height 6
radio input "true"
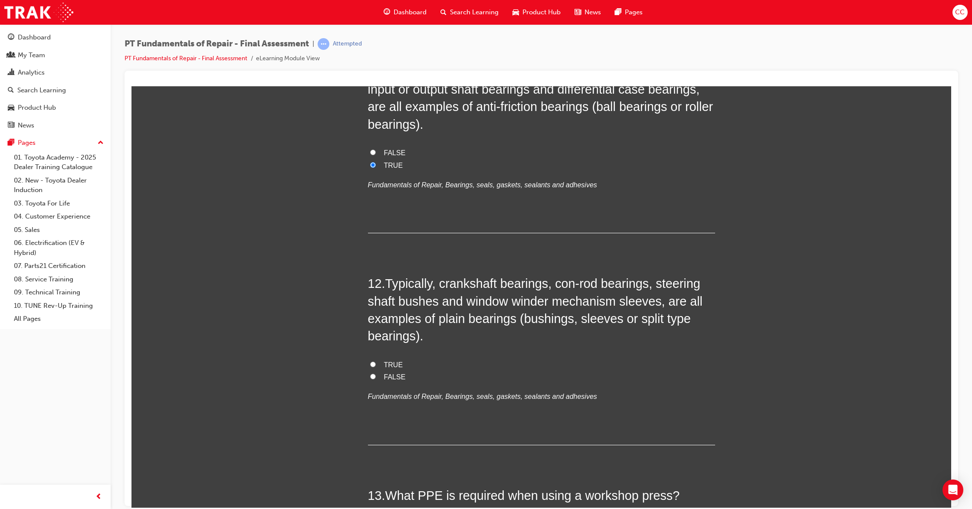
scroll to position [2082, 0]
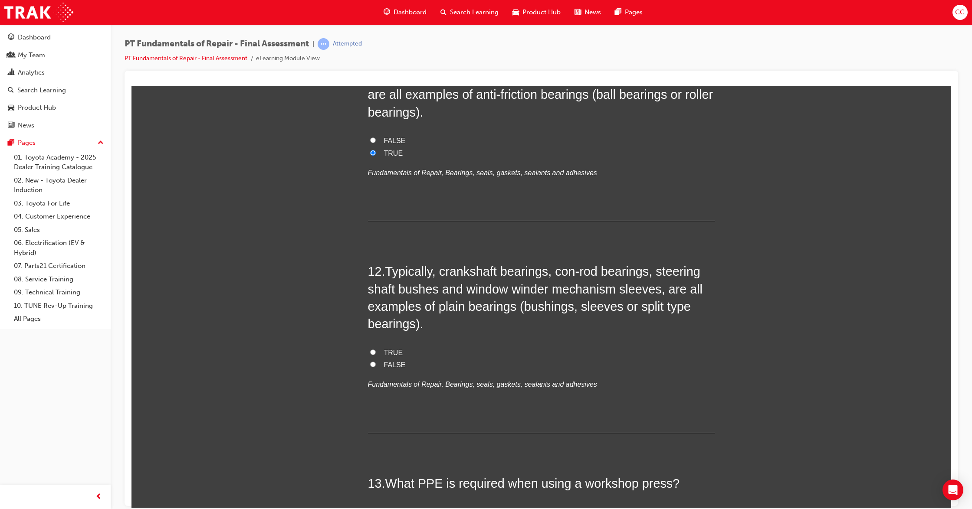
click at [368, 353] on label "TRUE" at bounding box center [541, 353] width 347 height 13
click at [370, 353] on input "TRUE" at bounding box center [373, 352] width 6 height 6
radio input "true"
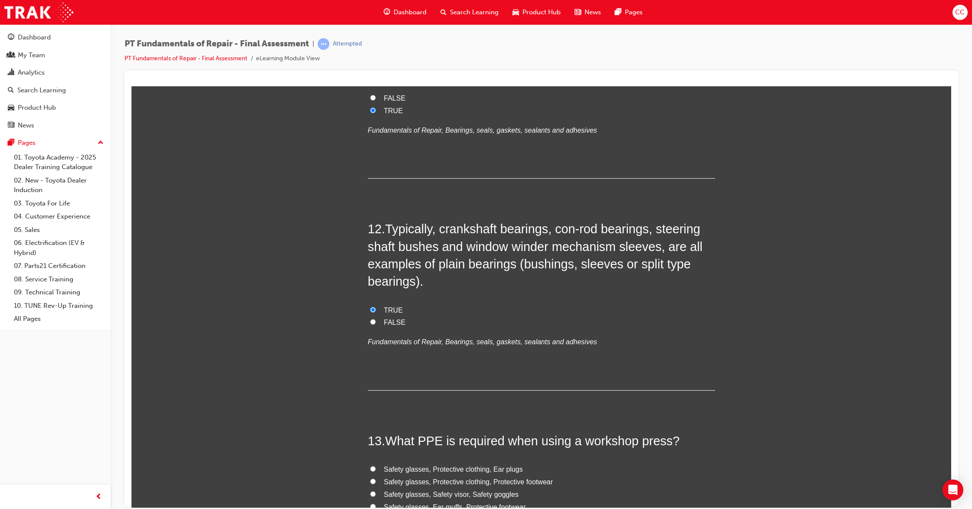
scroll to position [2313, 0]
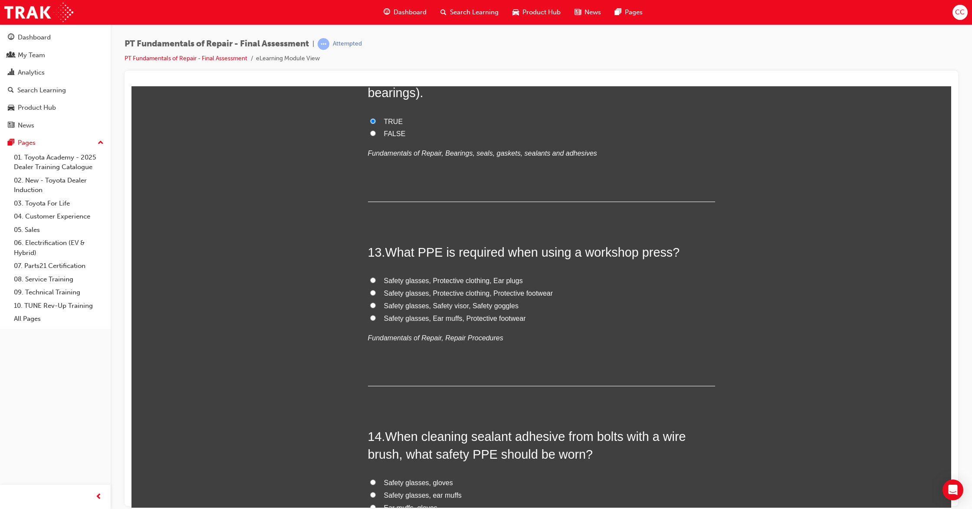
click at [370, 291] on input "Safety glasses, Protective clothing, Protective footwear" at bounding box center [373, 293] width 6 height 6
radio input "true"
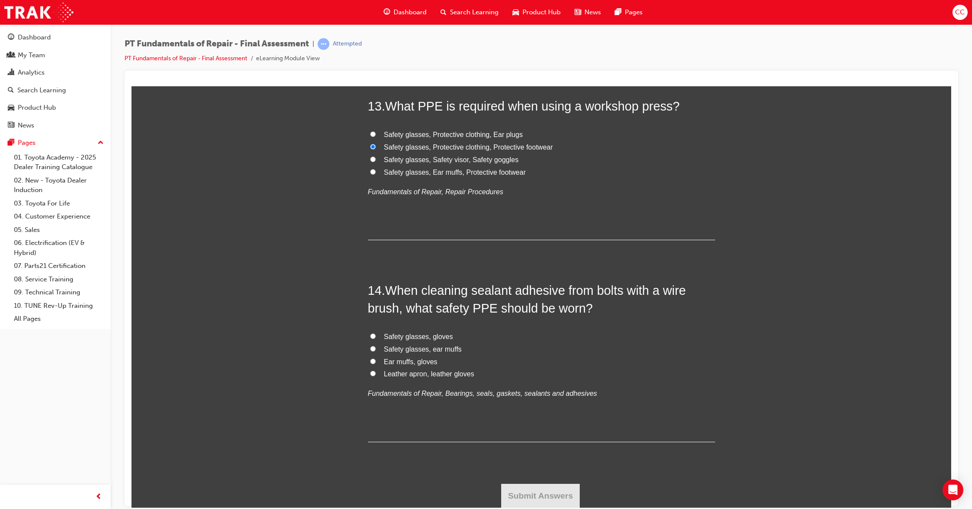
scroll to position [2460, 0]
click at [370, 335] on input "Safety glasses, gloves" at bounding box center [373, 336] width 6 height 6
radio input "true"
click at [550, 489] on button "Submit Answers" at bounding box center [540, 495] width 79 height 24
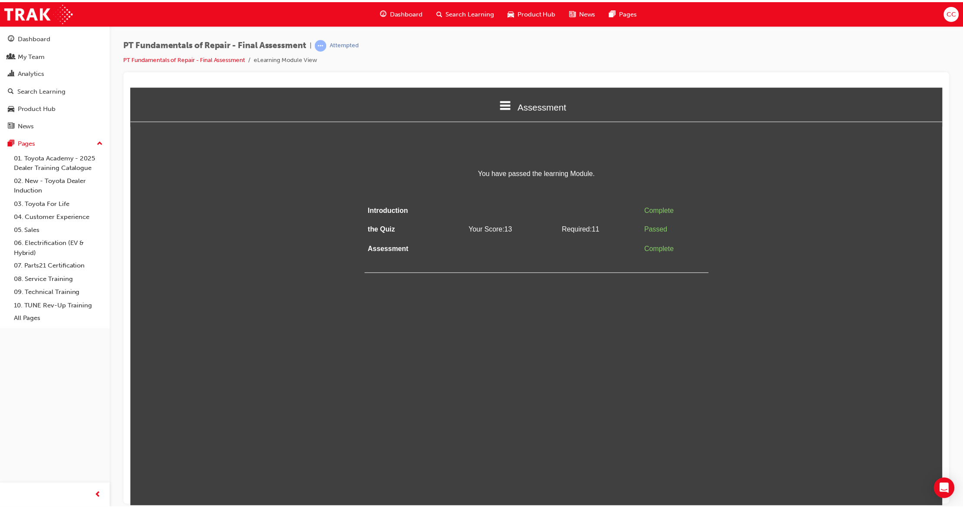
scroll to position [0, 0]
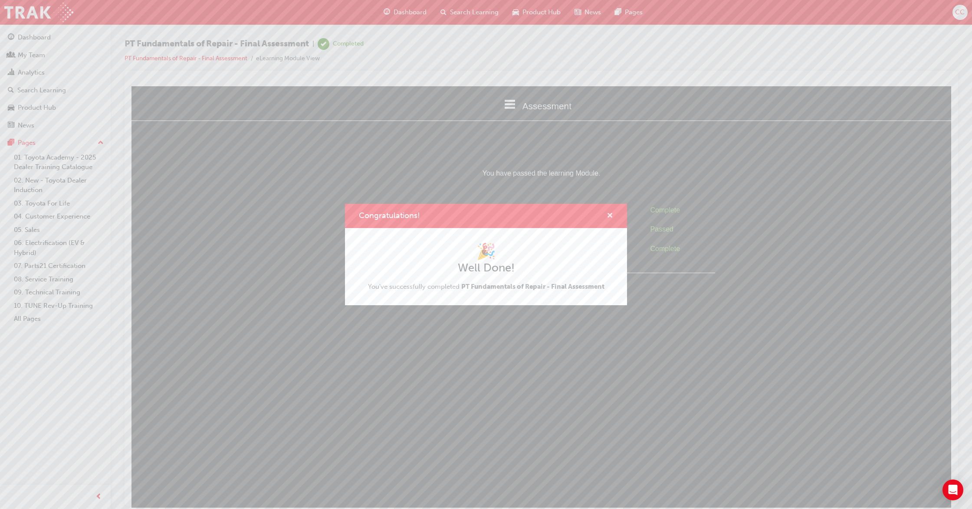
click at [607, 214] on span "cross-icon" at bounding box center [609, 217] width 7 height 8
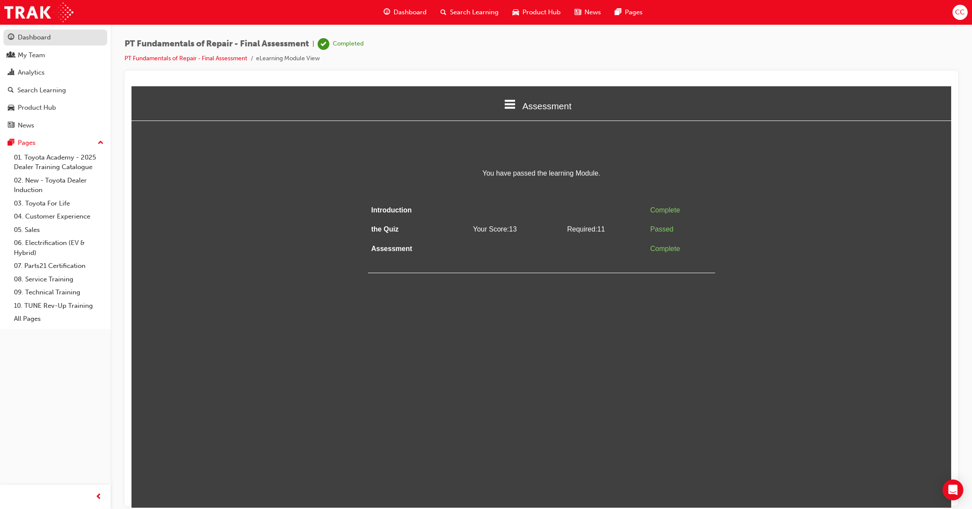
click at [39, 40] on div "Dashboard" at bounding box center [34, 38] width 33 height 10
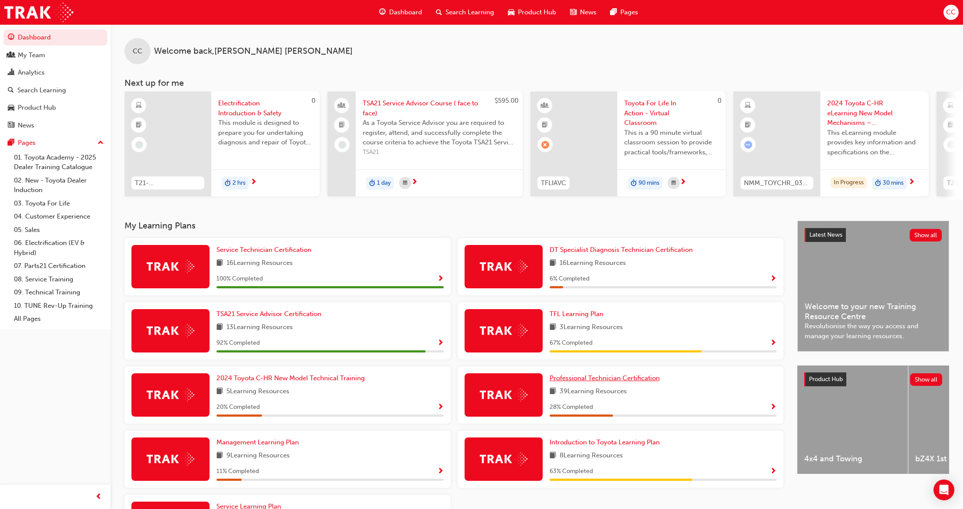
click at [640, 382] on span "Professional Technician Certification" at bounding box center [605, 378] width 110 height 8
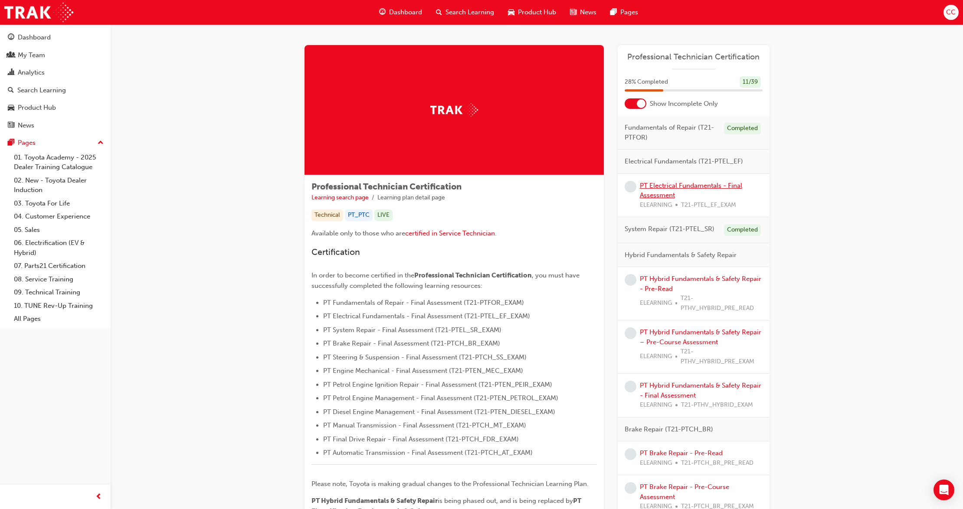
click at [655, 187] on link "PT Electrical Fundamentals - Final Assessment" at bounding box center [691, 191] width 102 height 18
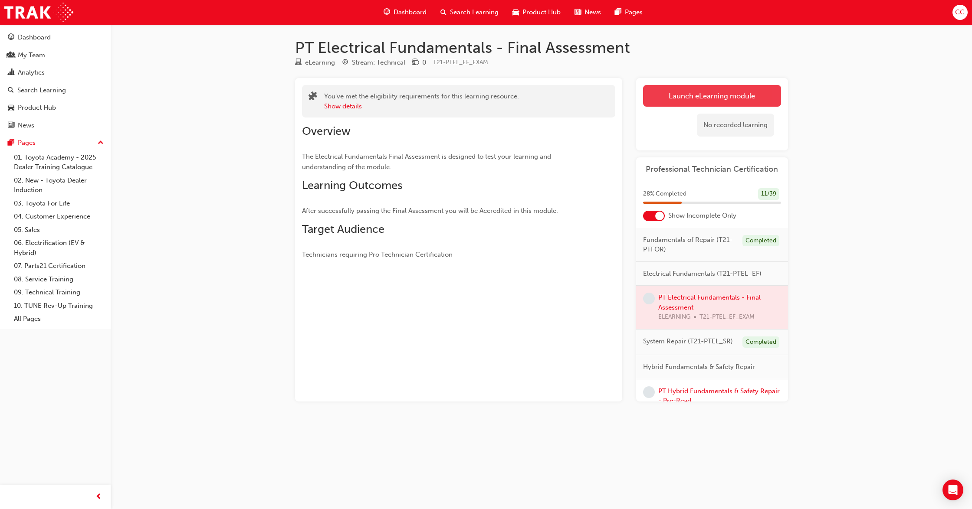
click at [690, 95] on link "Launch eLearning module" at bounding box center [712, 96] width 138 height 22
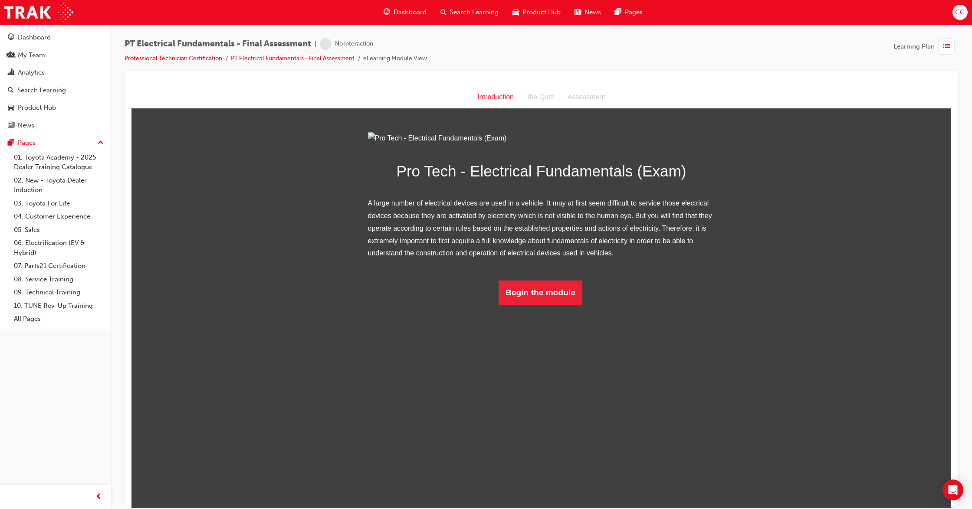
click at [540, 401] on html "Introduction Introduction the Quiz Assessment Pro Tech - Electrical Fundamental…" at bounding box center [540, 297] width 819 height 422
click at [550, 304] on button "Begin the module" at bounding box center [540, 292] width 84 height 24
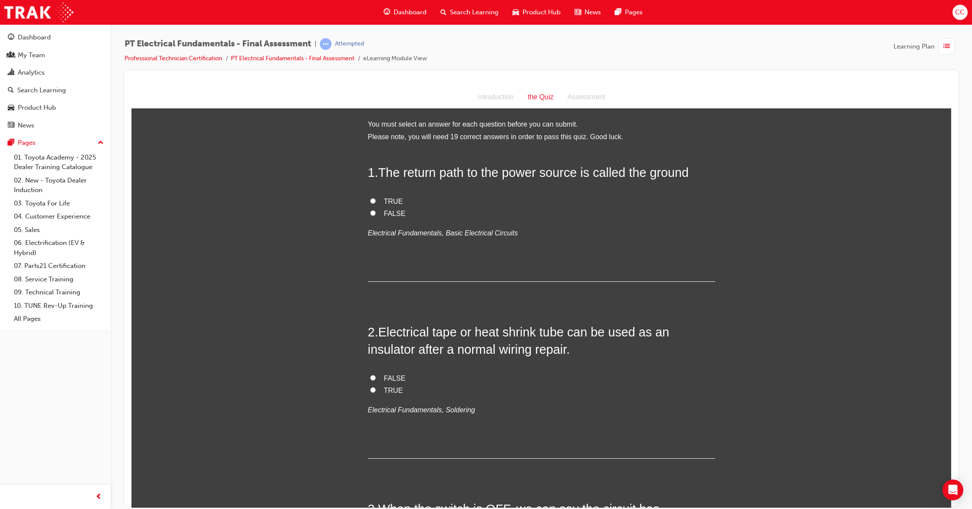
click at [370, 198] on input "TRUE" at bounding box center [373, 201] width 6 height 6
radio input "true"
click at [370, 390] on input "TRUE" at bounding box center [373, 390] width 6 height 6
radio input "true"
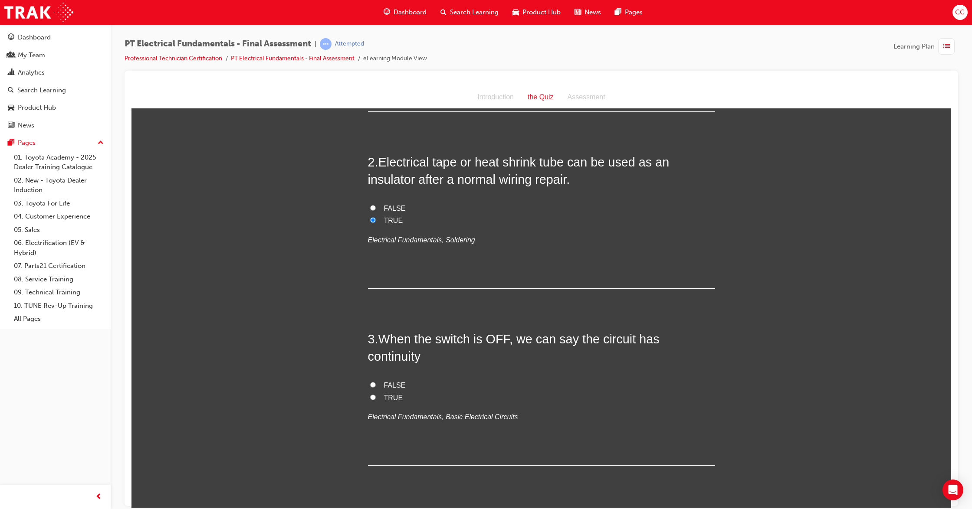
scroll to position [231, 0]
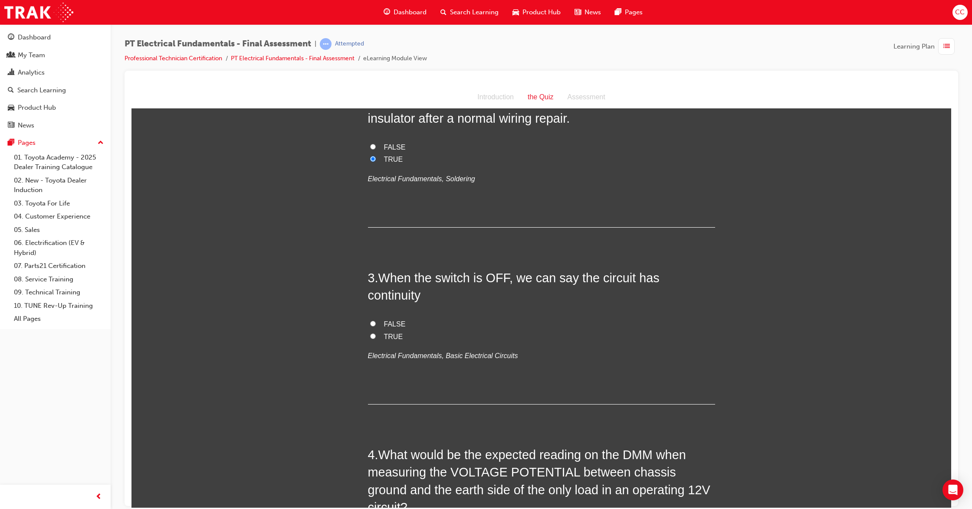
click at [371, 318] on label "FALSE" at bounding box center [541, 324] width 347 height 13
click at [371, 321] on input "FALSE" at bounding box center [373, 324] width 6 height 6
radio input "true"
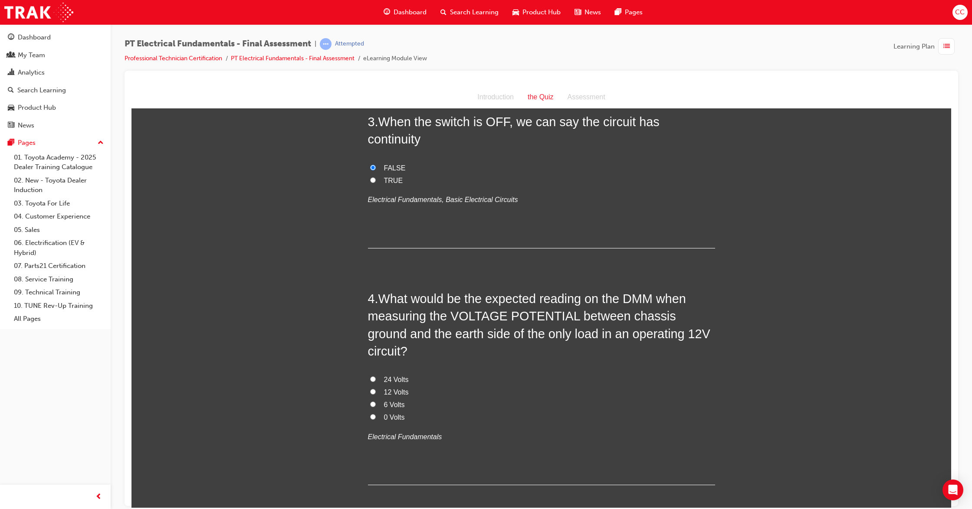
scroll to position [405, 0]
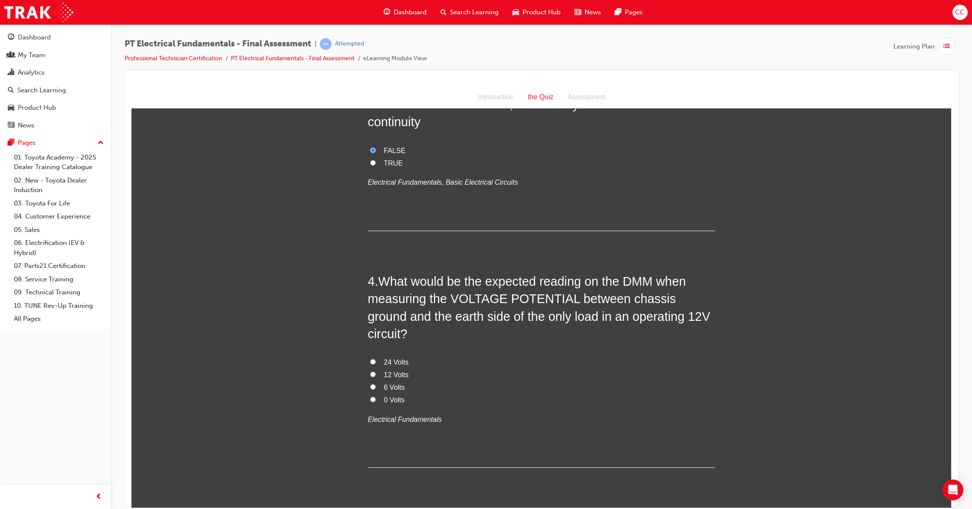
click at [371, 394] on label "0 Volts" at bounding box center [541, 400] width 347 height 13
click at [371, 396] on input "0 Volts" at bounding box center [373, 399] width 6 height 6
radio input "true"
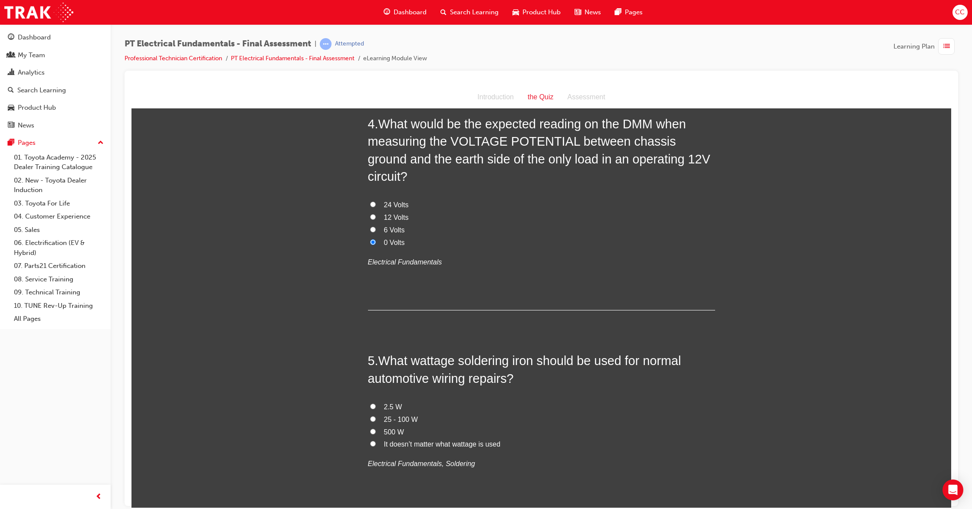
scroll to position [578, 0]
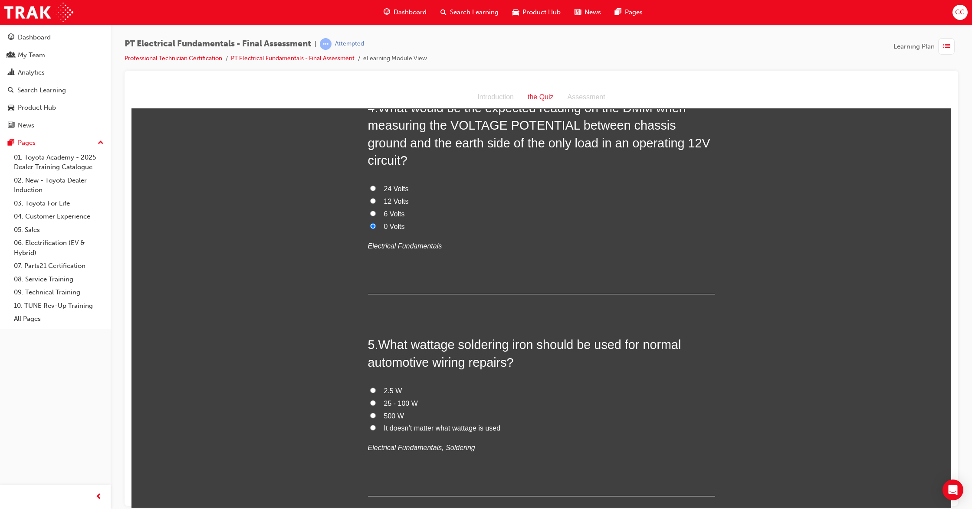
click at [370, 400] on input "25 - 100 W" at bounding box center [373, 403] width 6 height 6
radio input "true"
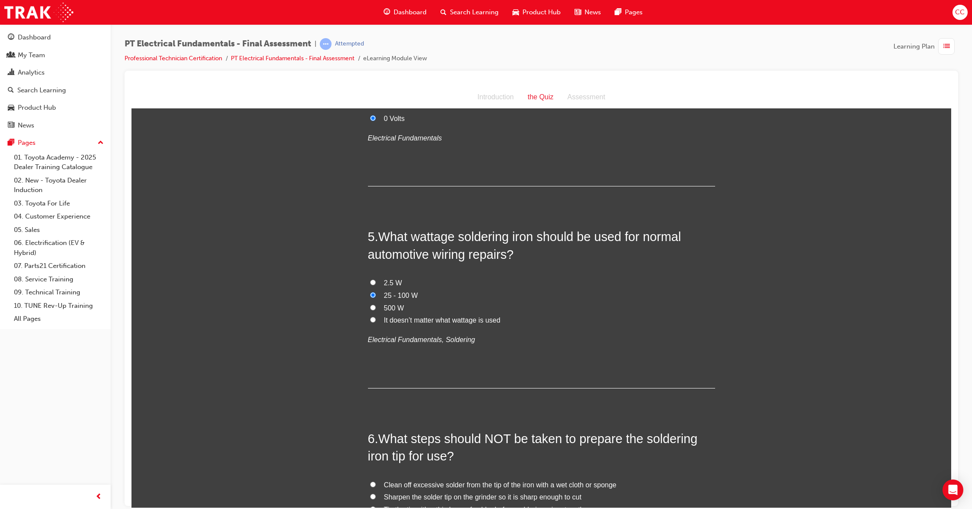
scroll to position [752, 0]
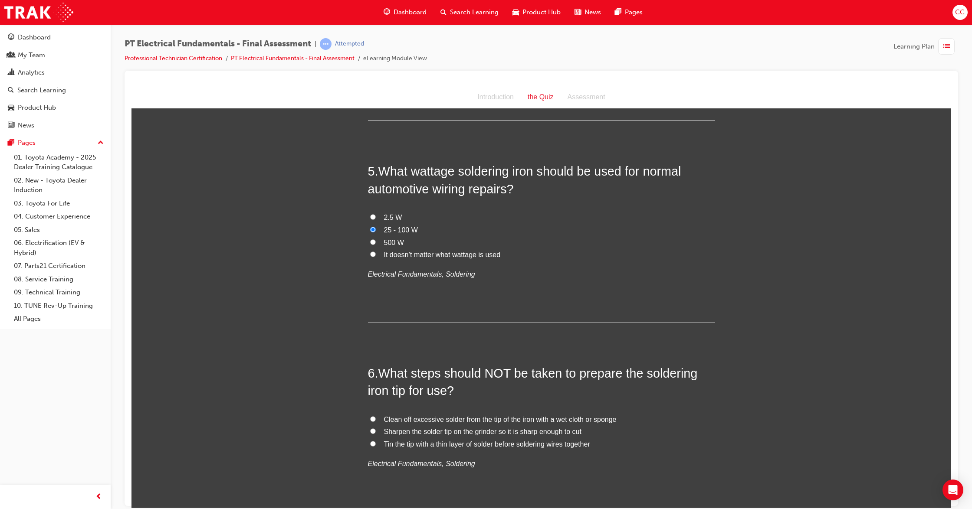
click at [370, 428] on input "Sharpen the solder tip on the grinder so it is sharp enough to cut" at bounding box center [373, 431] width 6 height 6
radio input "true"
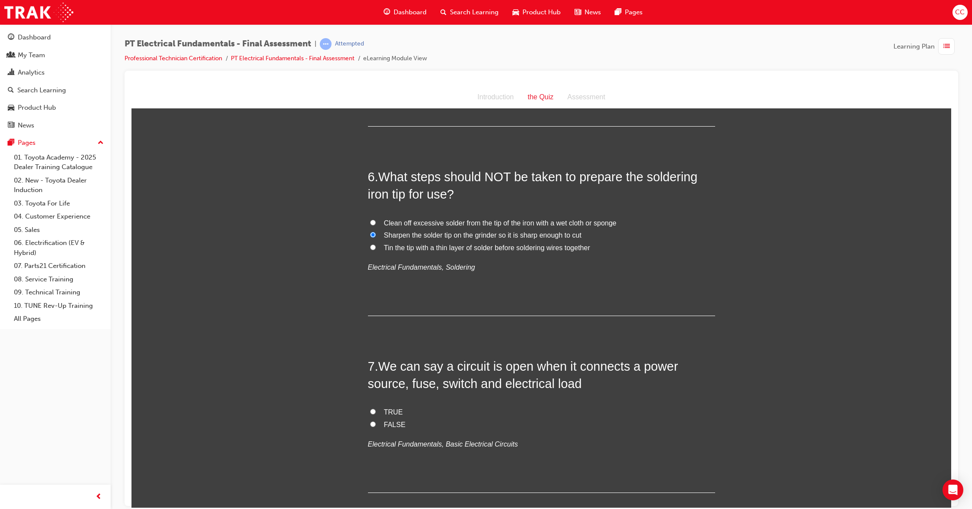
scroll to position [1041, 0]
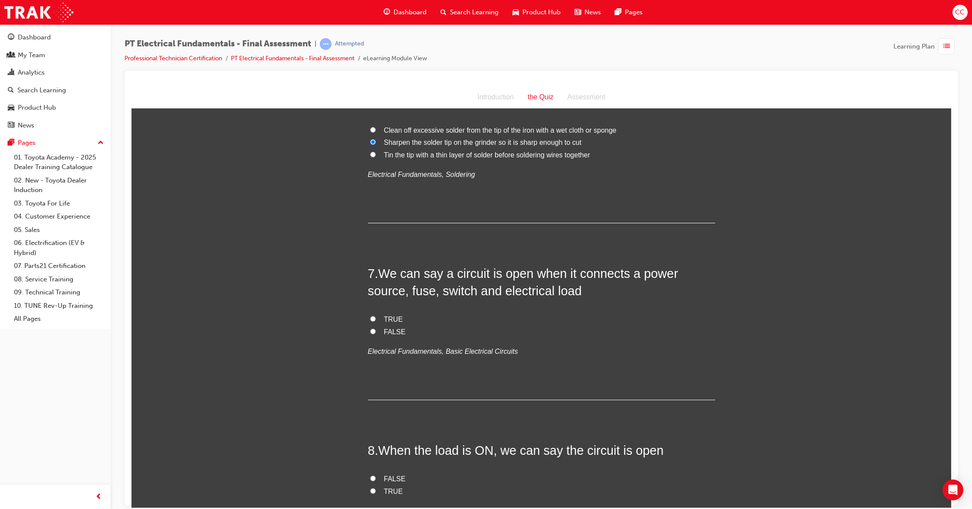
click at [370, 328] on input "FALSE" at bounding box center [373, 331] width 6 height 6
radio input "true"
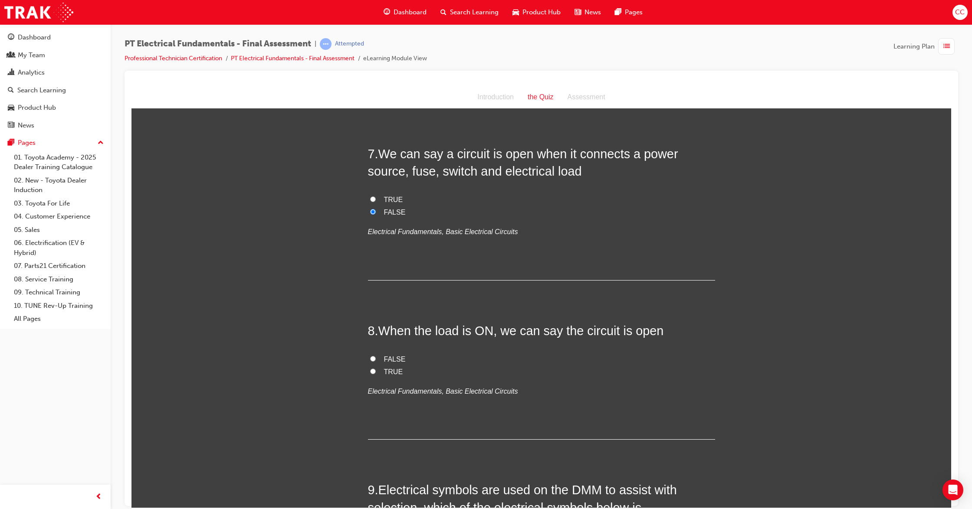
scroll to position [1214, 0]
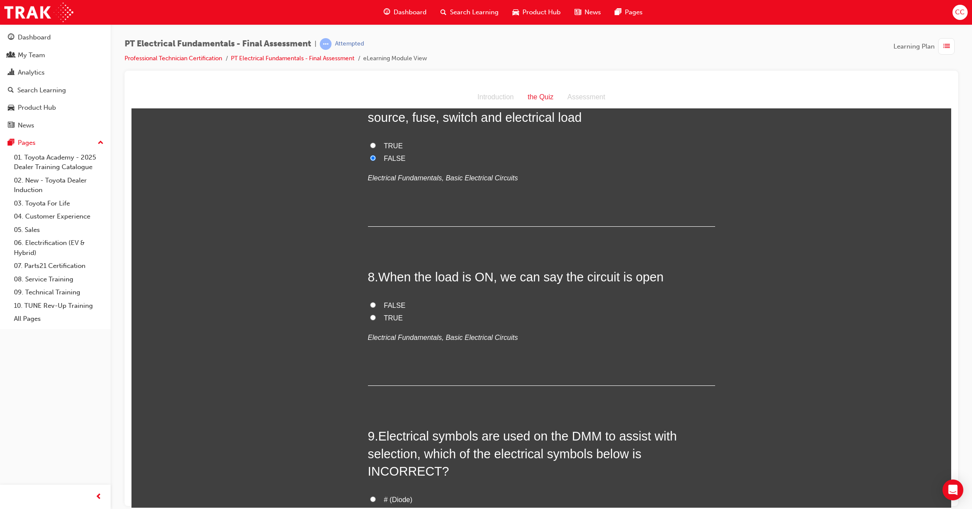
click at [370, 302] on input "FALSE" at bounding box center [373, 305] width 6 height 6
radio input "true"
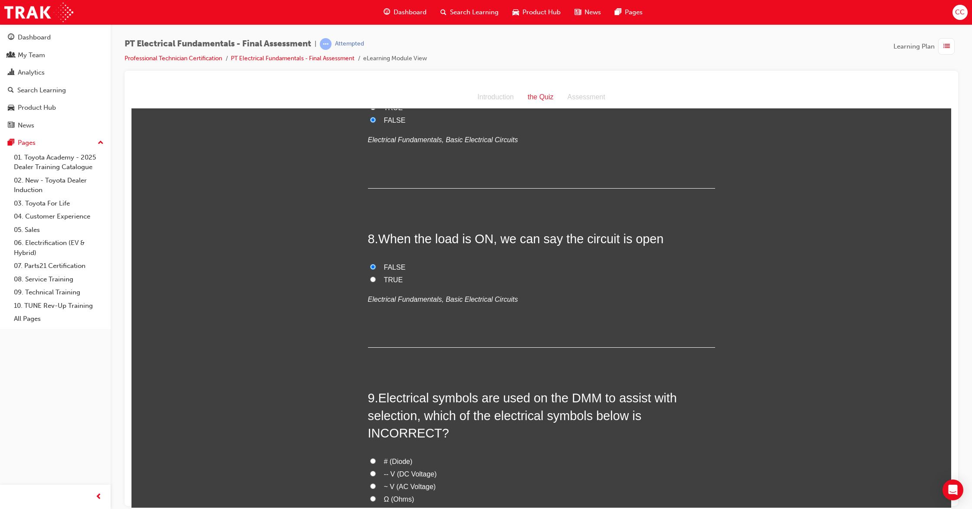
scroll to position [1330, 0]
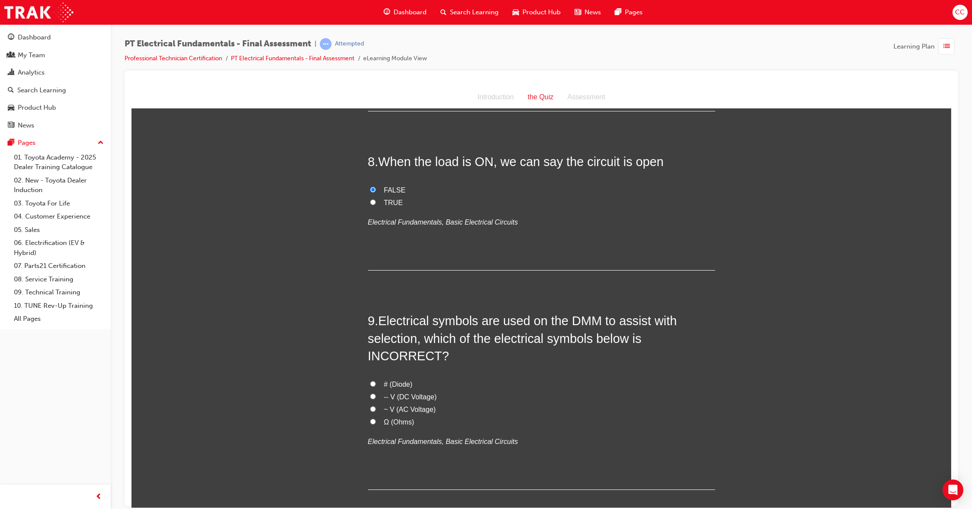
click at [370, 381] on input "# (Diode)" at bounding box center [373, 384] width 6 height 6
radio input "true"
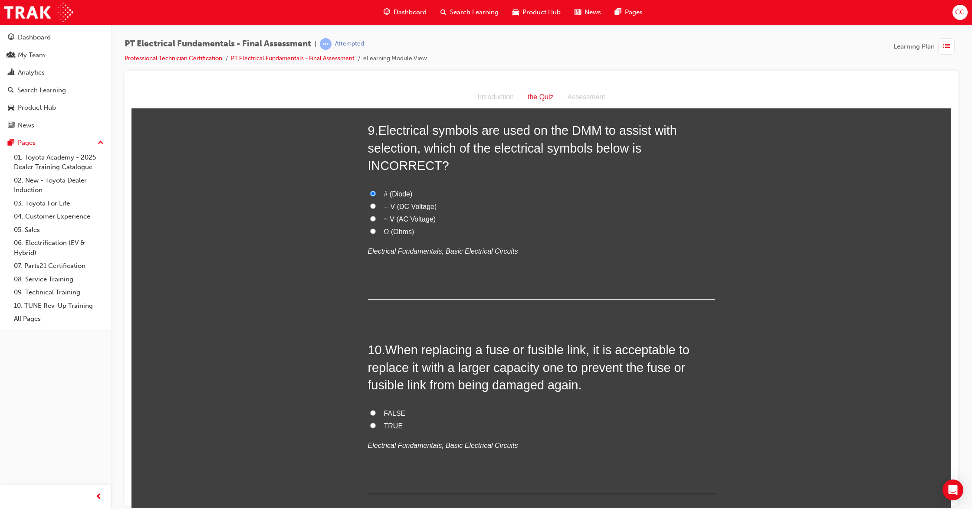
scroll to position [1561, 0]
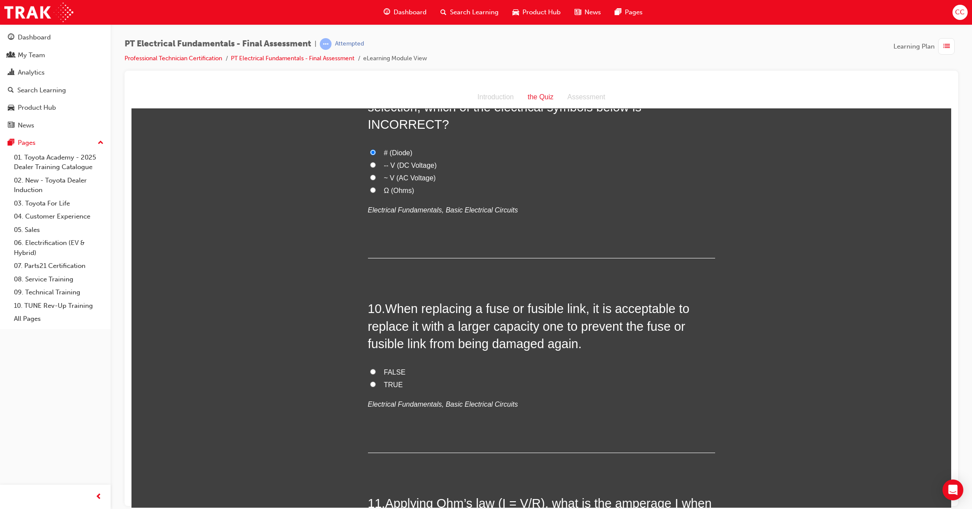
click at [368, 366] on label "FALSE" at bounding box center [541, 372] width 347 height 13
click at [370, 369] on input "FALSE" at bounding box center [373, 372] width 6 height 6
radio input "true"
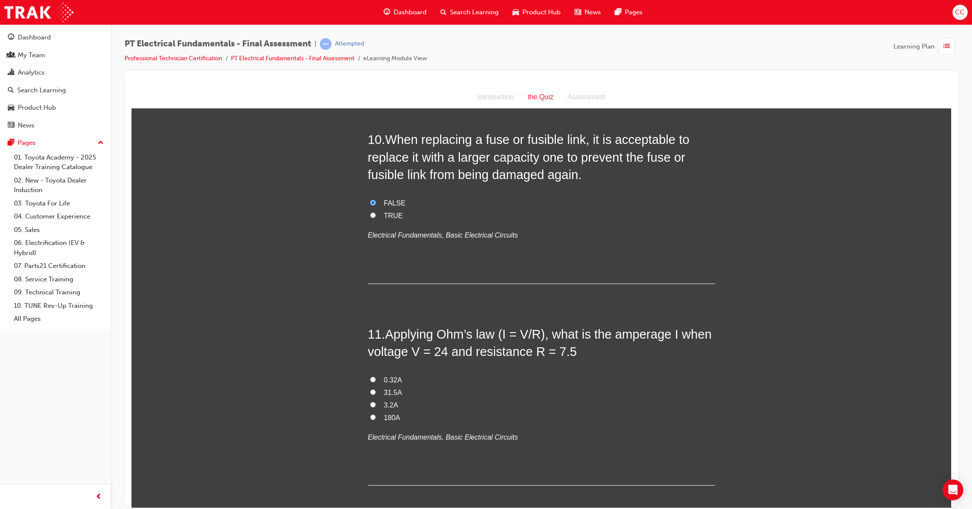
scroll to position [1735, 0]
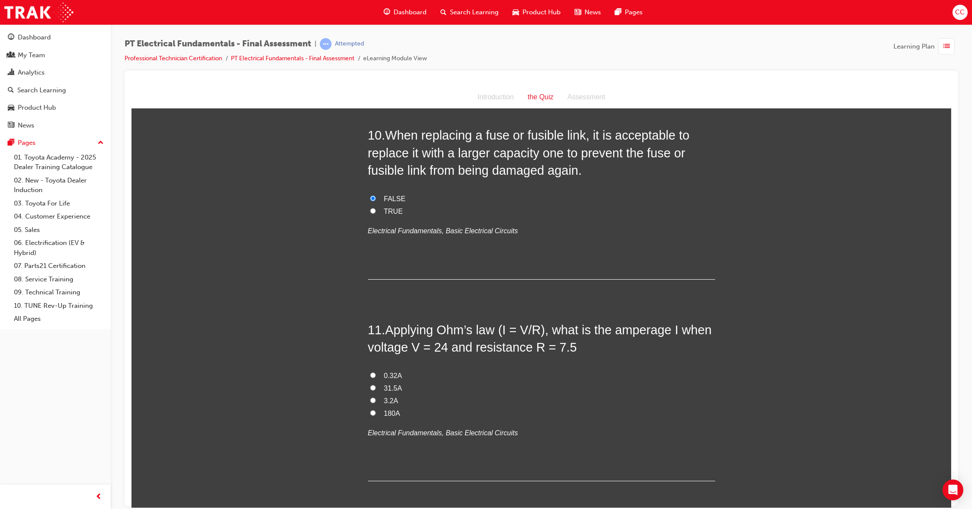
click at [370, 397] on input "3.2A" at bounding box center [373, 400] width 6 height 6
radio input "true"
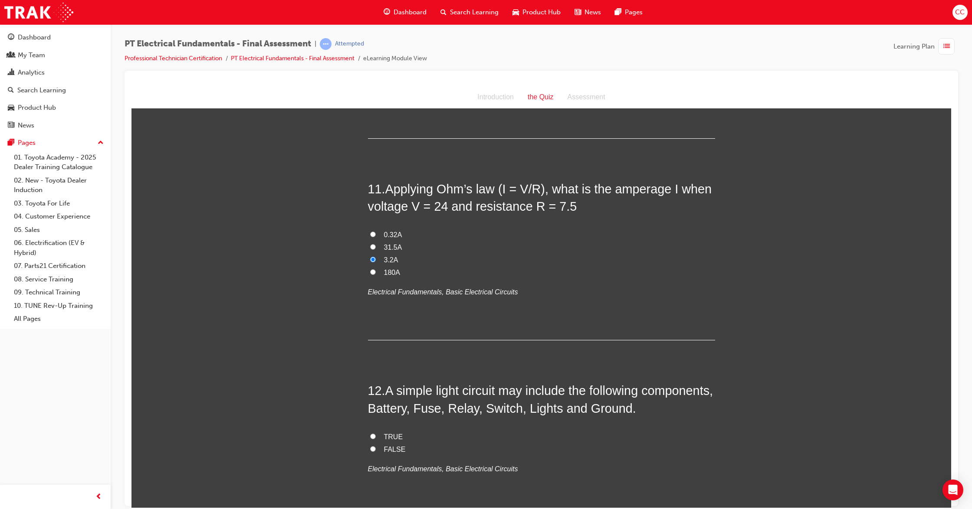
scroll to position [1908, 0]
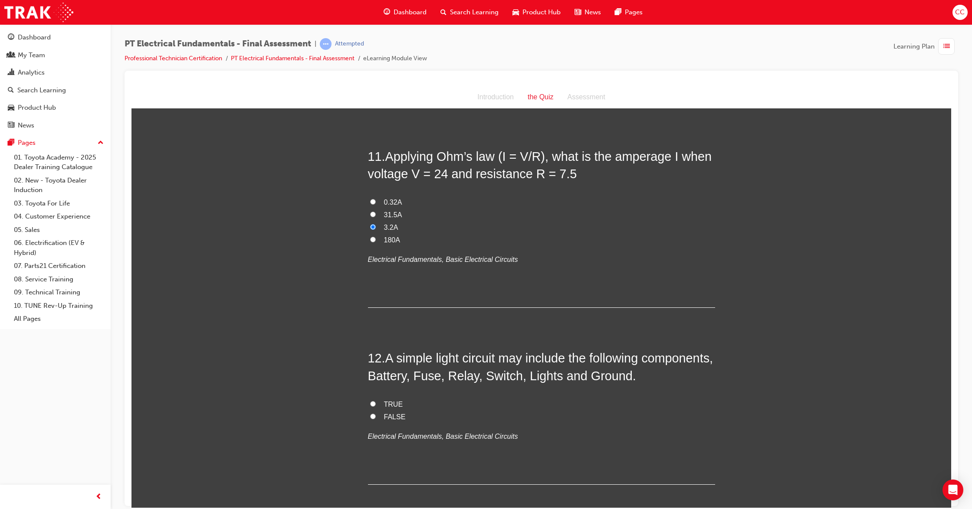
click at [370, 401] on input "TRUE" at bounding box center [373, 404] width 6 height 6
radio input "true"
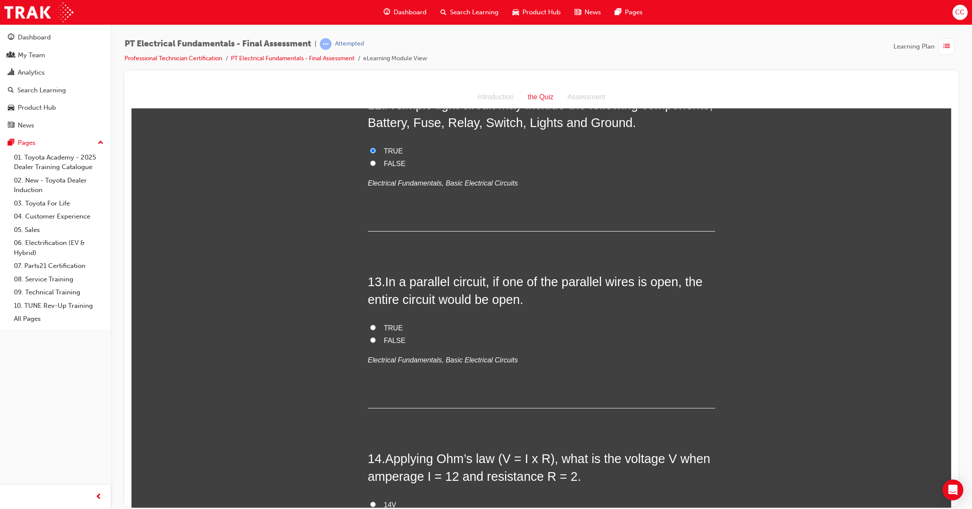
scroll to position [2197, 0]
